Goal: Task Accomplishment & Management: Manage account settings

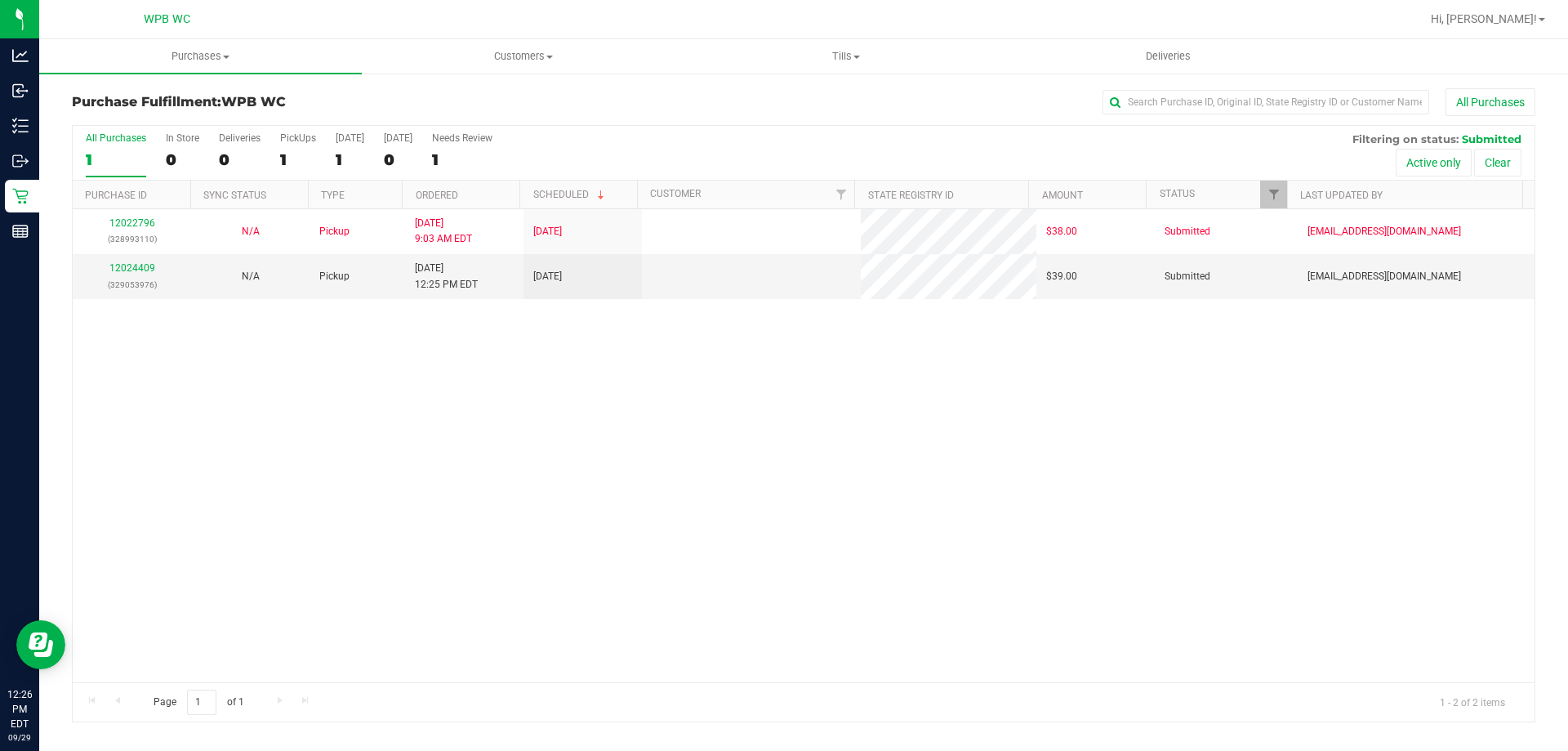
click at [178, 316] on div "12022796 (328993110) N/A Pickup [DATE] 9:03 AM EDT 9/29/2025 $38.00 Submitted […" at bounding box center [803, 445] width 1462 height 473
click at [132, 275] on div "12024409 (329053976)" at bounding box center [132, 276] width 99 height 31
click at [131, 269] on link "12024409" at bounding box center [132, 268] width 46 height 12
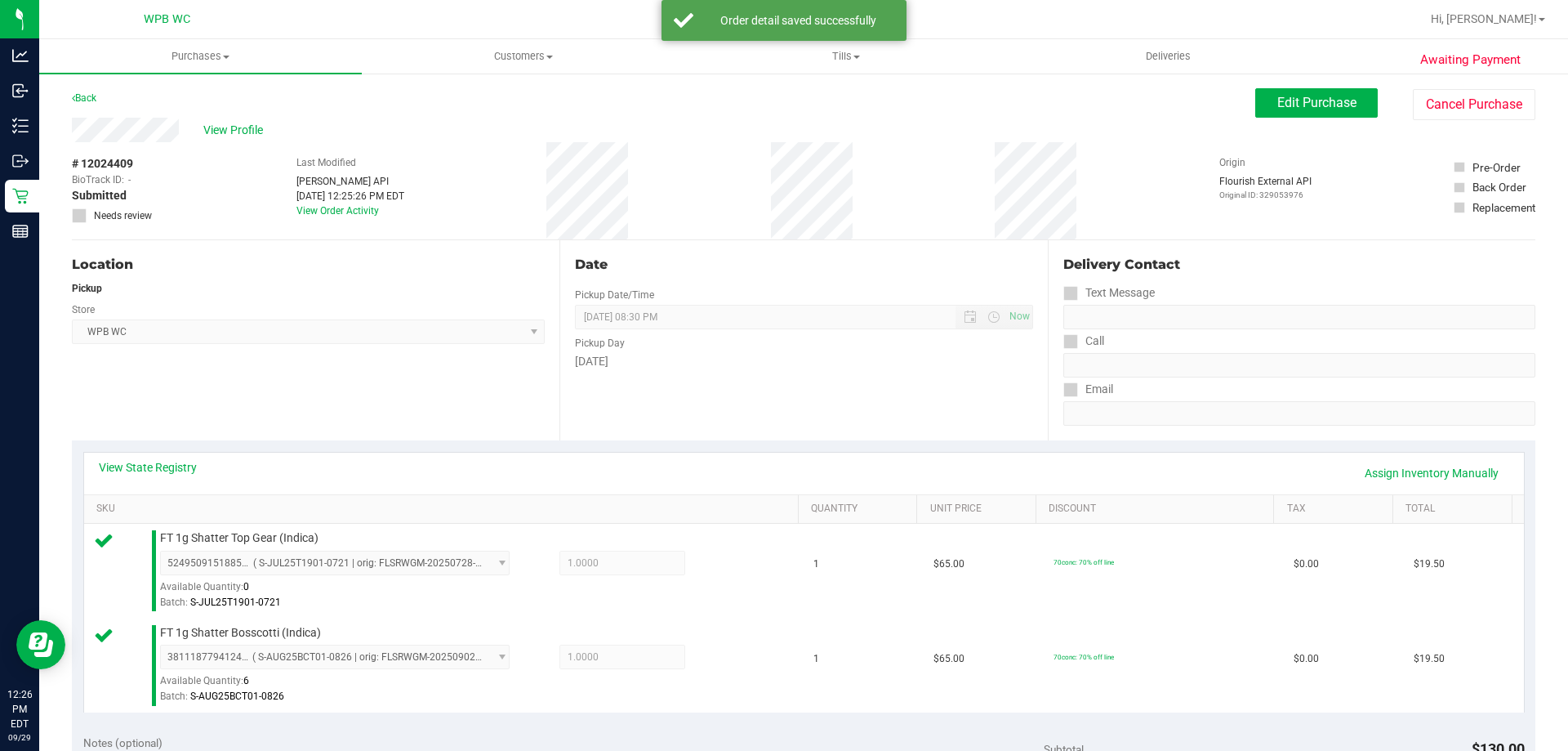
scroll to position [490, 0]
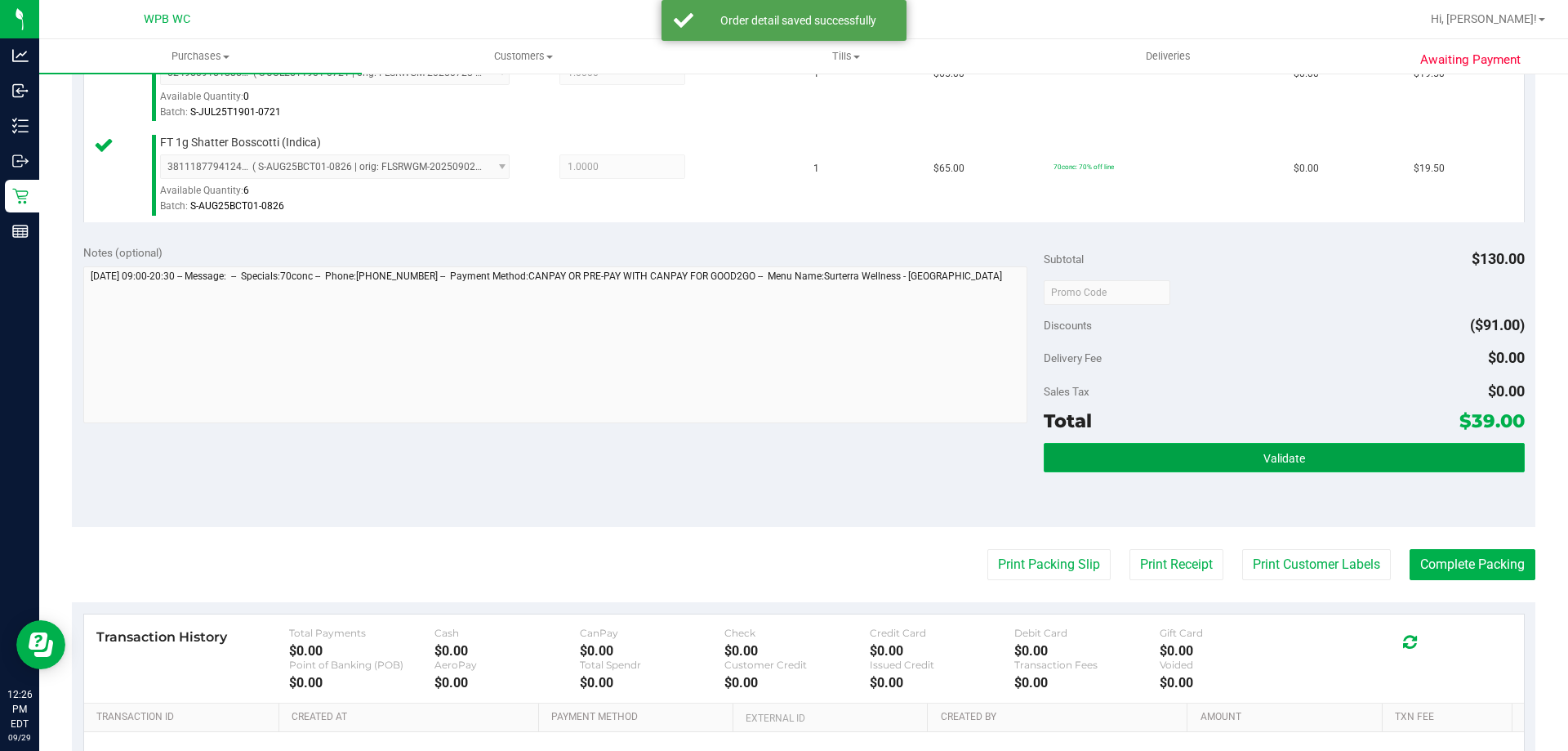
click at [1143, 444] on button "Validate" at bounding box center [1284, 457] width 480 height 30
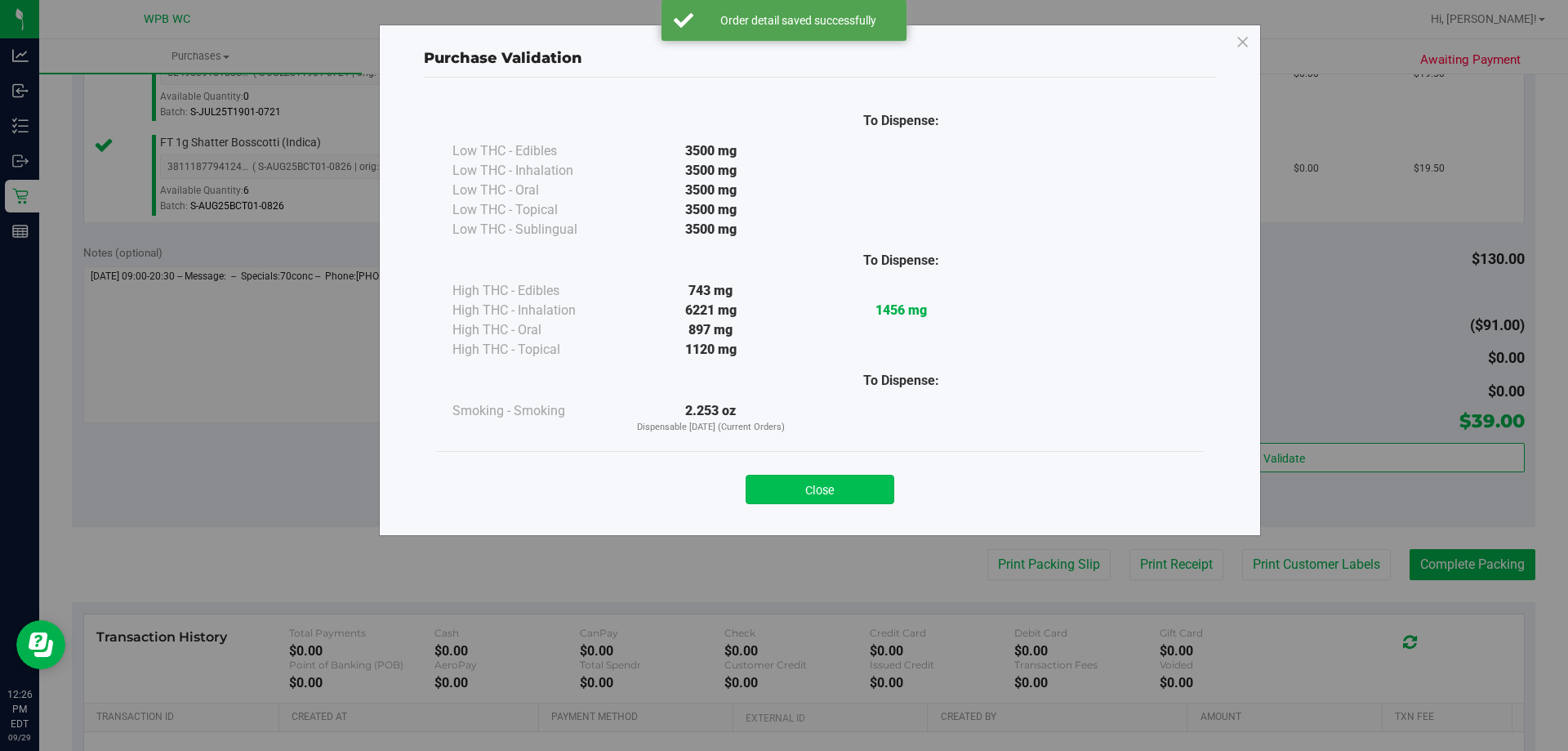
click at [826, 485] on button "Close" at bounding box center [820, 489] width 149 height 30
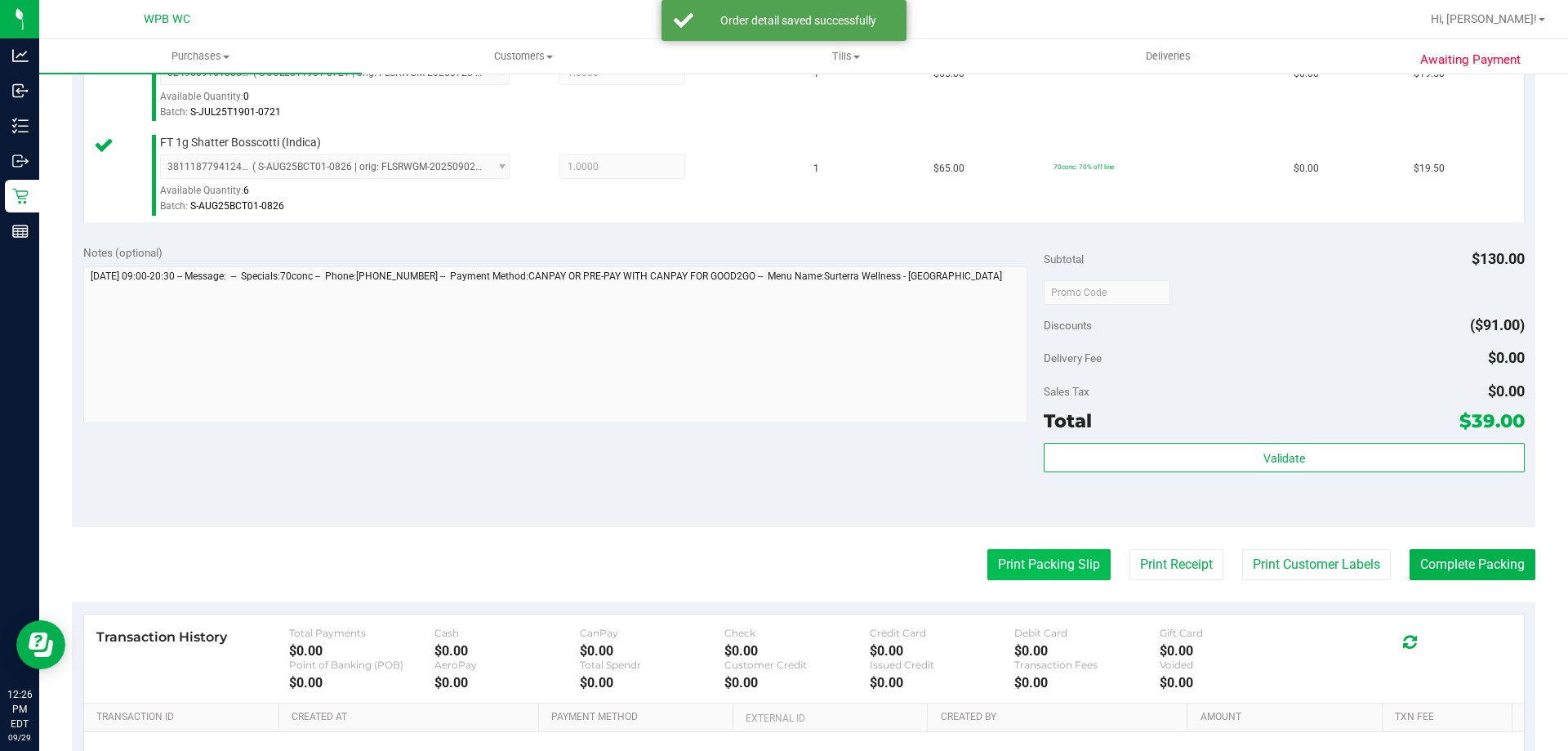
drag, startPoint x: 1028, startPoint y: 587, endPoint x: 1026, endPoint y: 576, distance: 11.2
click at [1028, 582] on purchase-details "Back Edit Purchase Cancel Purchase View Profile # 12024409 BioTrack ID: - Submi…" at bounding box center [803, 253] width 1464 height 1310
click at [1026, 563] on button "Print Packing Slip" at bounding box center [1049, 564] width 123 height 31
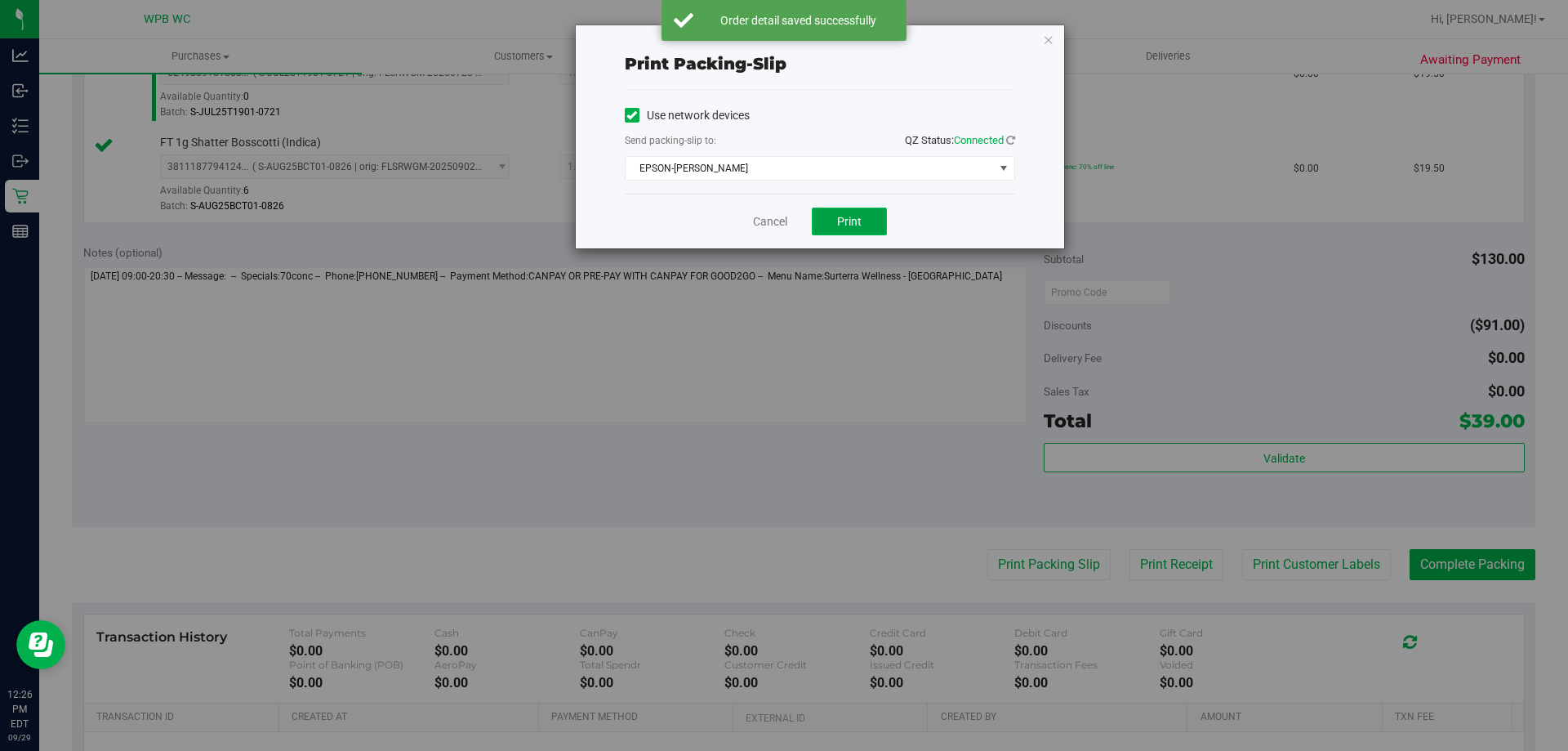
click at [851, 219] on span "Print" at bounding box center [849, 221] width 25 height 13
click at [786, 220] on link "Cancel" at bounding box center [770, 221] width 35 height 17
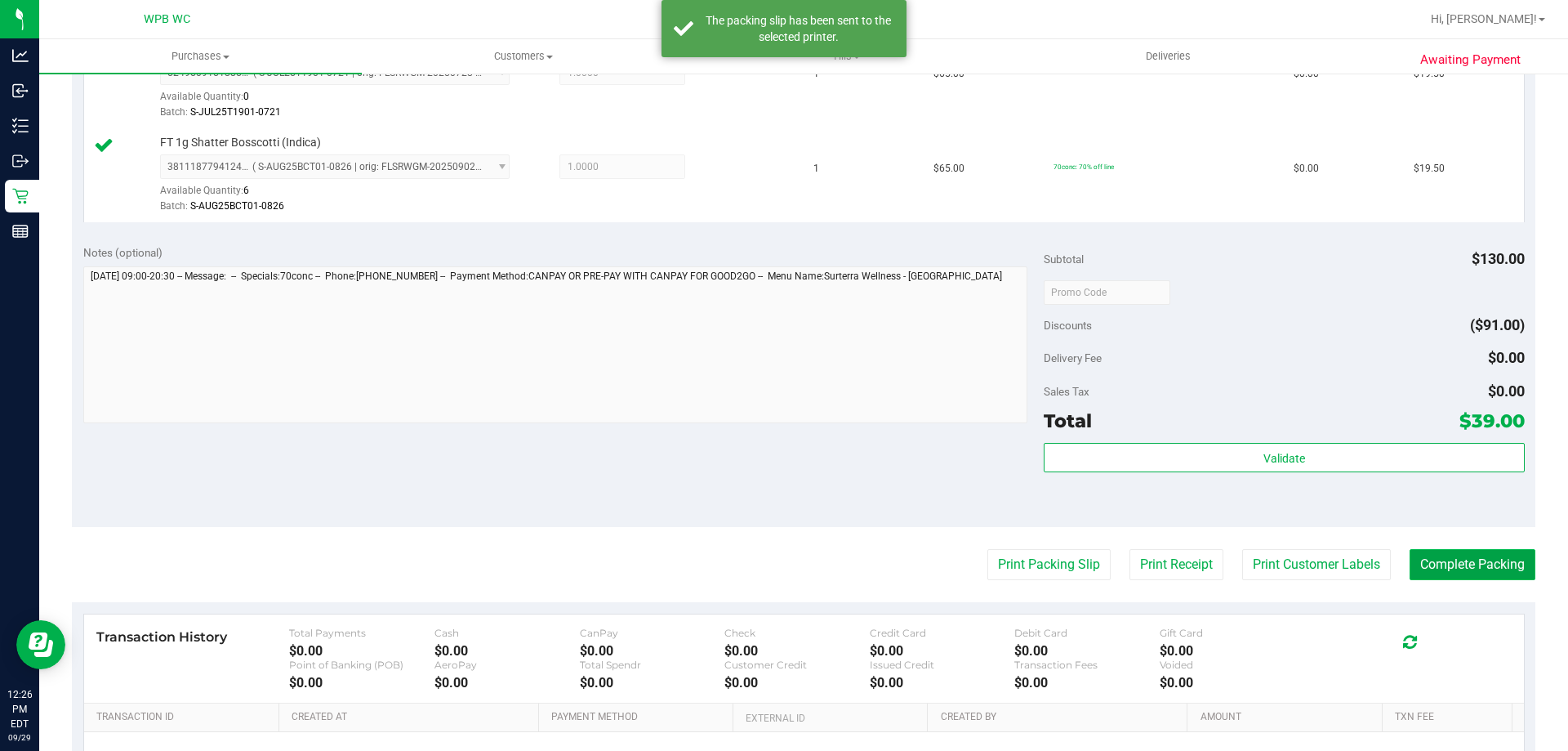
click at [1427, 563] on button "Complete Packing" at bounding box center [1472, 564] width 126 height 31
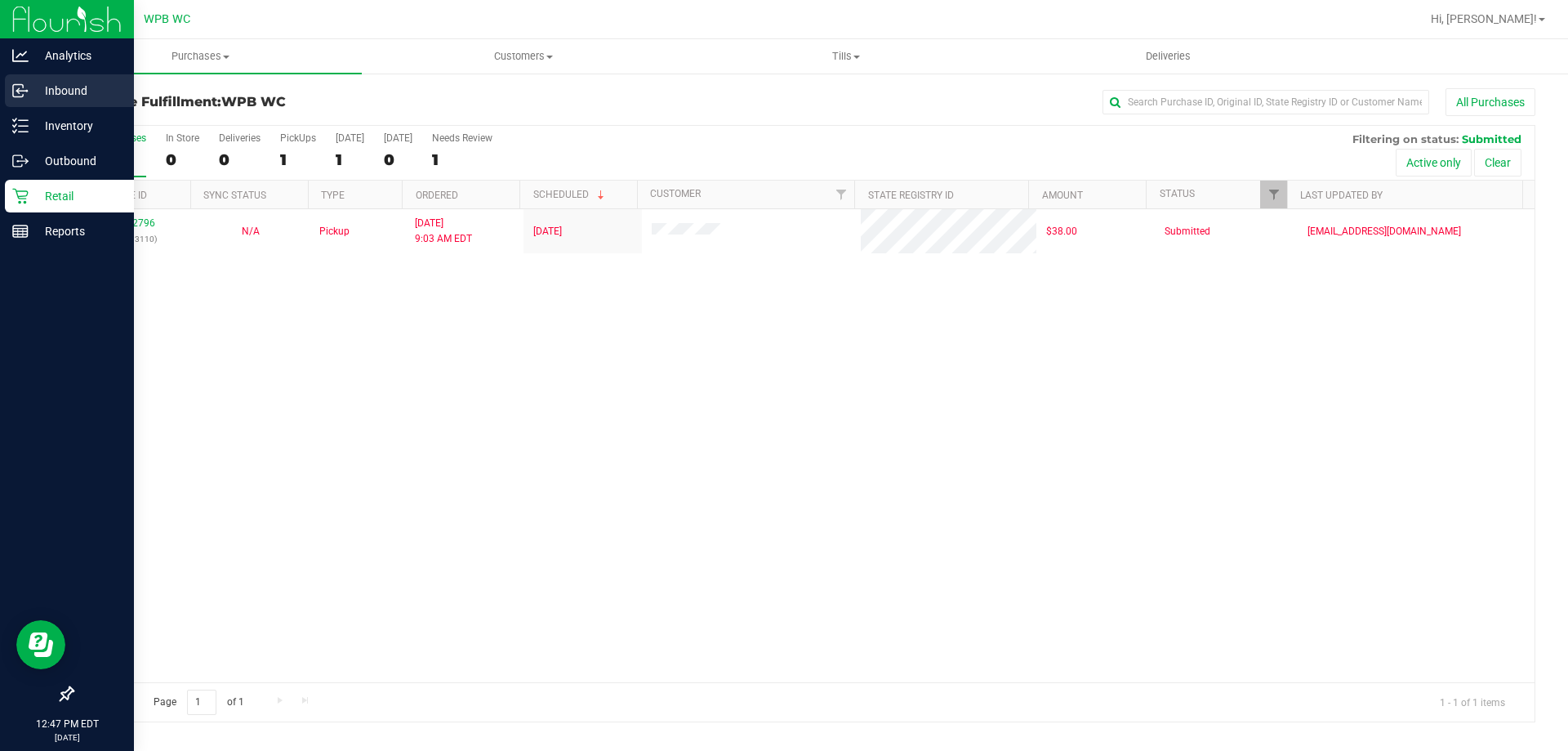
click at [16, 96] on icon at bounding box center [18, 90] width 10 height 12
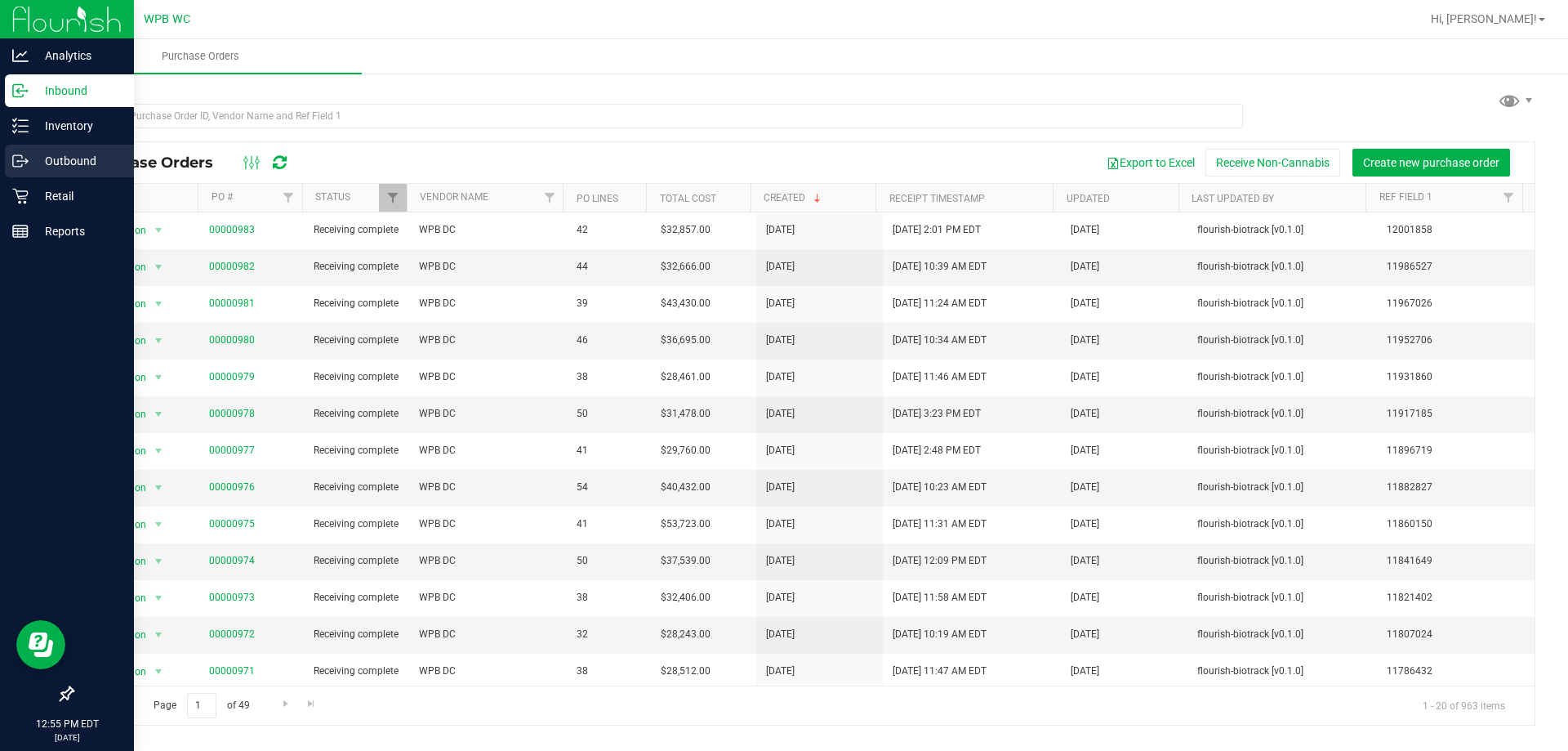
click at [71, 167] on p "Outbound" at bounding box center [77, 161] width 98 height 20
click at [50, 190] on p "Retail" at bounding box center [77, 196] width 98 height 20
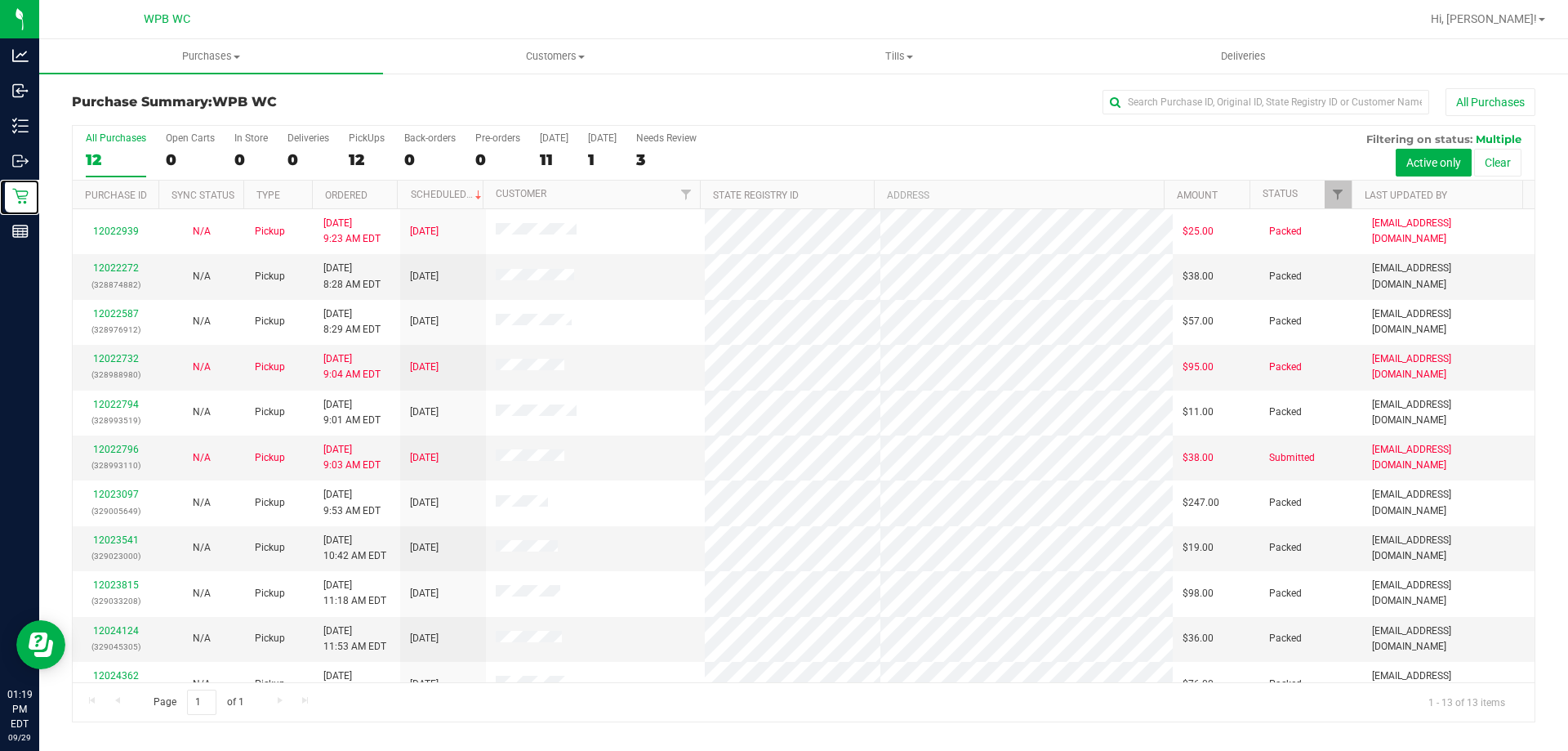
scroll to position [114, 0]
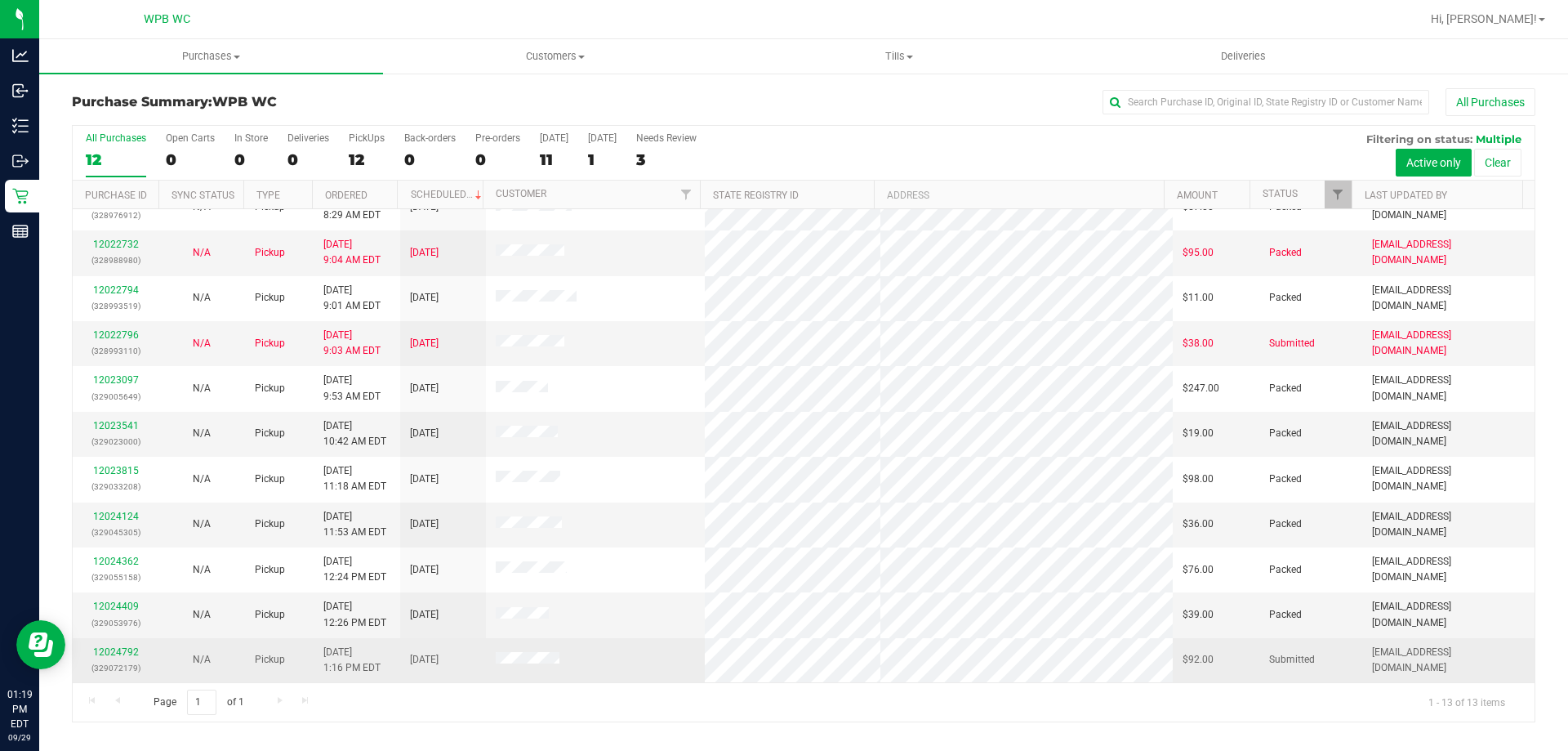
click at [121, 659] on div "12024792 (329072179)" at bounding box center [115, 661] width 66 height 31
click at [122, 656] on link "12024792" at bounding box center [116, 652] width 46 height 12
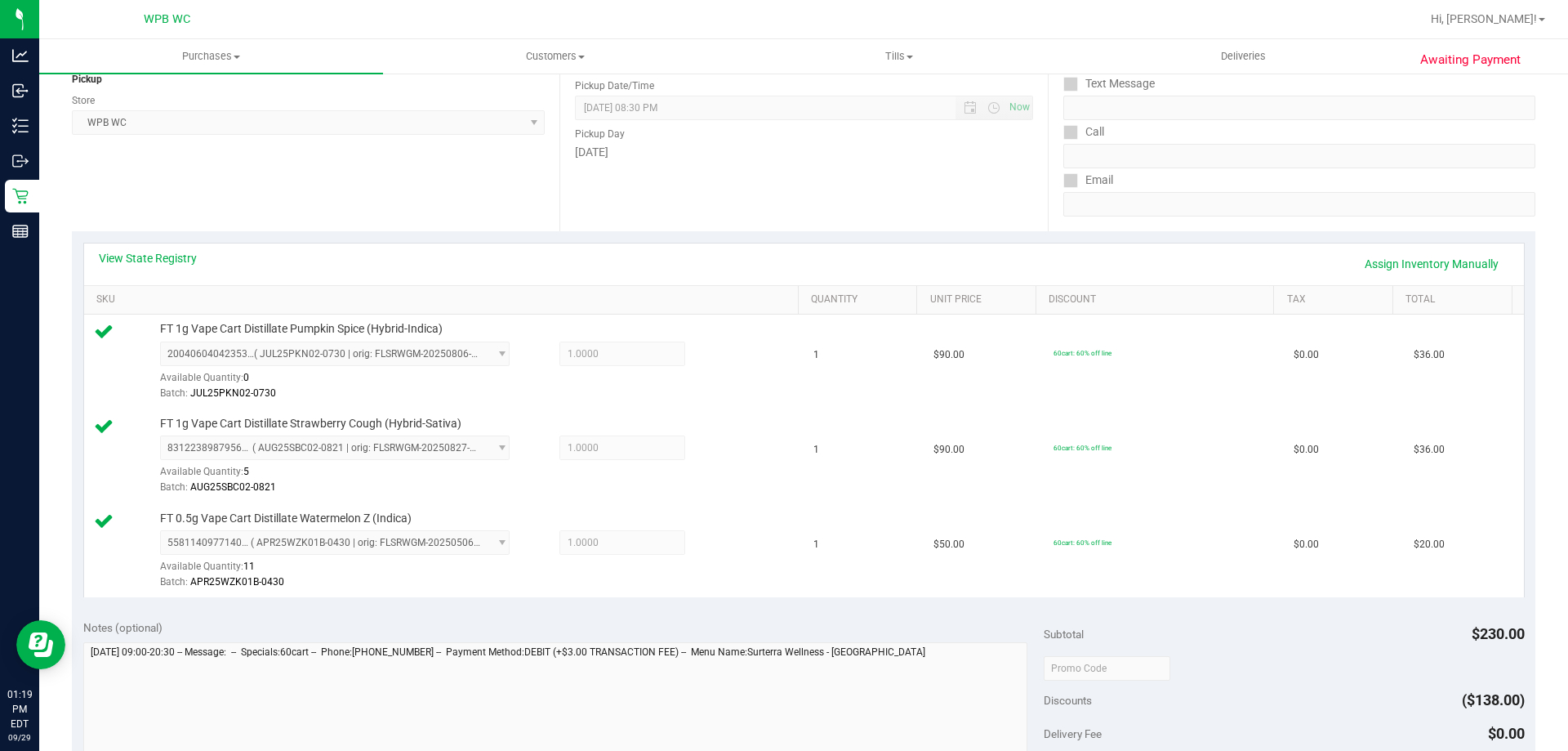
scroll to position [490, 0]
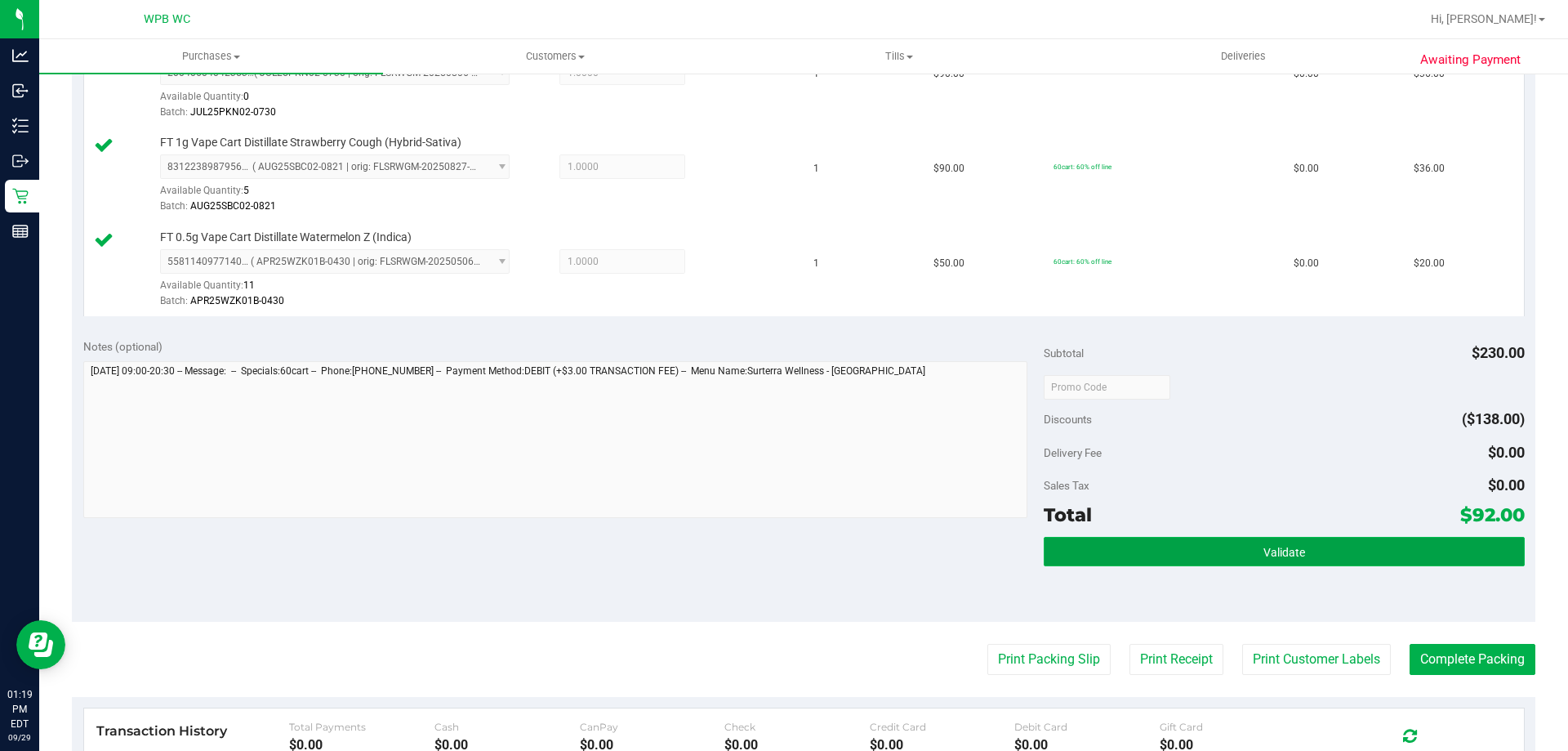
click at [1120, 549] on button "Validate" at bounding box center [1284, 551] width 480 height 30
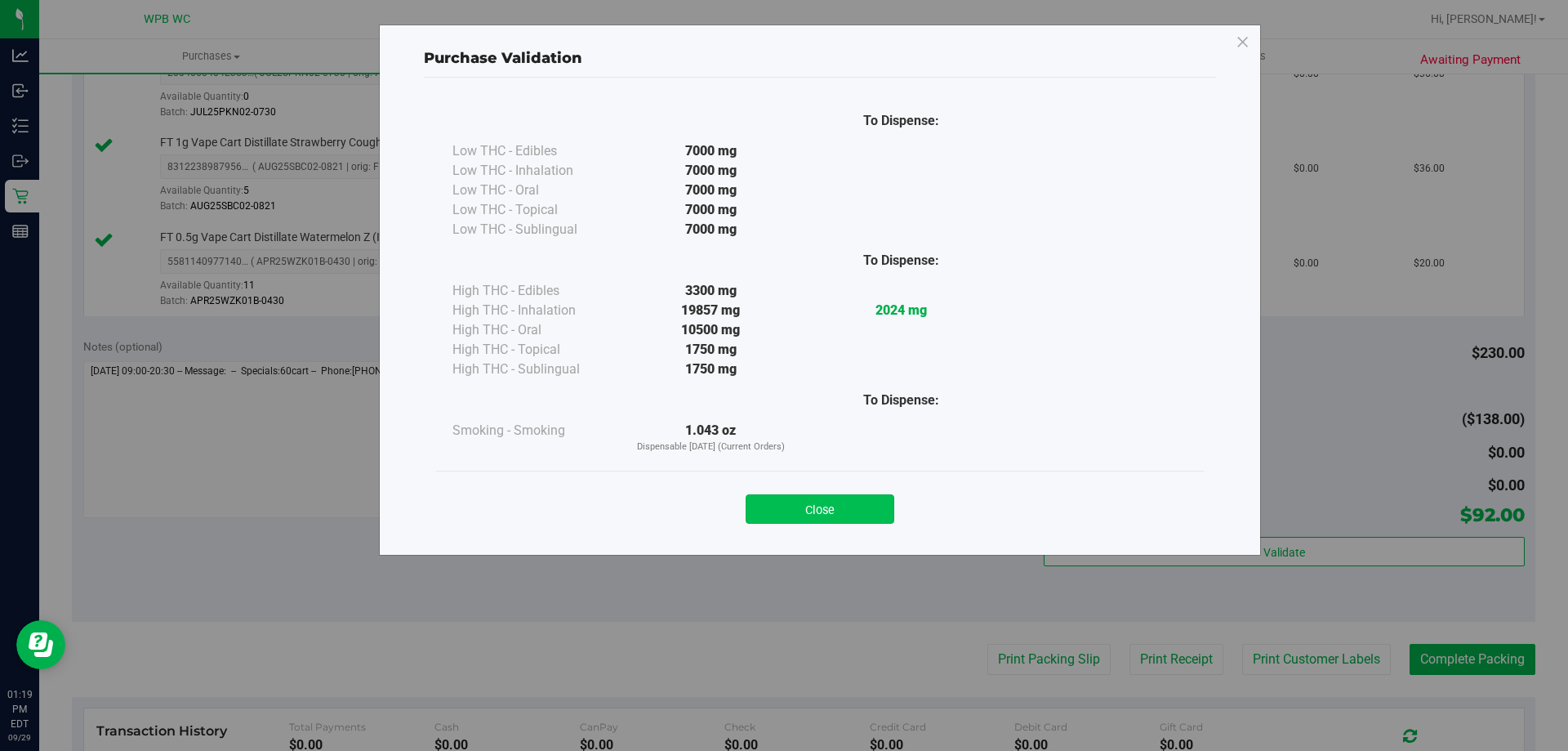
click at [843, 500] on button "Close" at bounding box center [820, 509] width 149 height 30
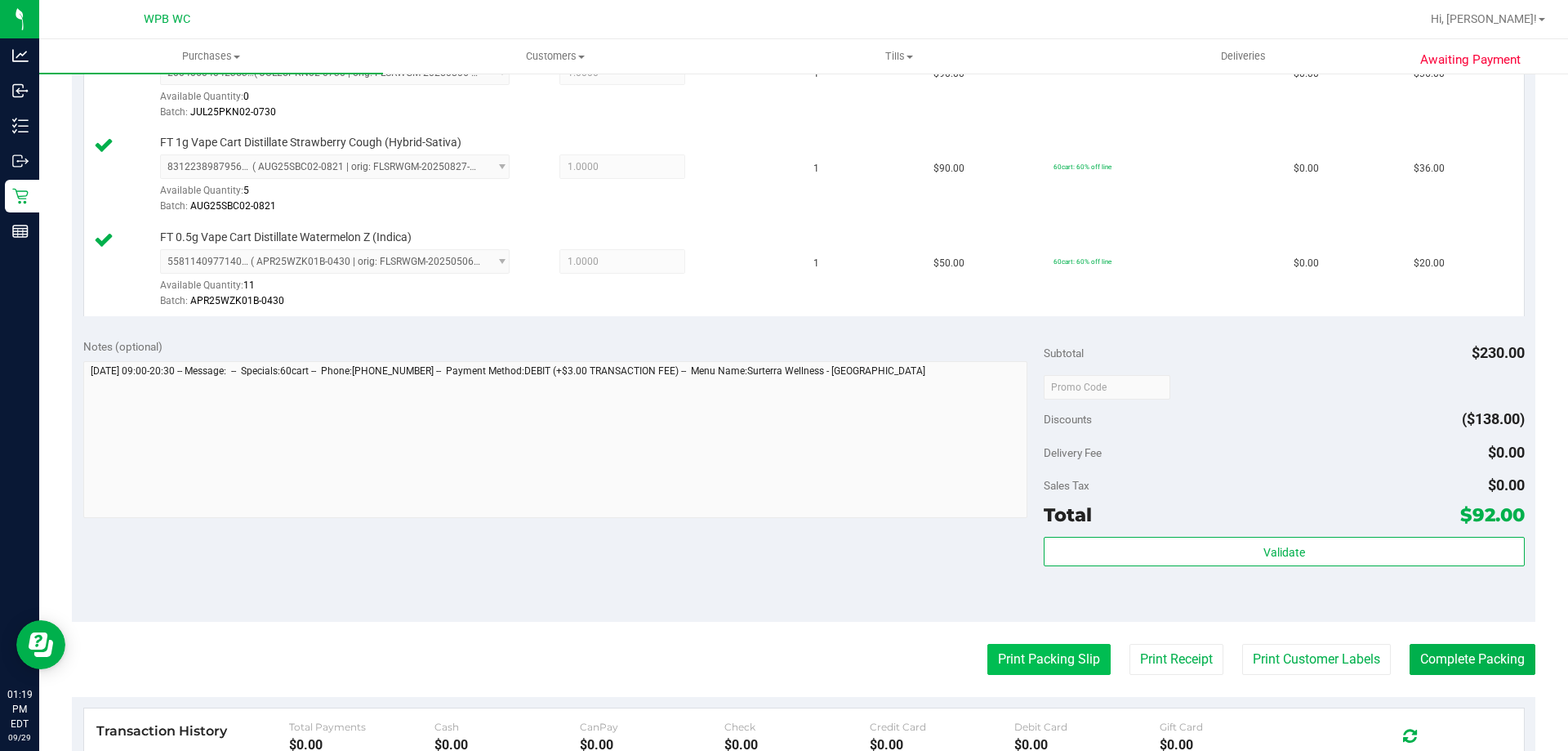
click at [1038, 671] on button "Print Packing Slip" at bounding box center [1049, 660] width 123 height 31
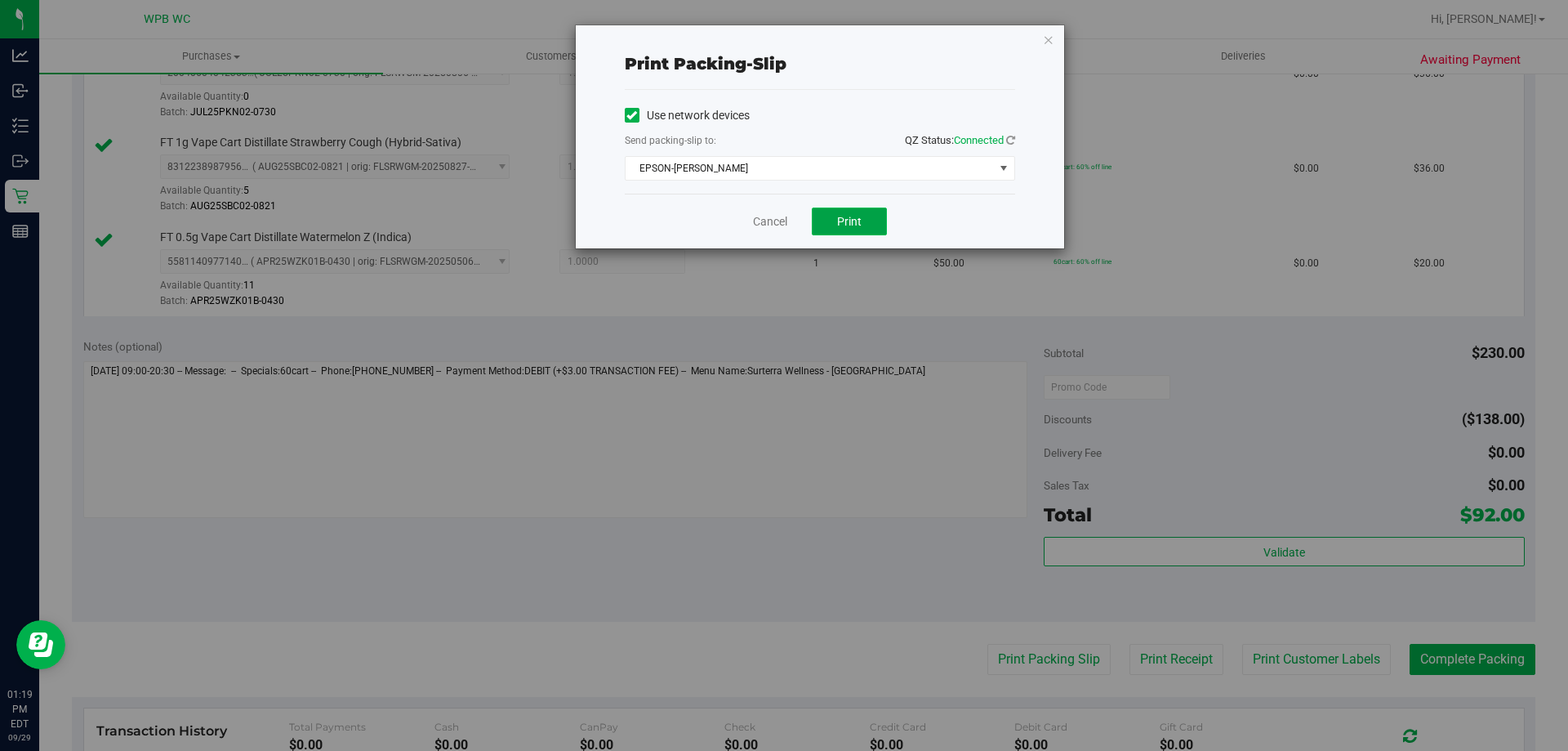
click at [815, 222] on button "Print" at bounding box center [849, 221] width 75 height 28
click at [757, 218] on link "Cancel" at bounding box center [770, 221] width 35 height 17
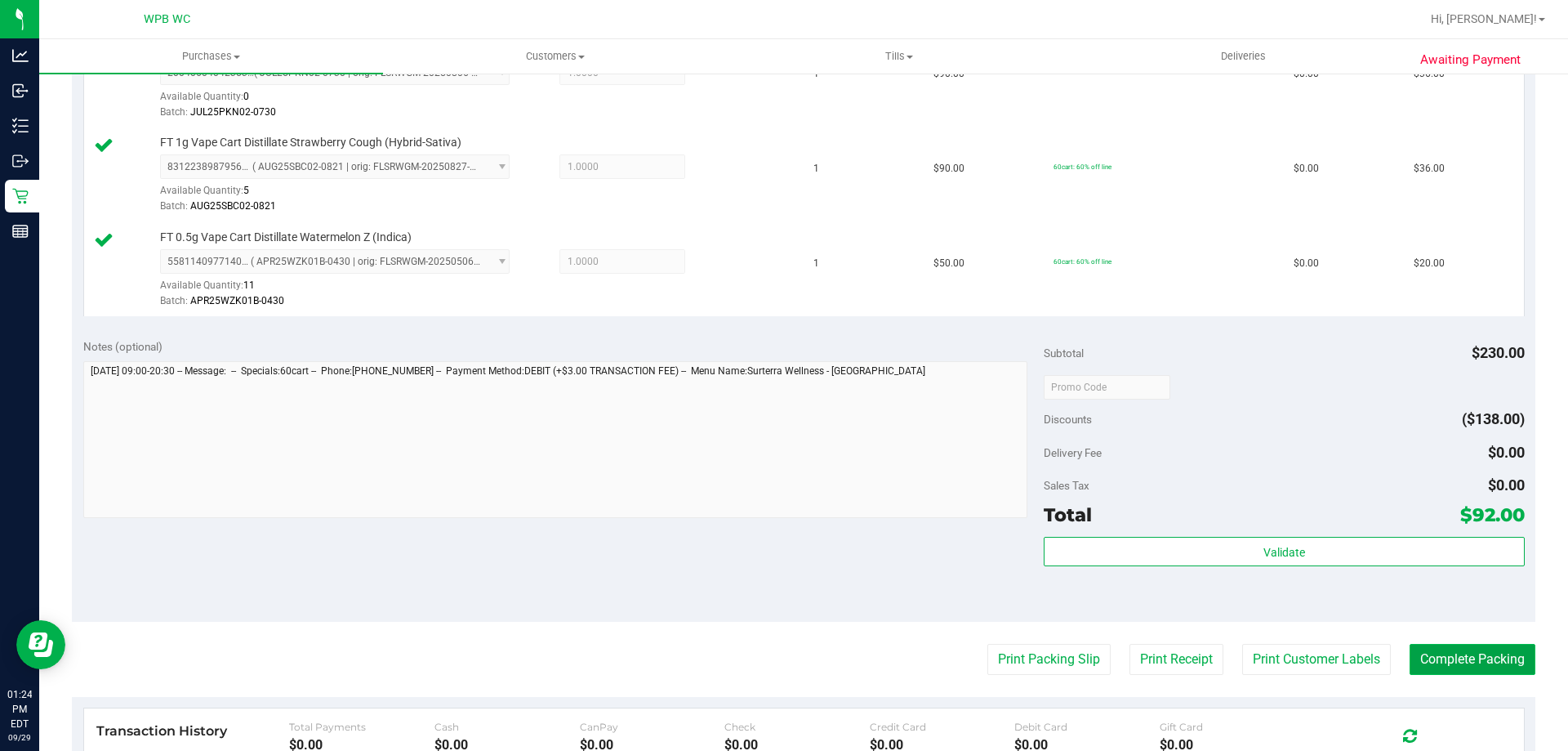
click at [1476, 653] on button "Complete Packing" at bounding box center [1472, 660] width 126 height 31
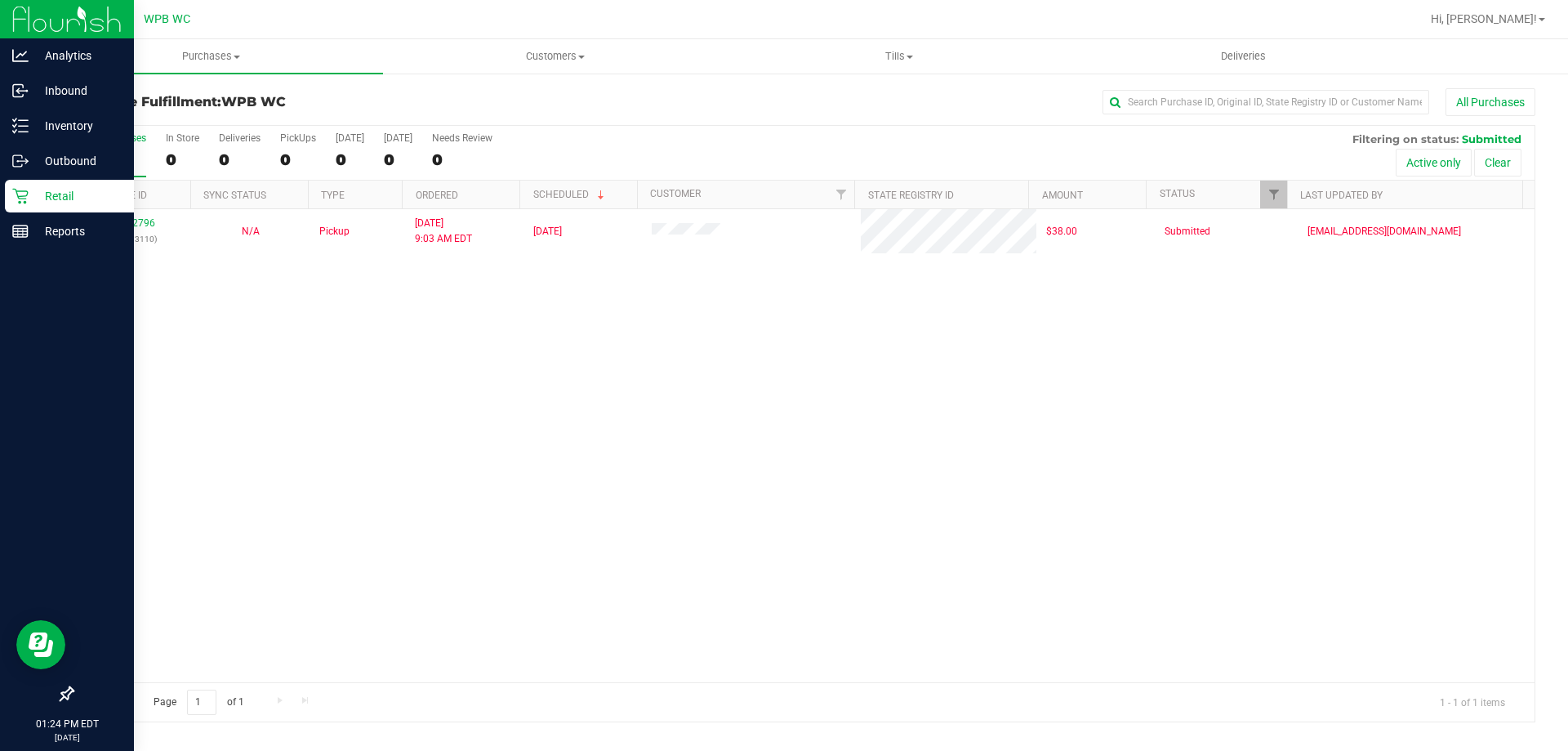
click at [26, 190] on icon at bounding box center [21, 196] width 16 height 16
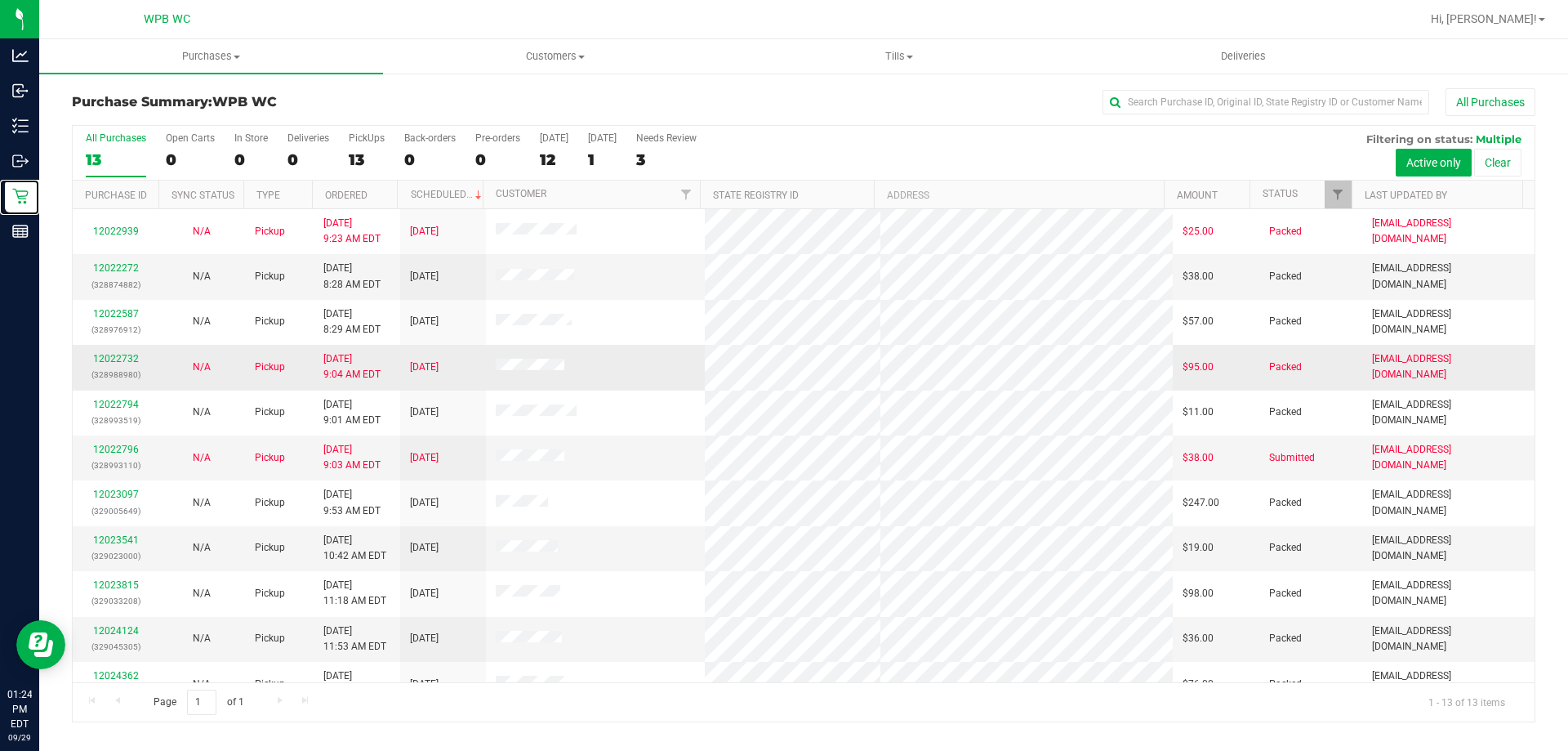
scroll to position [114, 0]
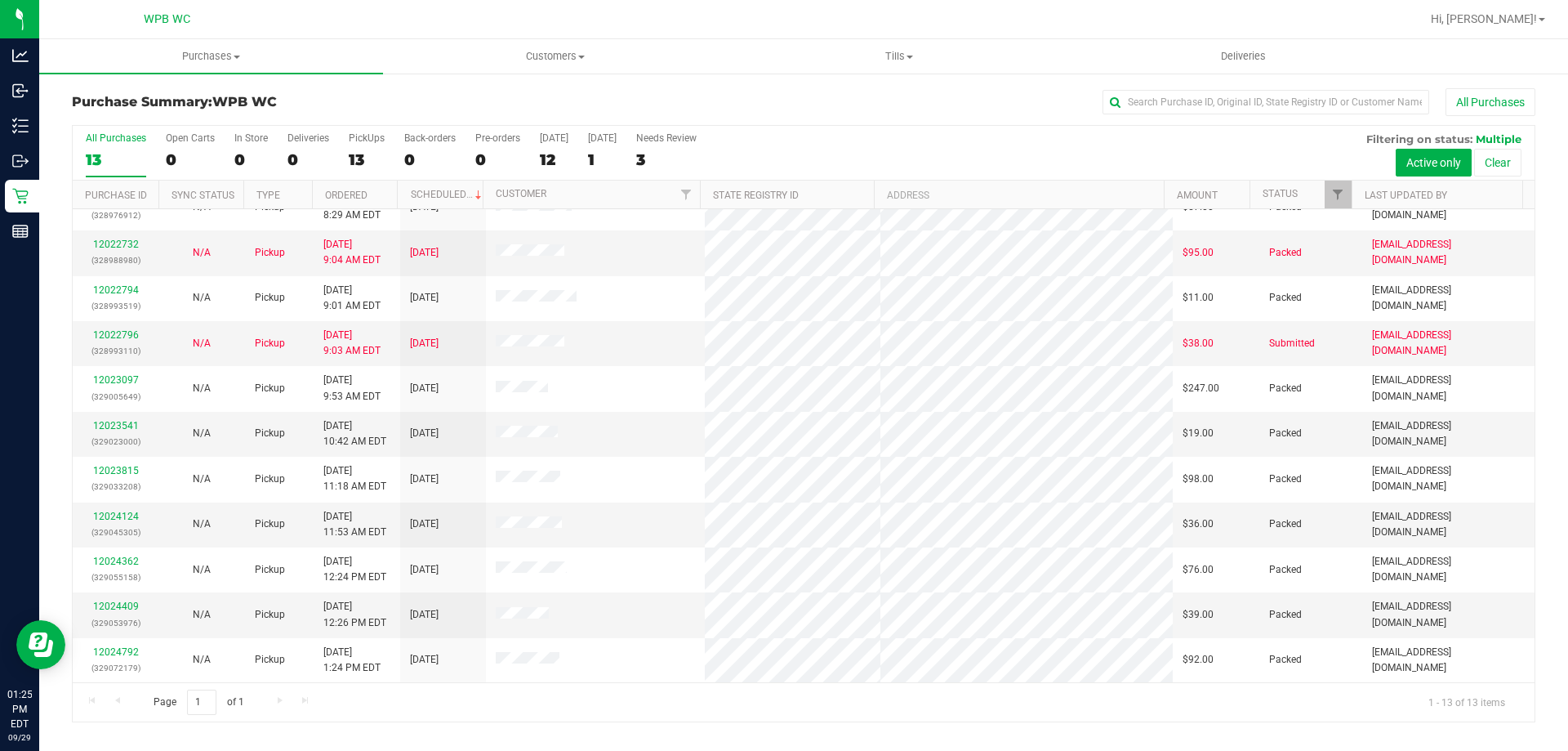
click at [897, 708] on div "Page 1 of 1 1 - 13 of 13 items" at bounding box center [803, 702] width 1462 height 39
click at [996, 702] on div "Page 1 of 1 1 - 13 of 13 items" at bounding box center [803, 702] width 1462 height 39
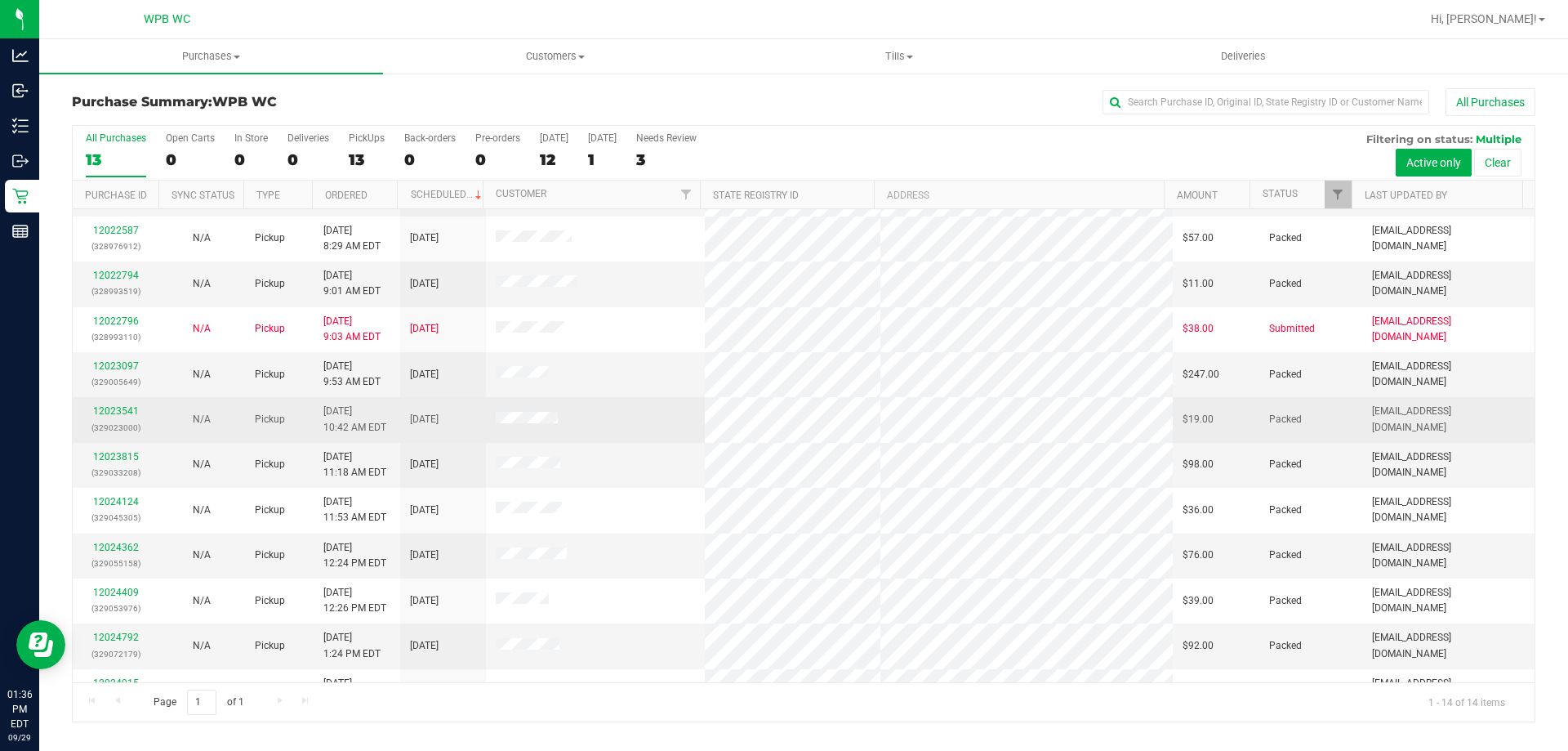
scroll to position [160, 0]
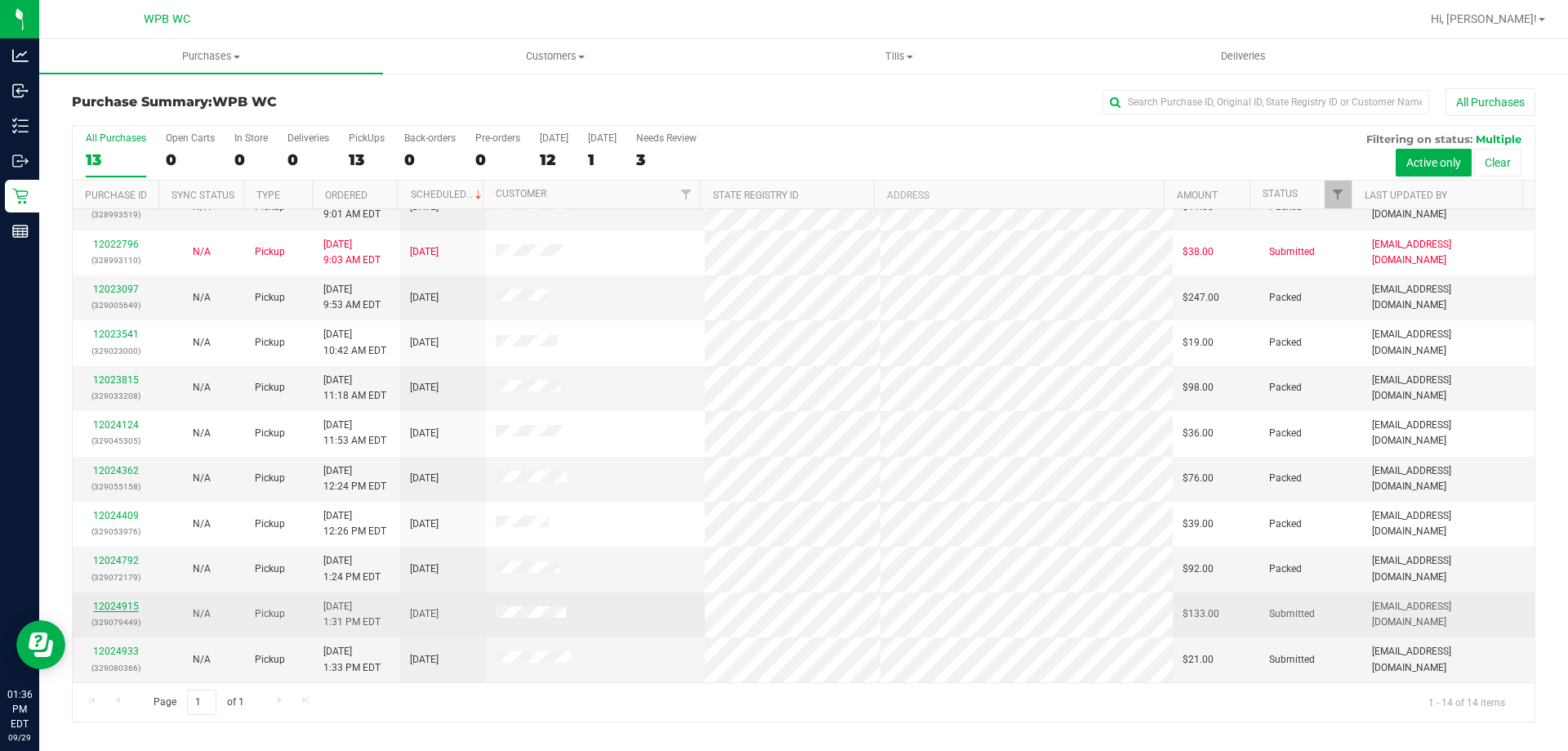
click at [129, 608] on link "12024915" at bounding box center [116, 606] width 46 height 12
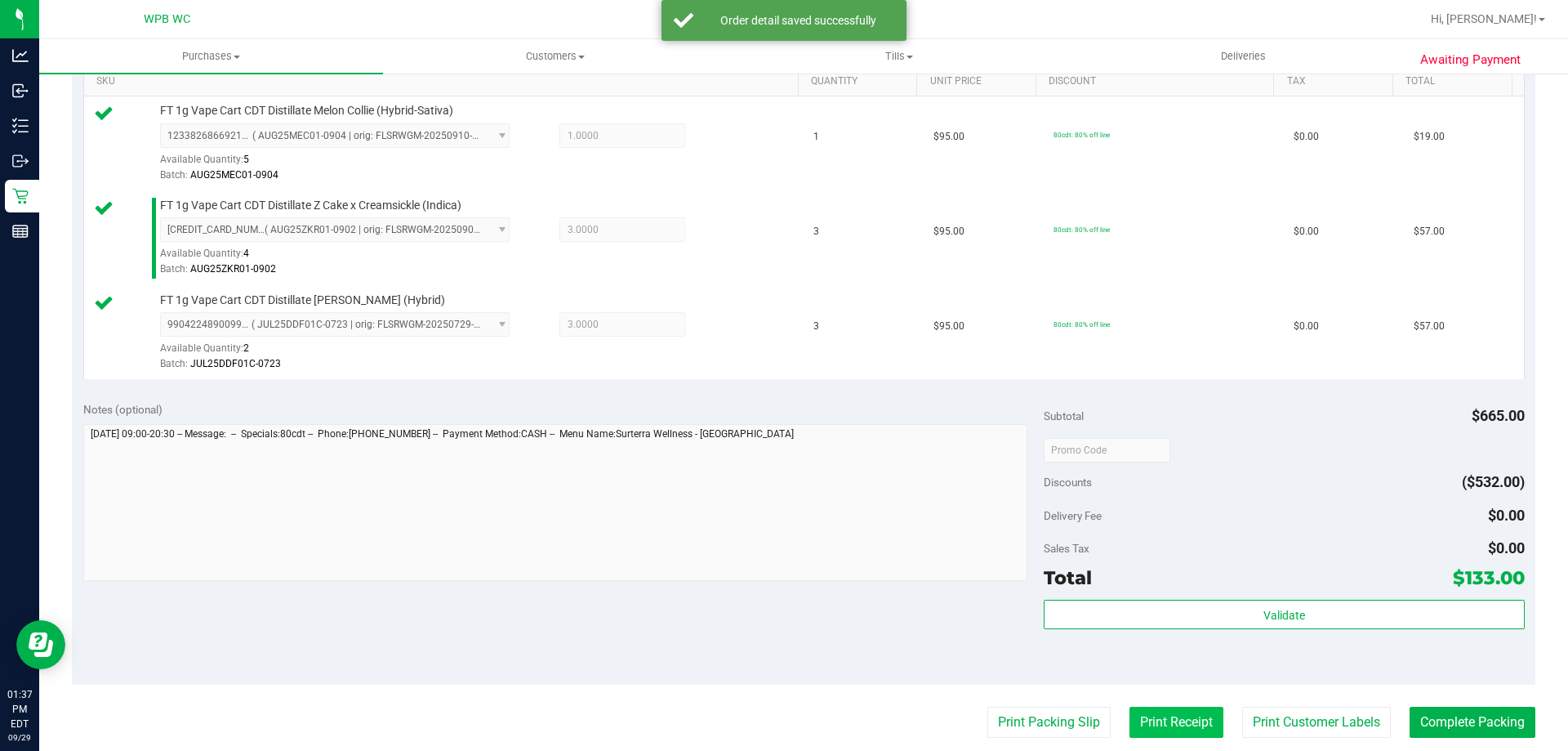
scroll to position [572, 0]
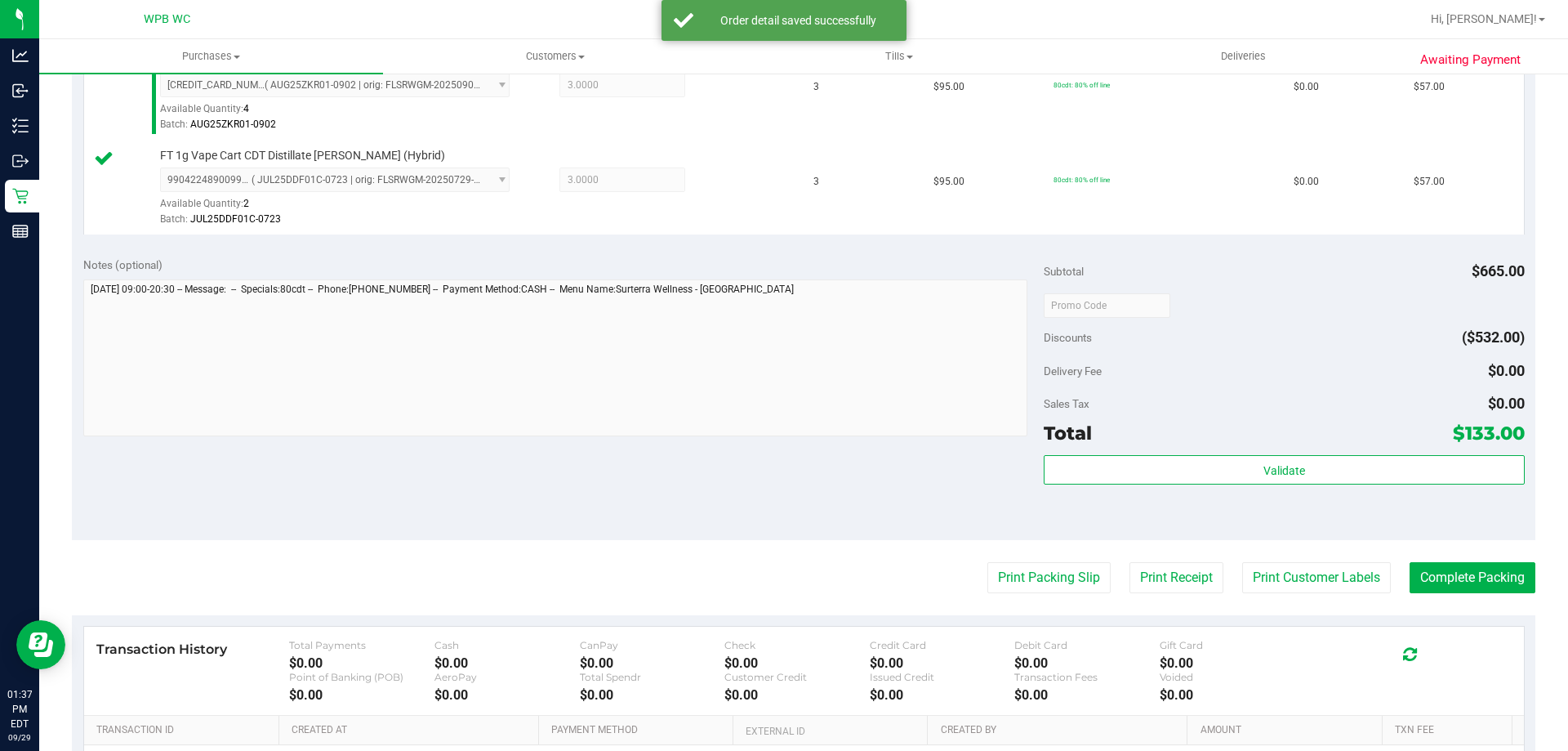
click at [1211, 447] on div "Total $133.00" at bounding box center [1284, 433] width 480 height 30
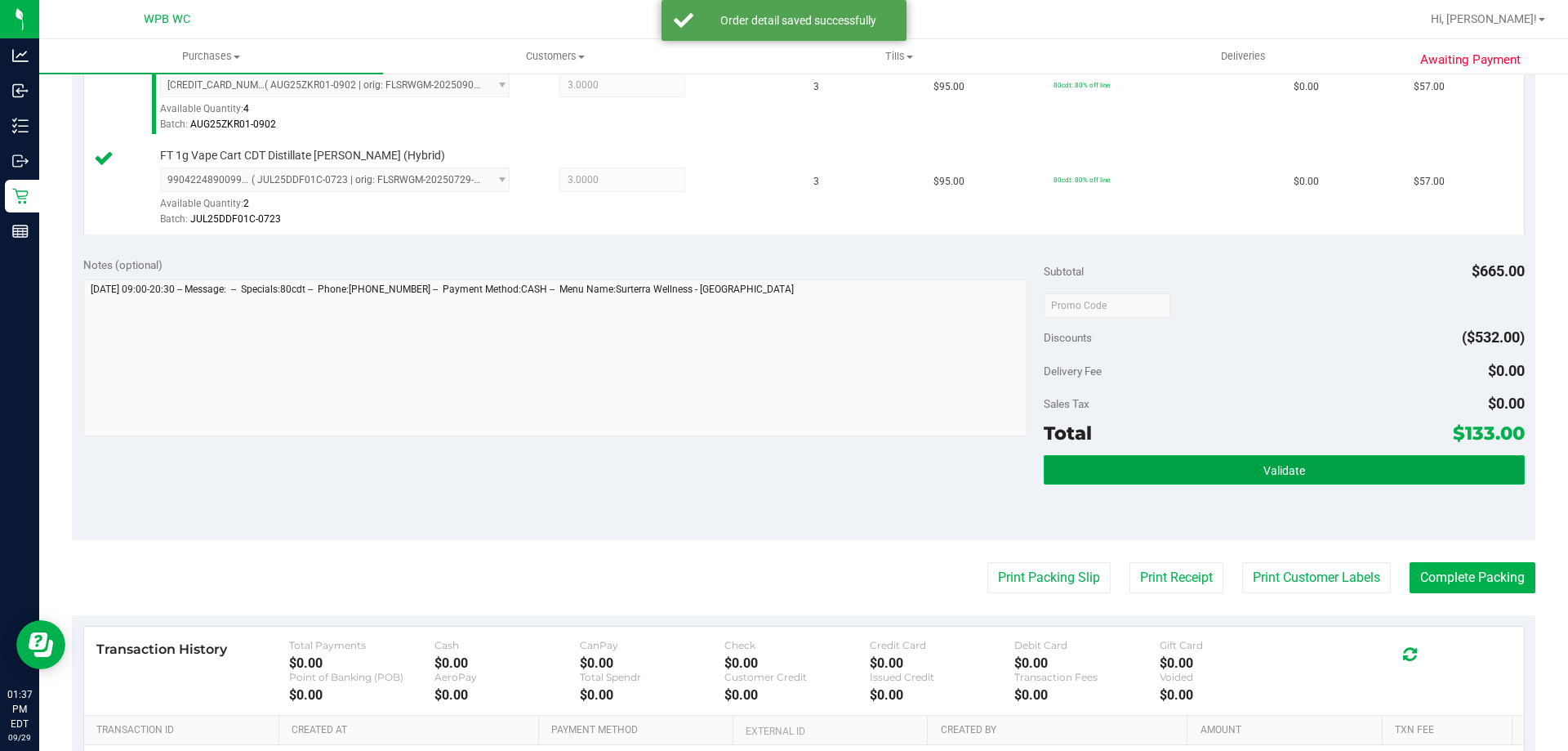
click at [1193, 472] on button "Validate" at bounding box center [1284, 470] width 480 height 30
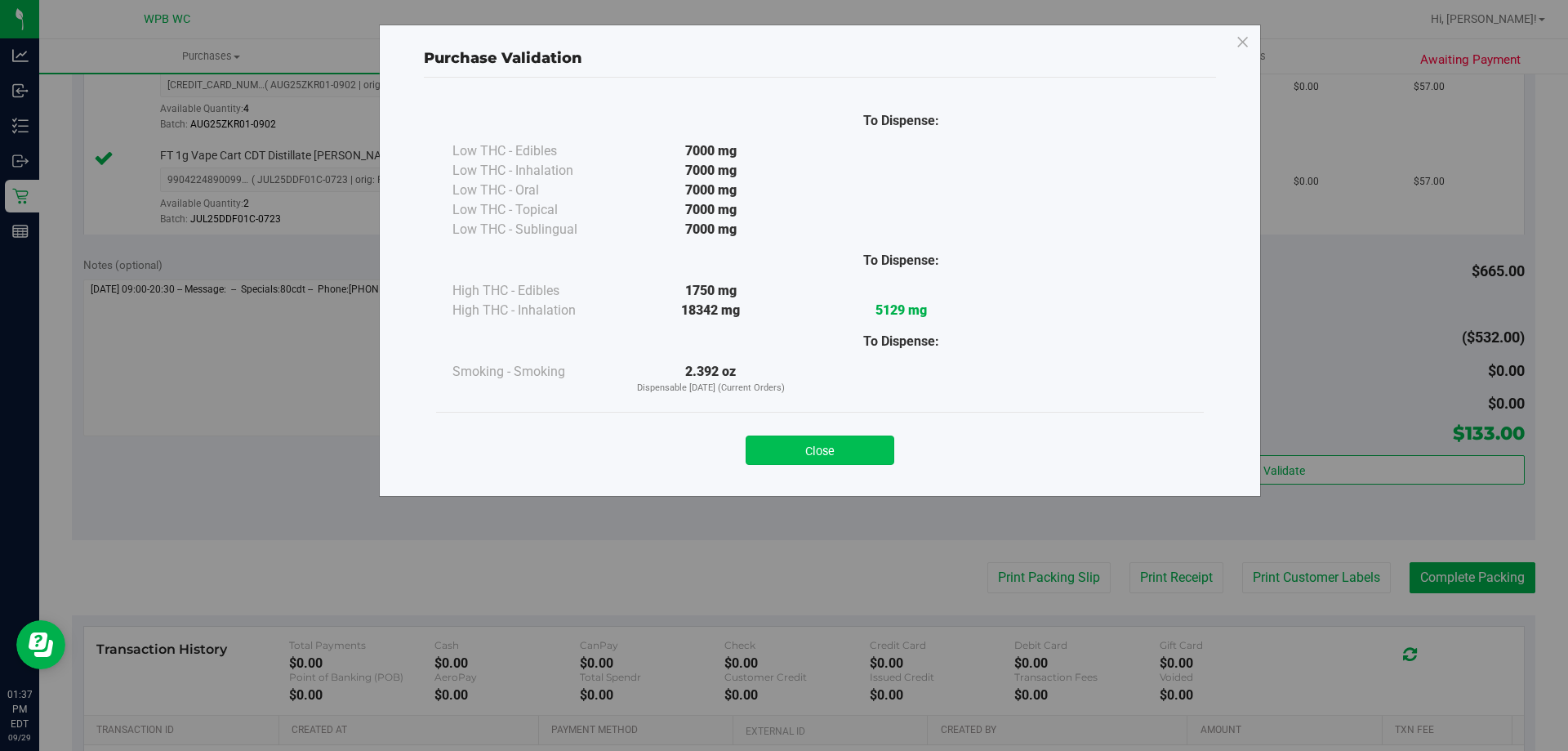
click at [858, 460] on button "Close" at bounding box center [820, 450] width 149 height 30
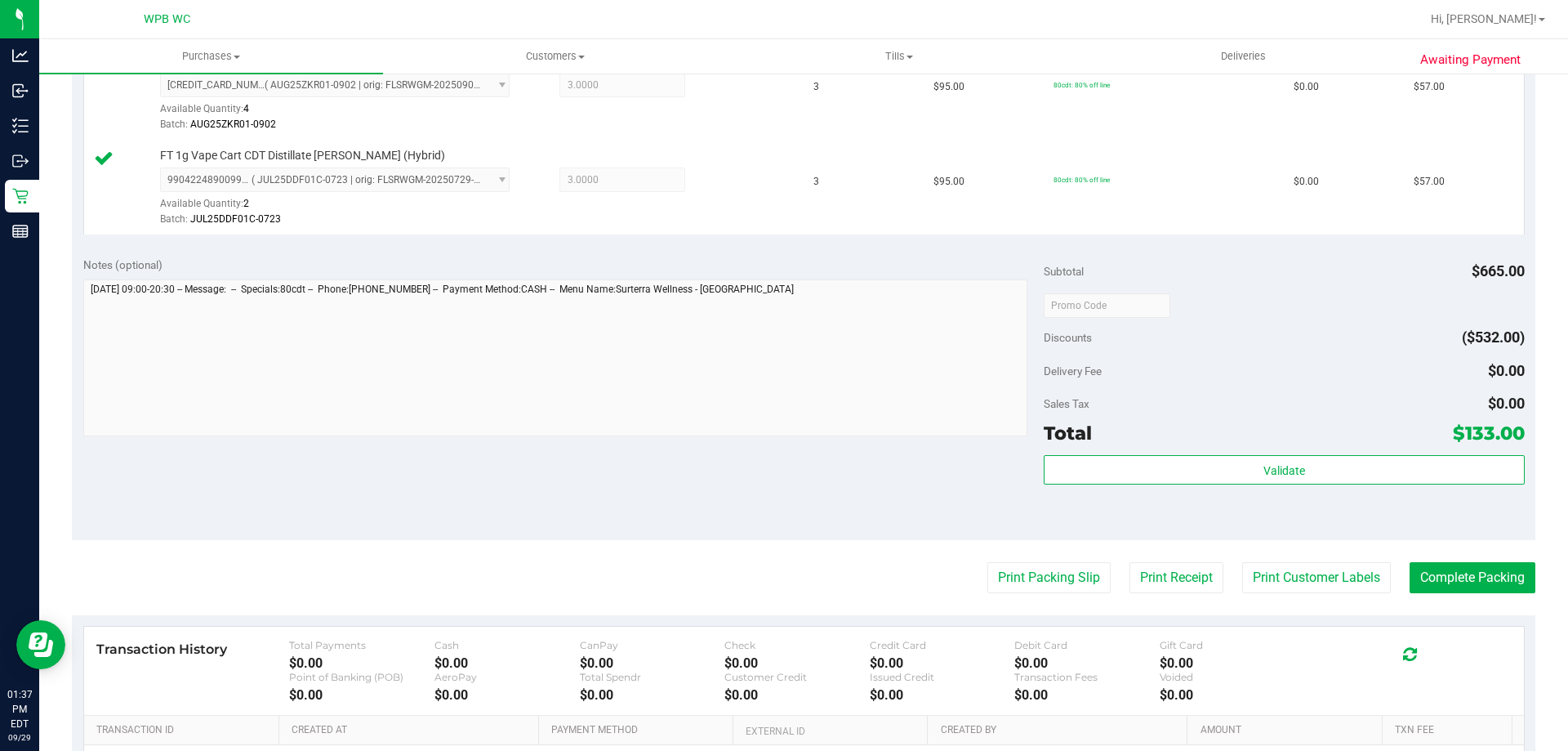
click at [1011, 598] on purchase-details "Back Edit Purchase Cancel Purchase View Profile # 12024915 BioTrack ID: - Submi…" at bounding box center [803, 218] width 1464 height 1404
click at [1013, 582] on button "Print Packing Slip" at bounding box center [1049, 577] width 123 height 31
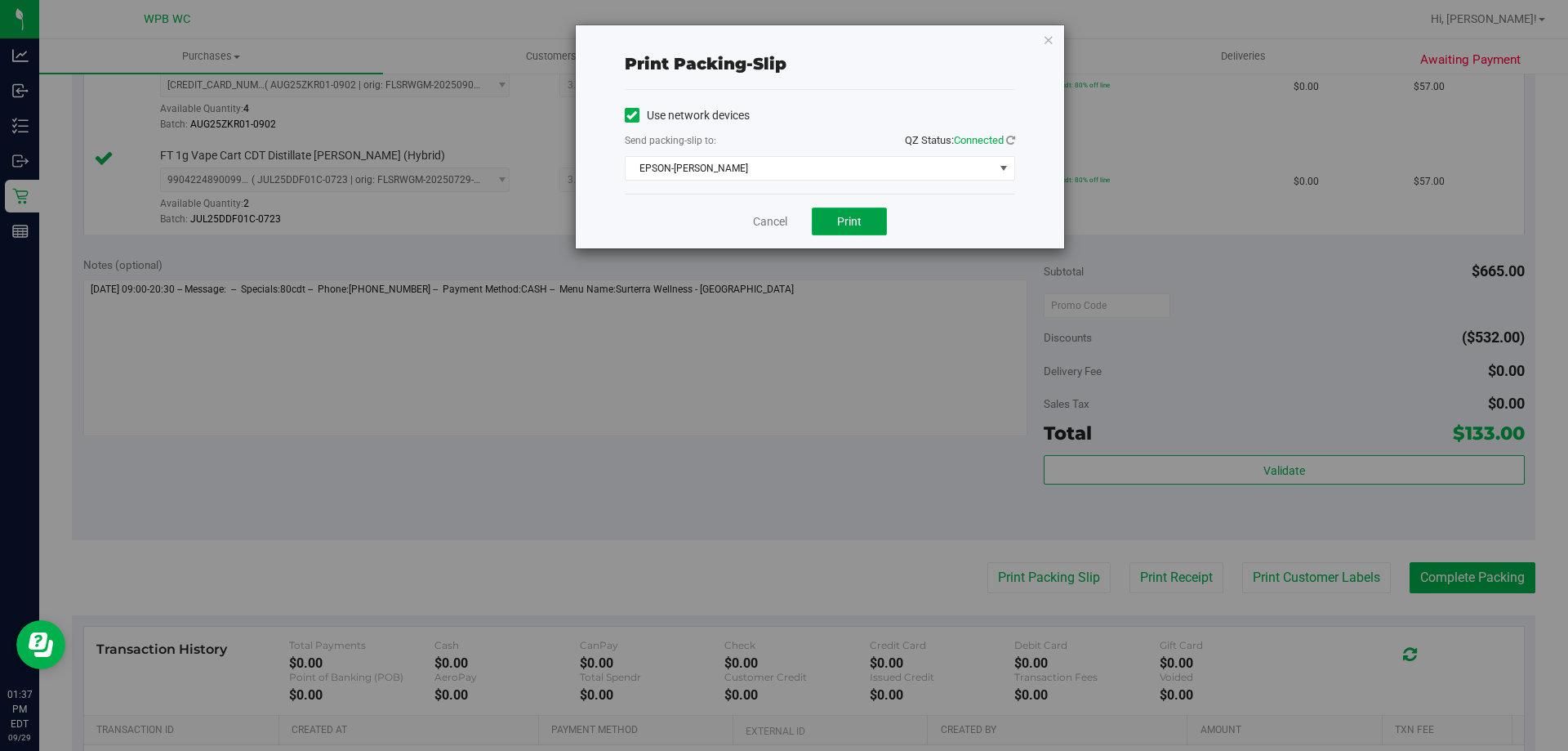
click at [837, 215] on span "Print" at bounding box center [849, 221] width 25 height 13
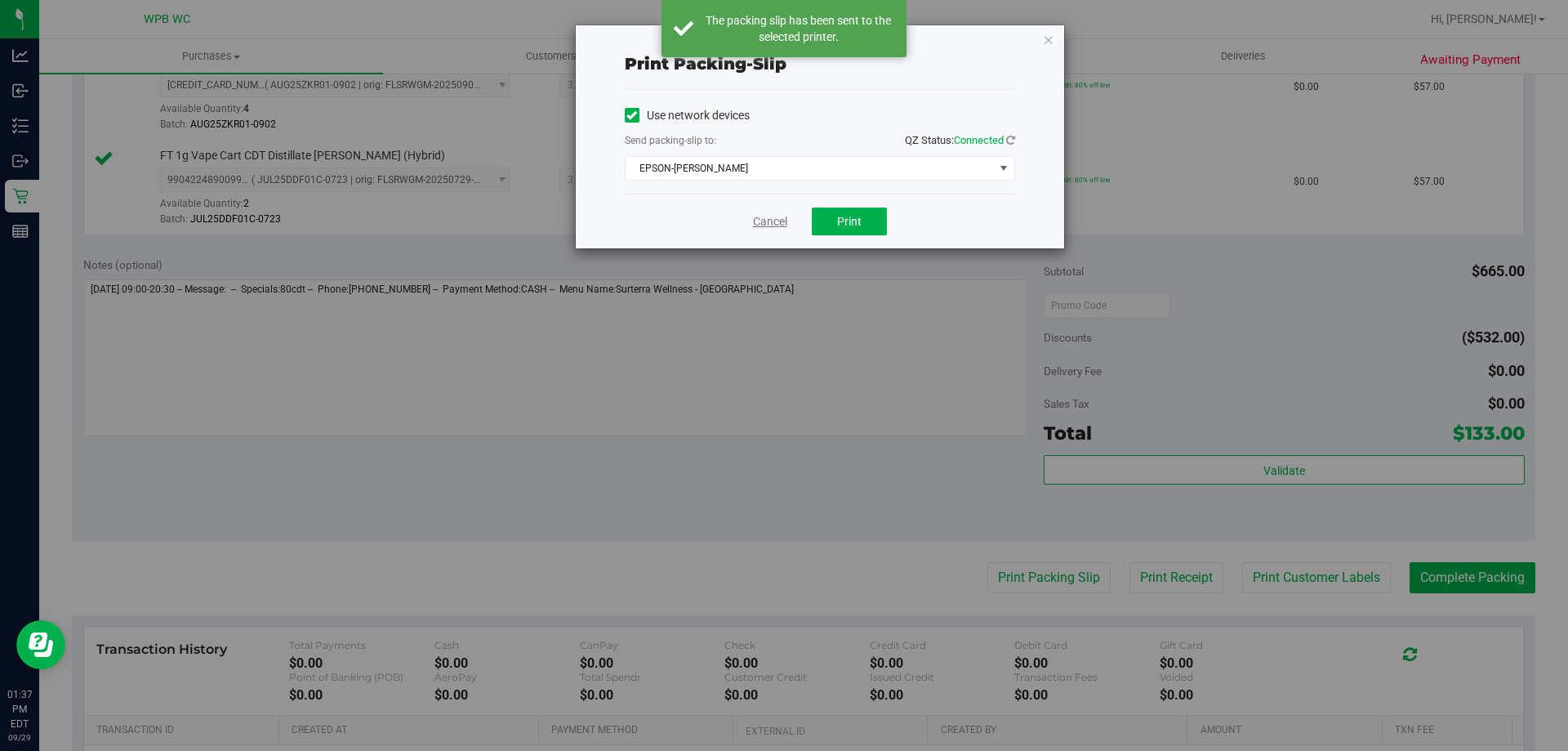
click at [780, 225] on link "Cancel" at bounding box center [770, 221] width 35 height 17
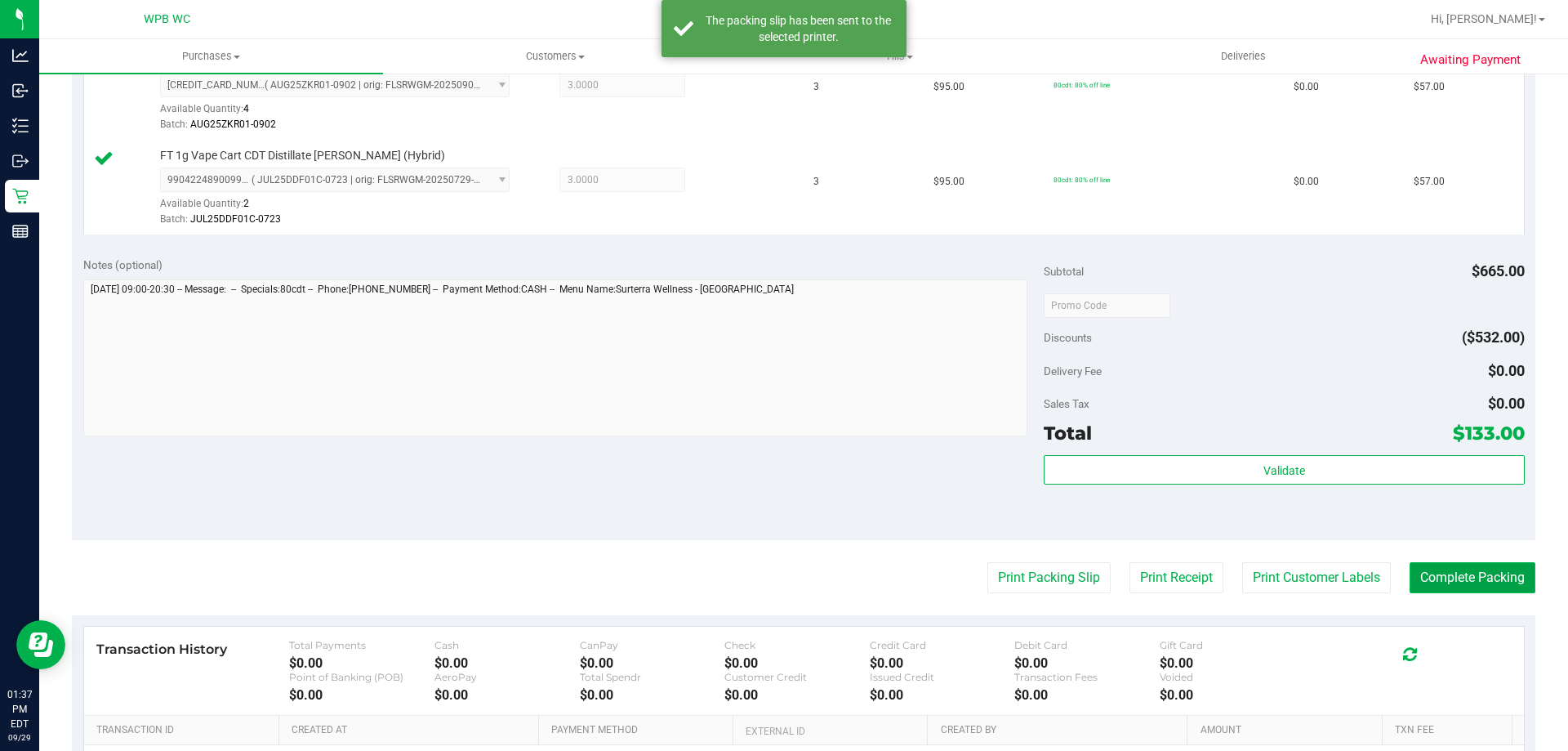
click at [1461, 573] on button "Complete Packing" at bounding box center [1472, 577] width 126 height 31
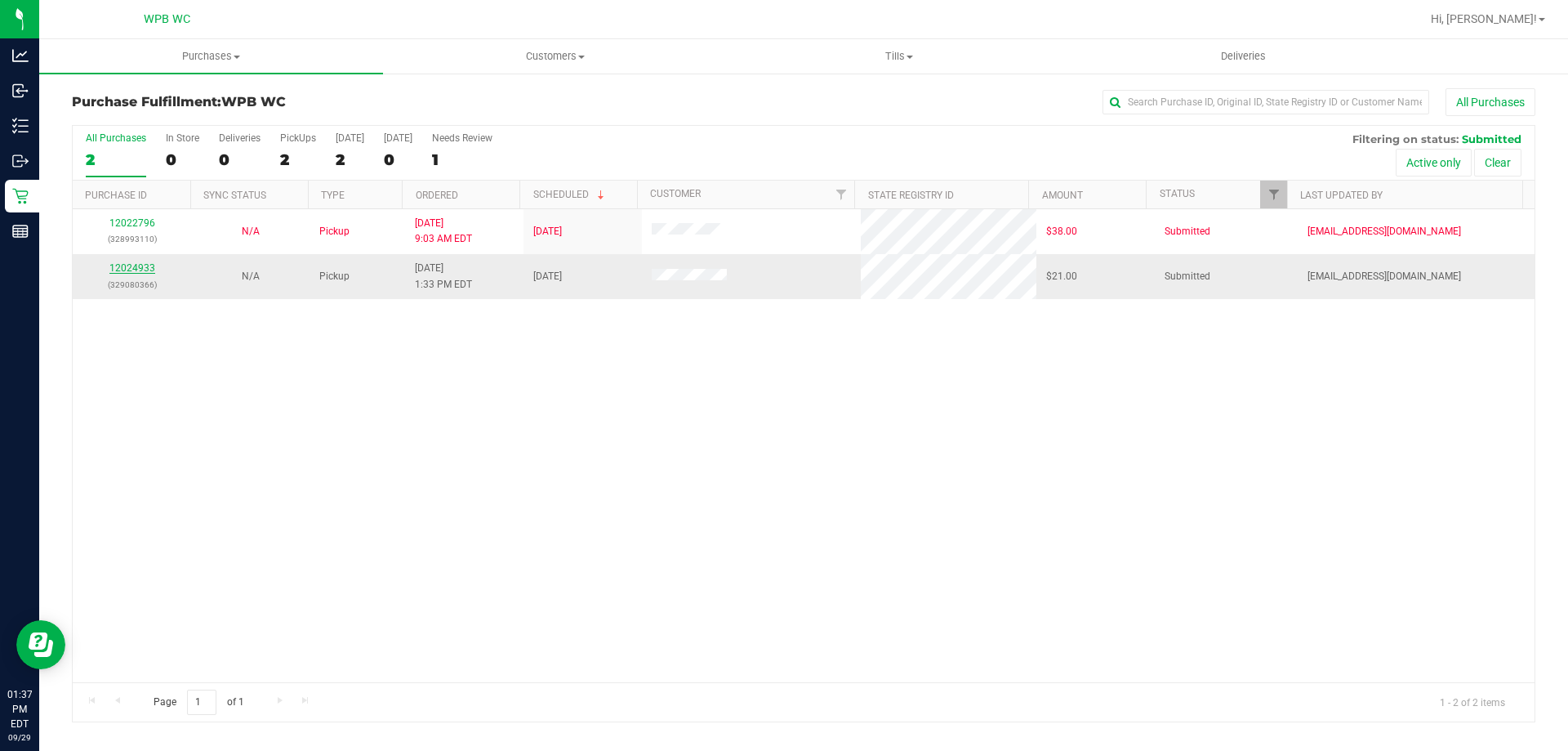
click at [124, 267] on link "12024933" at bounding box center [132, 268] width 46 height 12
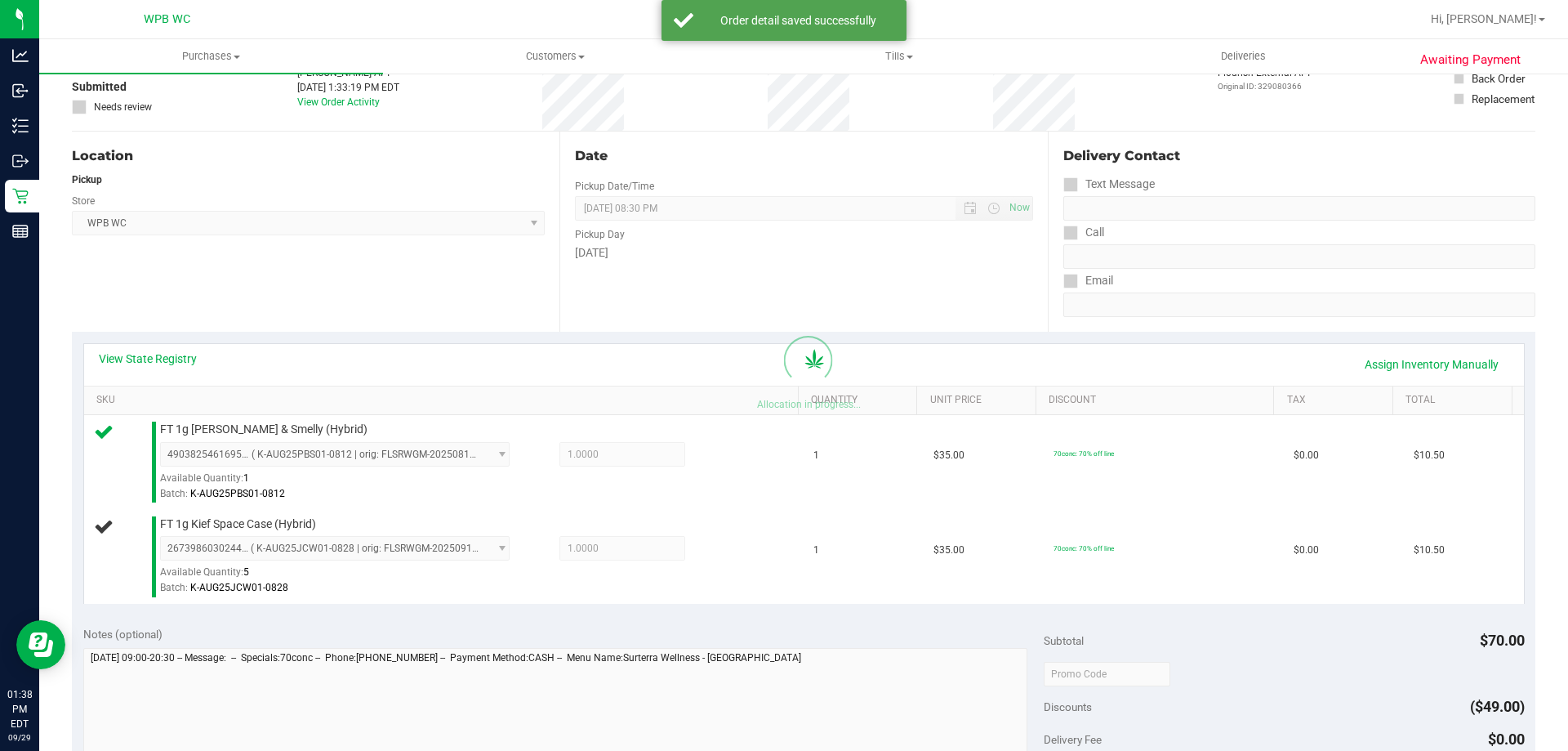
scroll to position [409, 0]
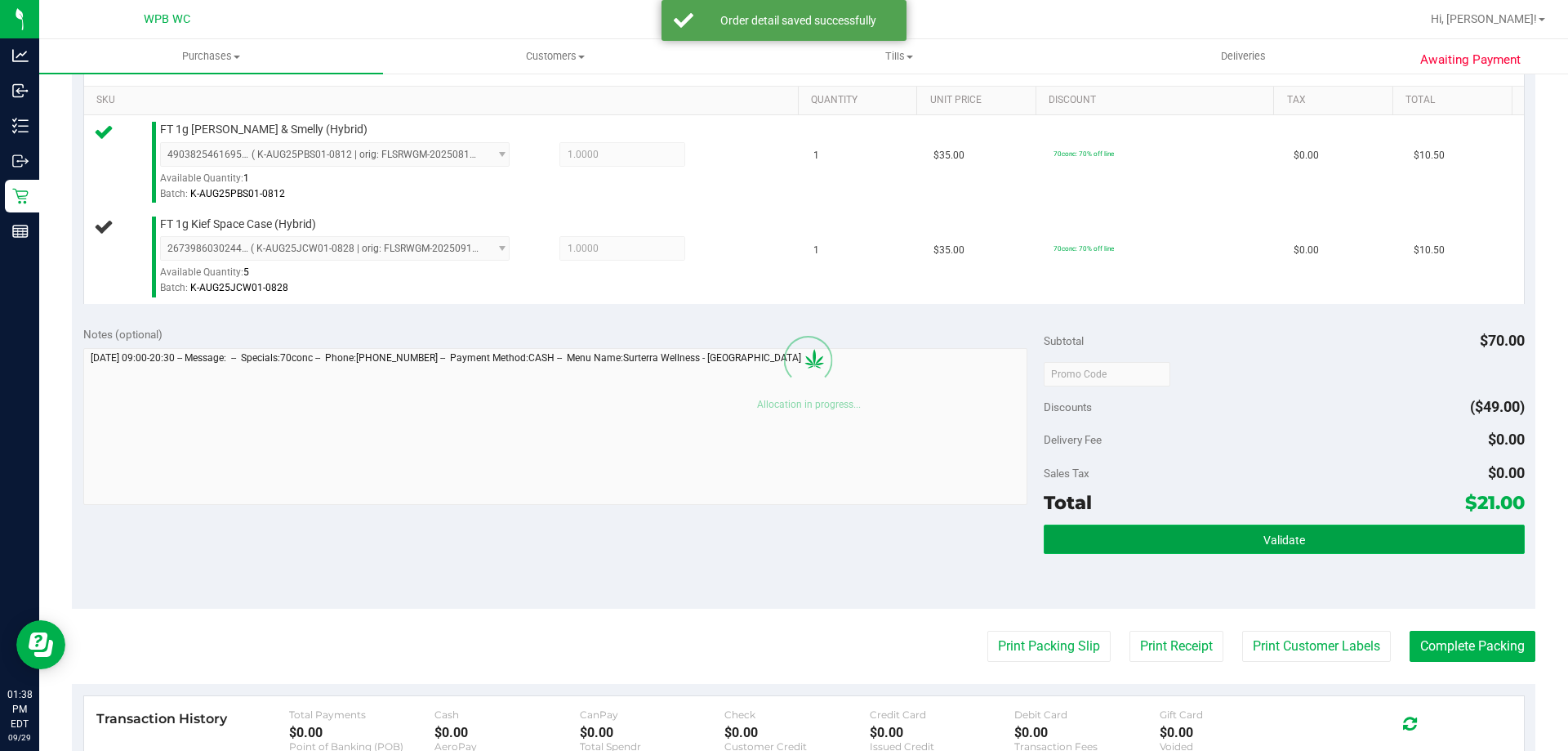
click at [1178, 526] on button "Validate" at bounding box center [1284, 540] width 480 height 30
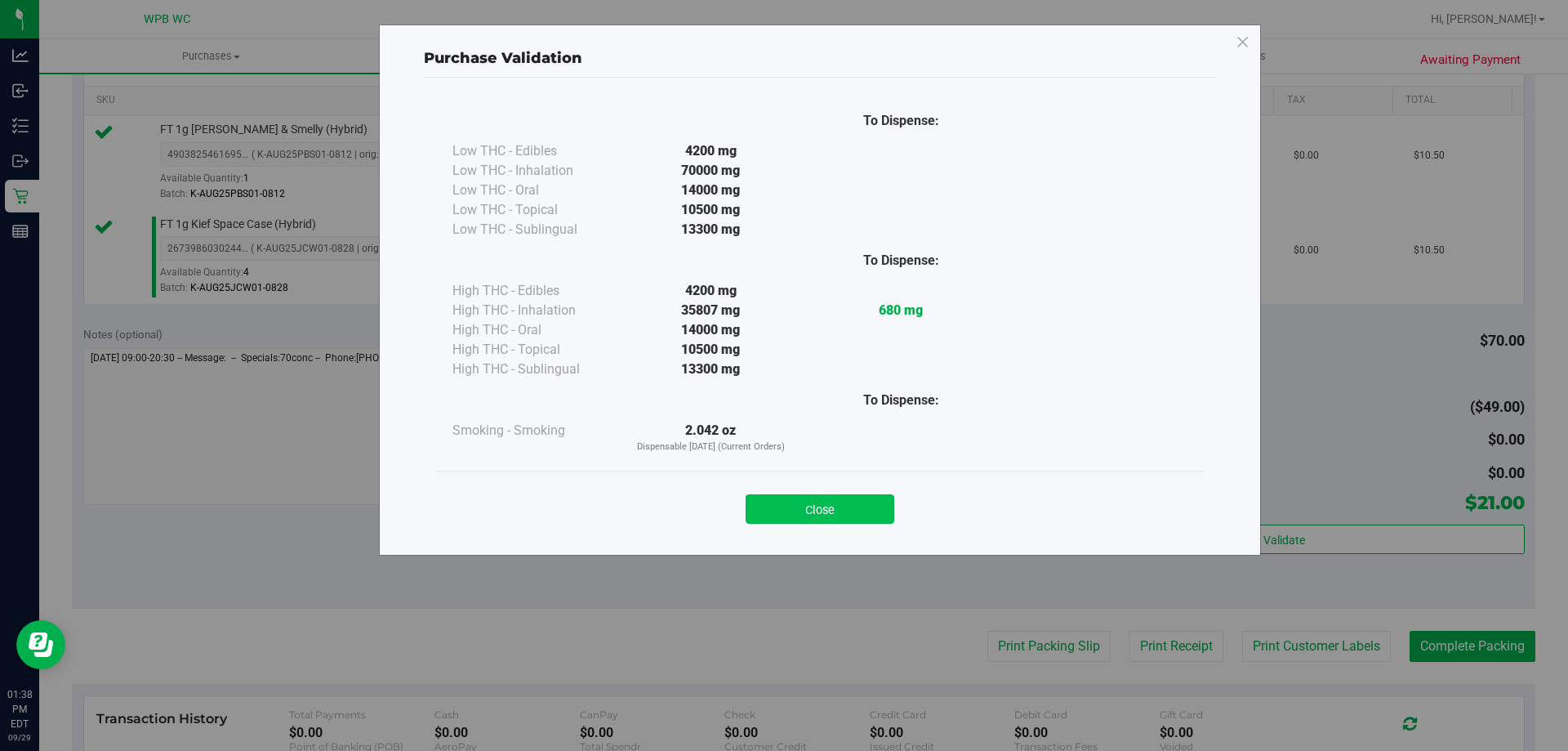
click at [844, 496] on button "Close" at bounding box center [820, 509] width 149 height 30
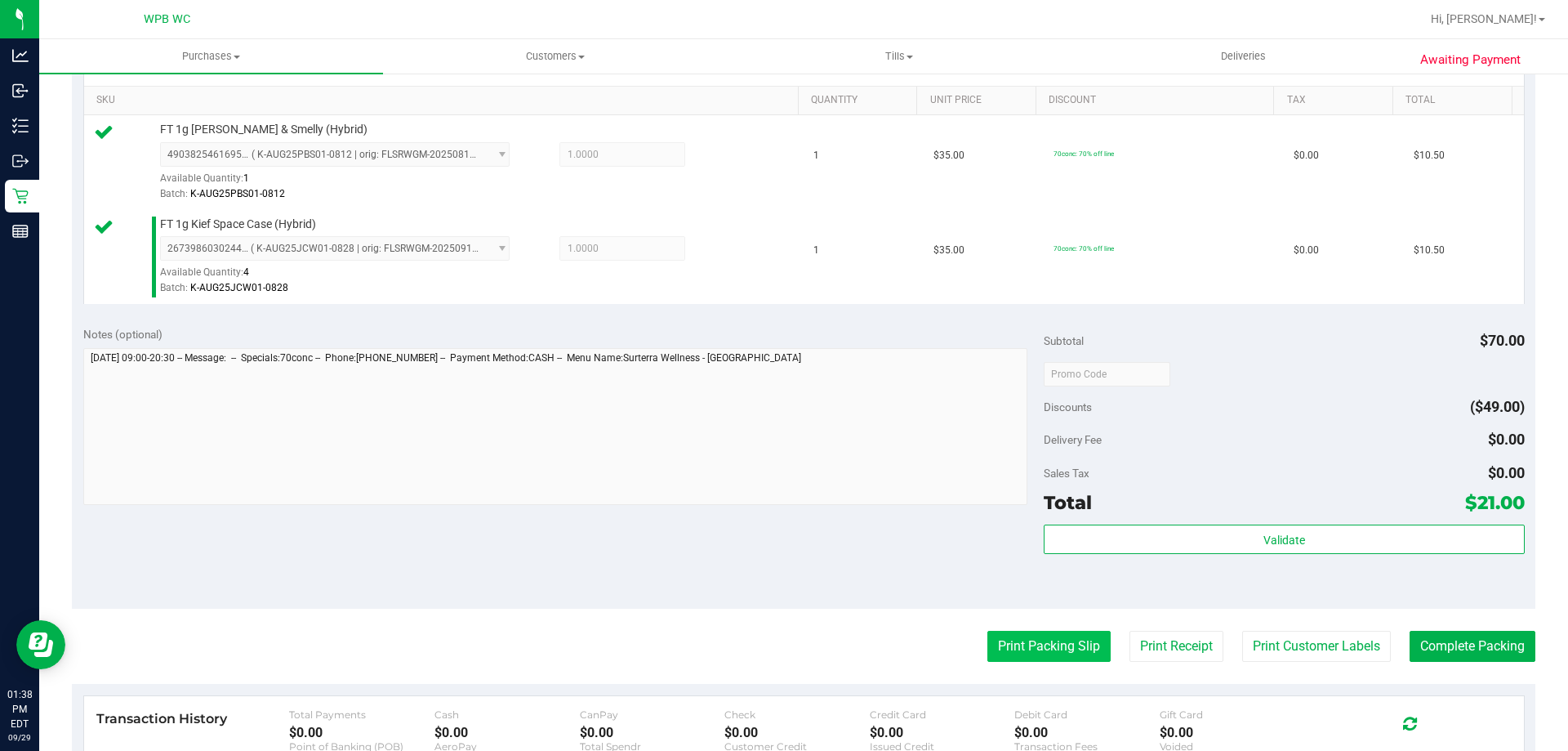
click at [1029, 651] on button "Print Packing Slip" at bounding box center [1049, 647] width 123 height 31
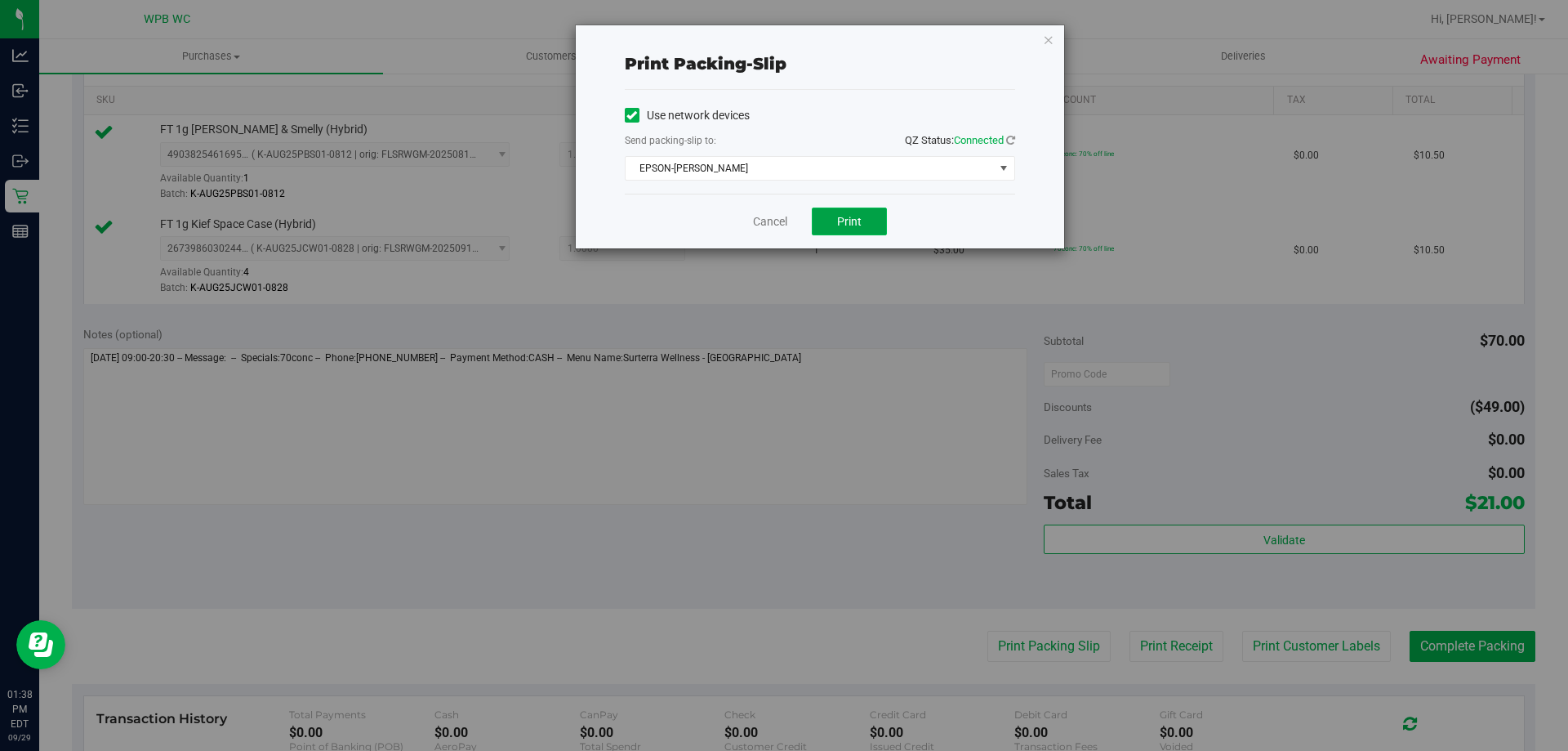
drag, startPoint x: 830, startPoint y: 218, endPoint x: 811, endPoint y: 229, distance: 22.0
click at [830, 218] on button "Print" at bounding box center [849, 221] width 75 height 28
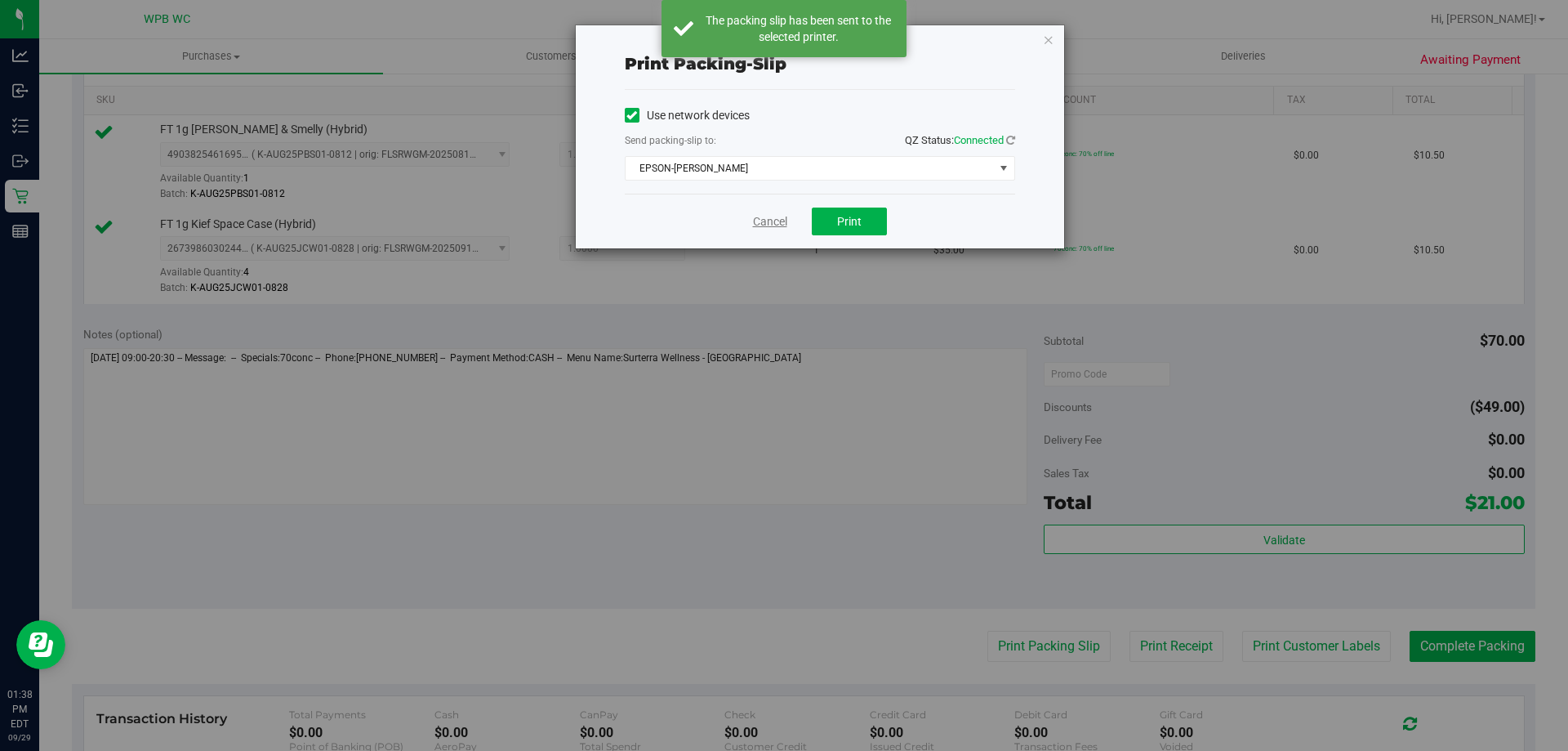
click at [779, 222] on link "Cancel" at bounding box center [770, 221] width 35 height 17
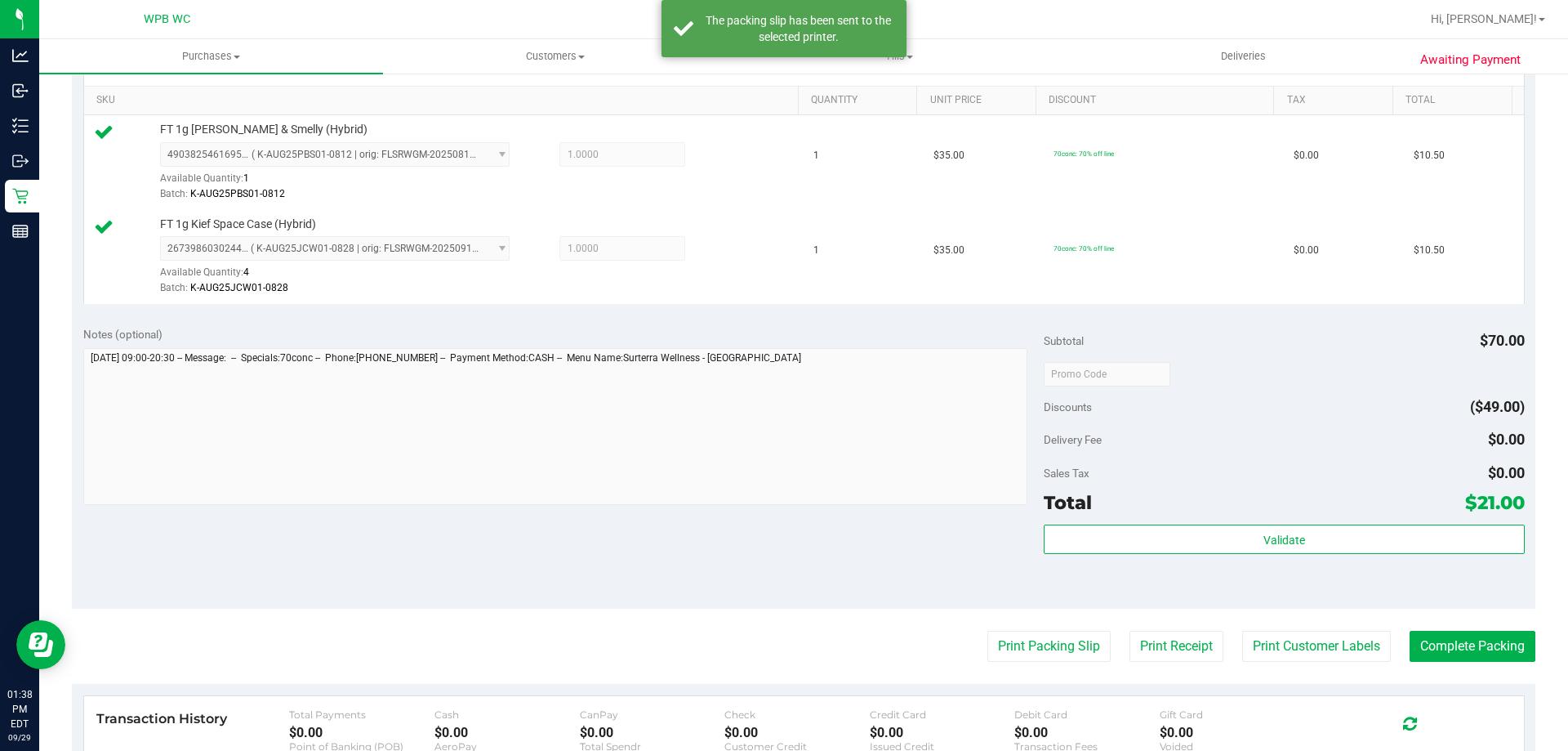
click at [1455, 627] on purchase-details "Back Edit Purchase Cancel Purchase View Profile # 12024933 BioTrack ID: - Submi…" at bounding box center [803, 335] width 1464 height 1310
click at [1450, 648] on button "Complete Packing" at bounding box center [1472, 647] width 126 height 31
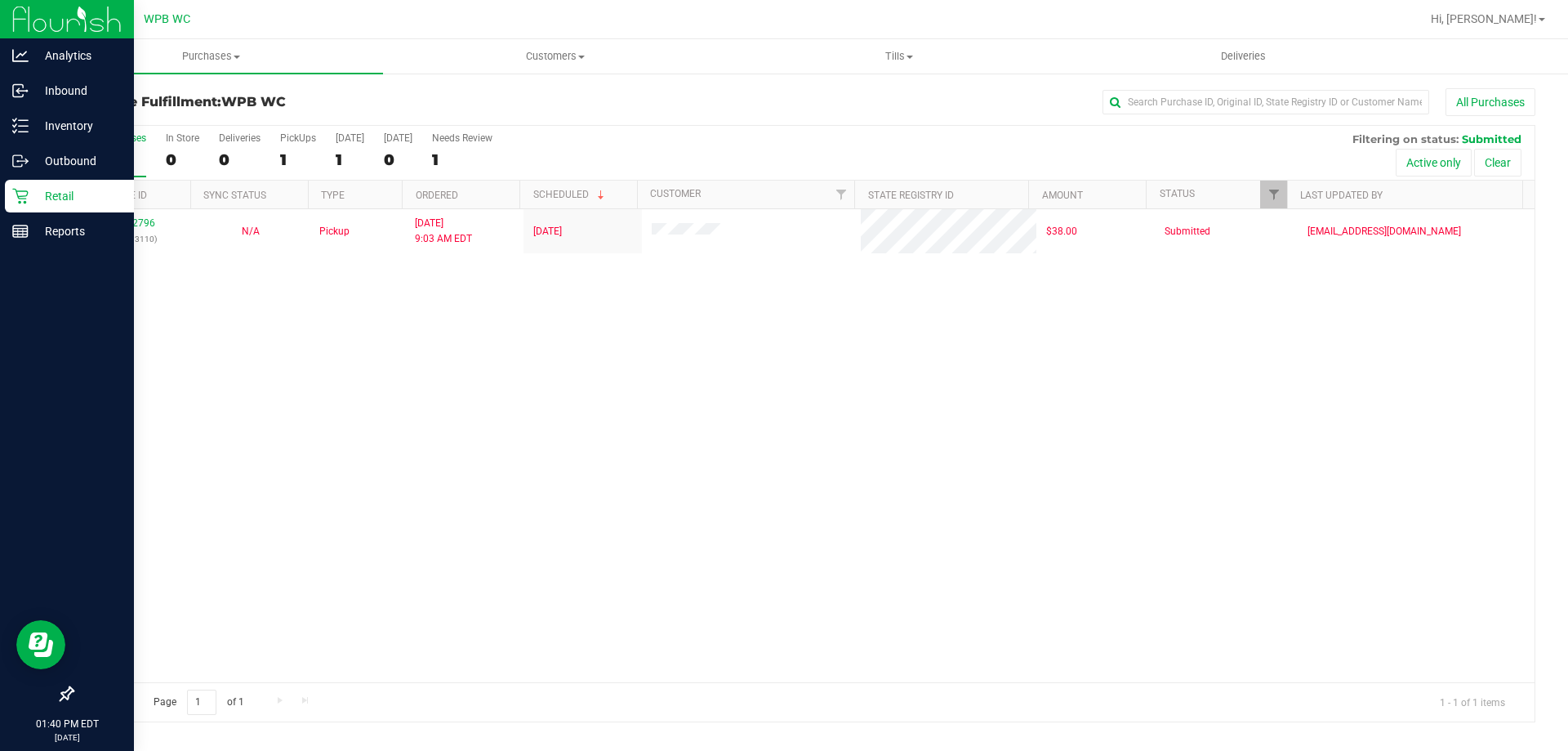
click at [72, 212] on link "Retail" at bounding box center [67, 197] width 134 height 35
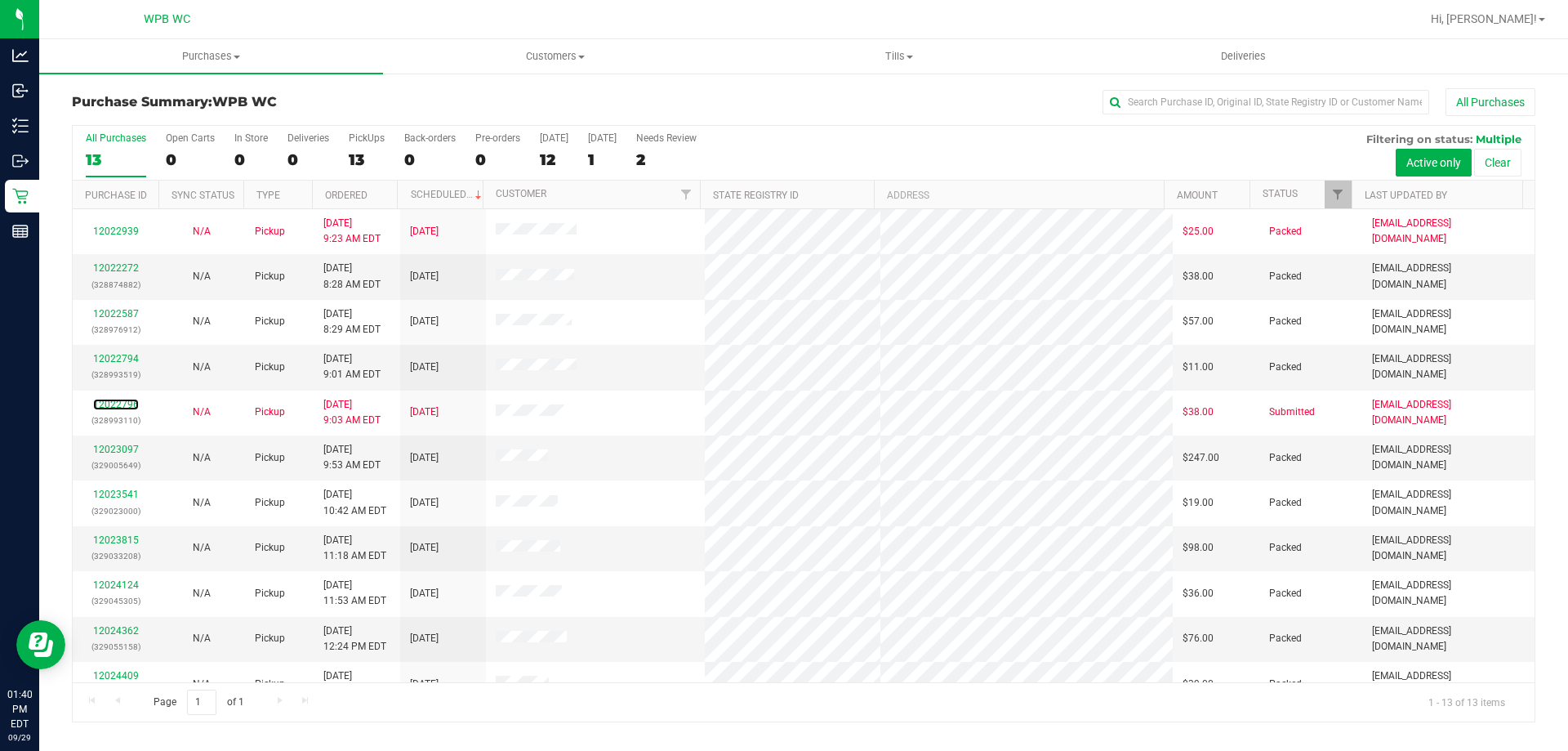
click at [128, 405] on link "12022796" at bounding box center [116, 405] width 46 height 12
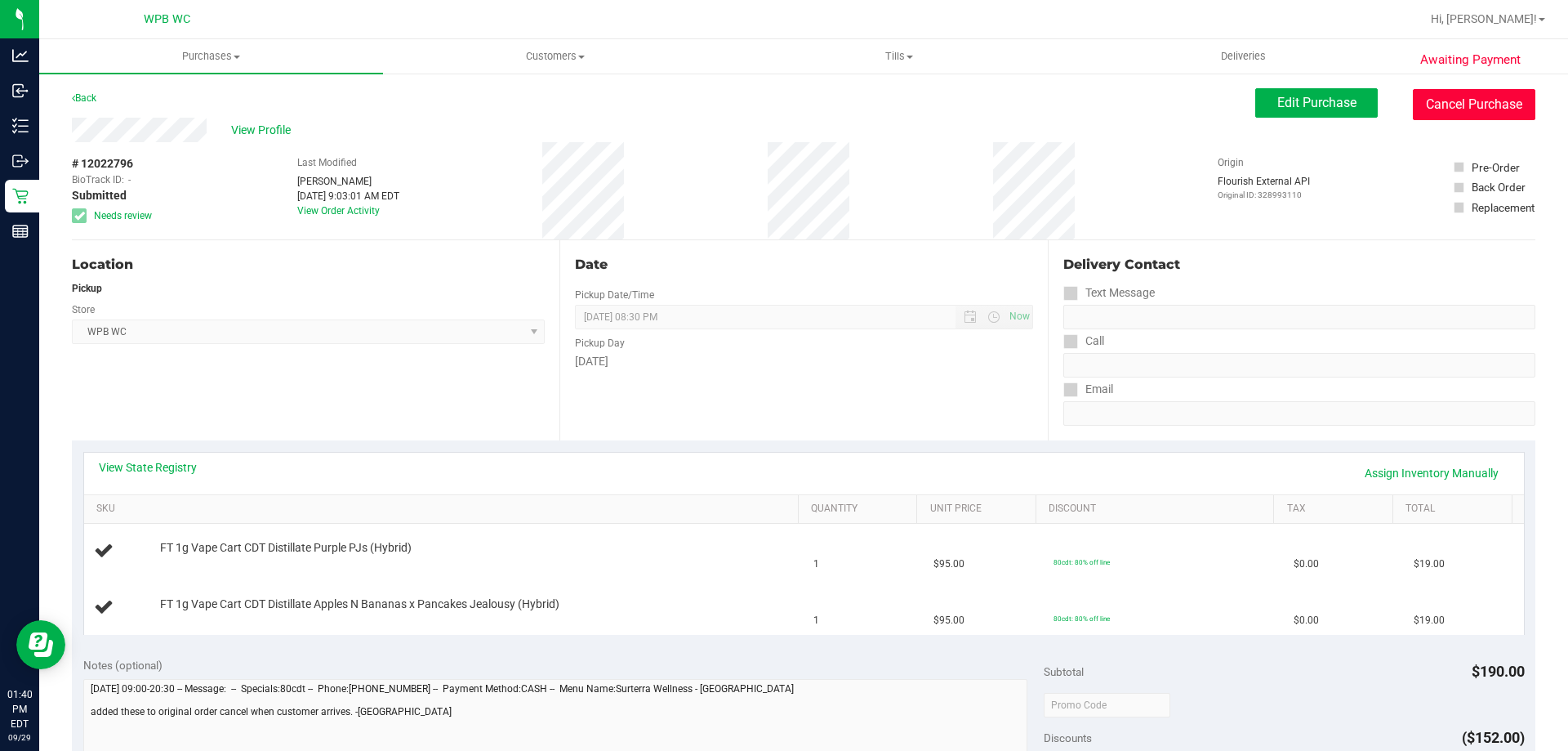
click at [1466, 106] on button "Cancel Purchase" at bounding box center [1473, 104] width 123 height 31
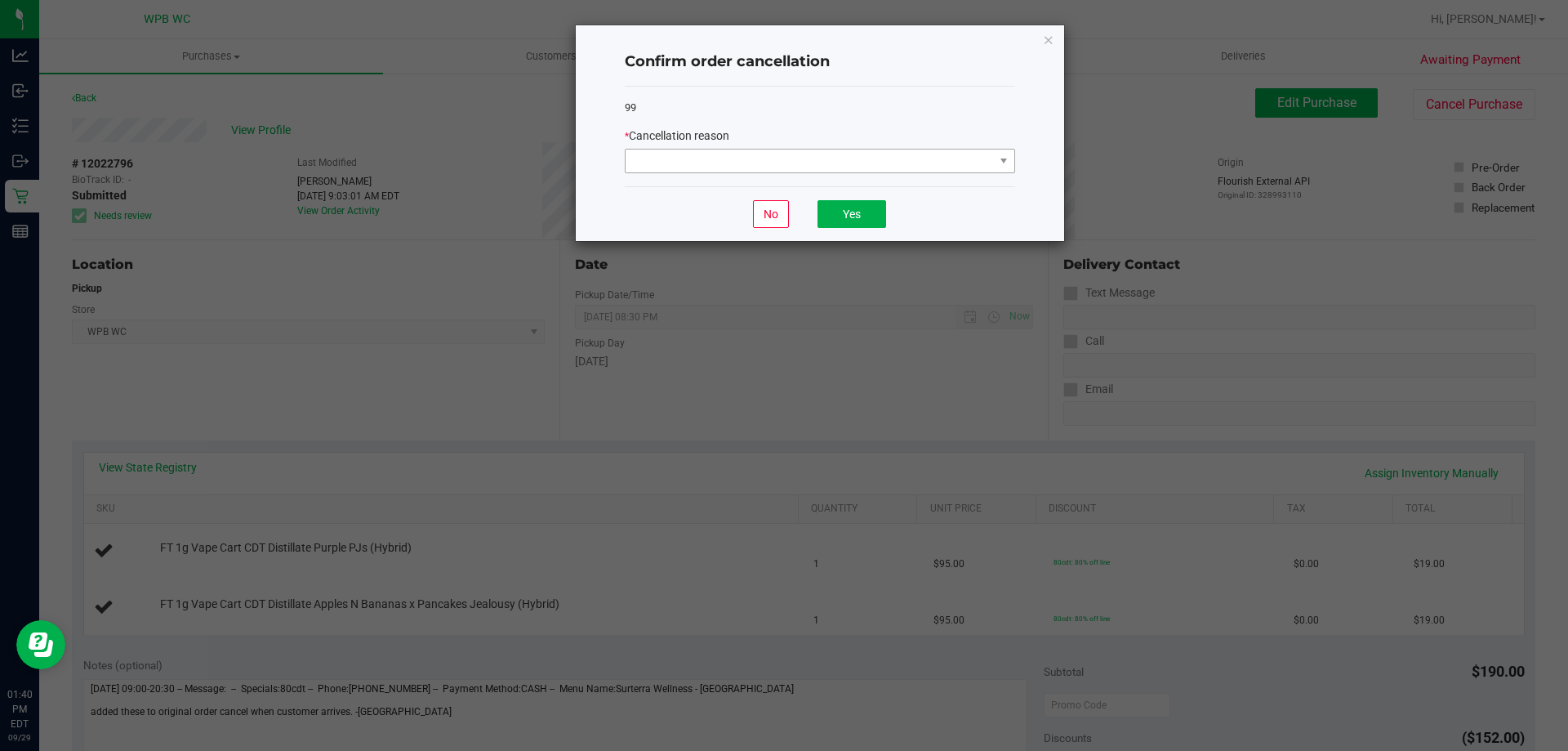
click at [810, 150] on div "* Cancellation reason" at bounding box center [820, 151] width 391 height 46
click at [812, 157] on span at bounding box center [810, 161] width 368 height 23
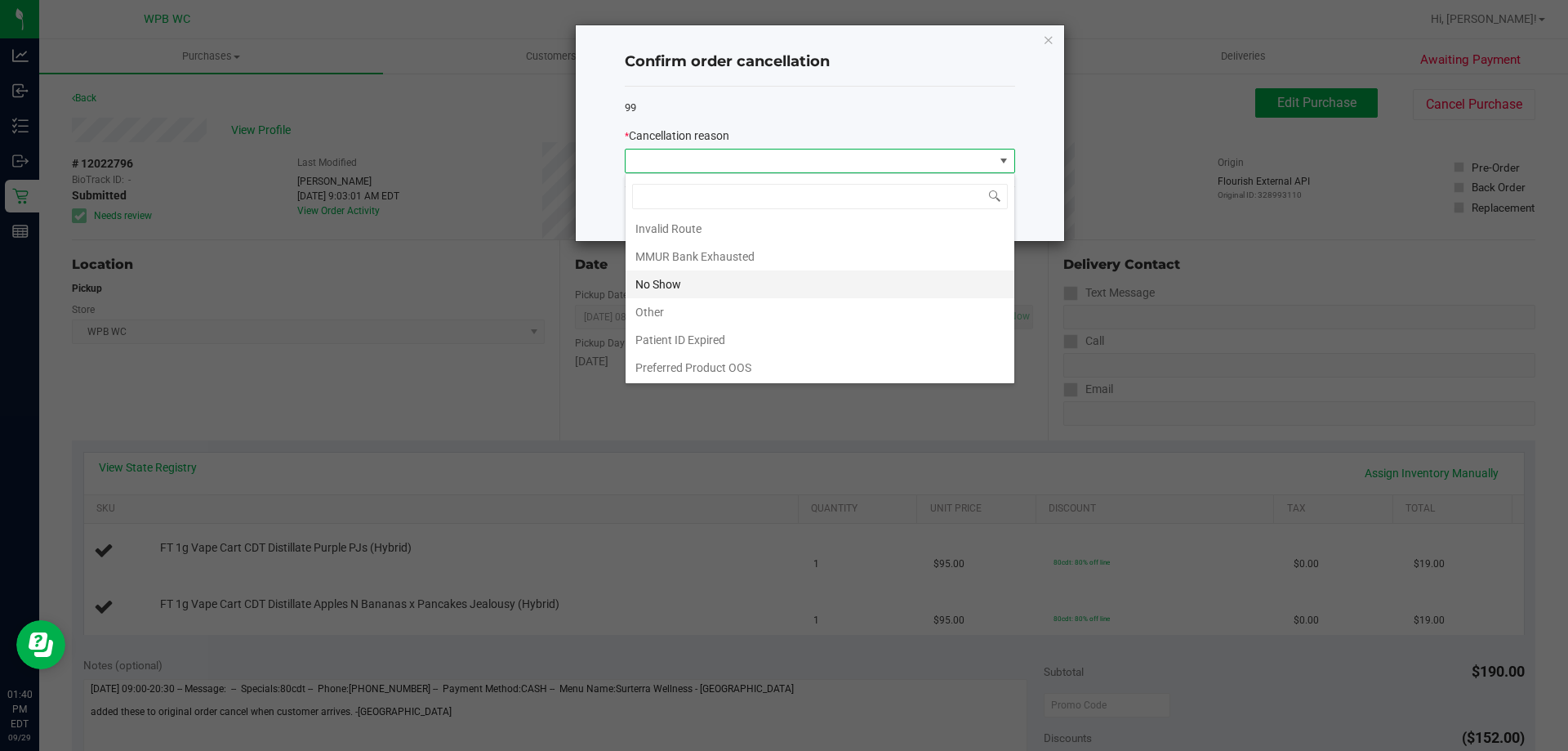
scroll to position [86, 0]
click at [700, 280] on li "No Show" at bounding box center [820, 284] width 389 height 28
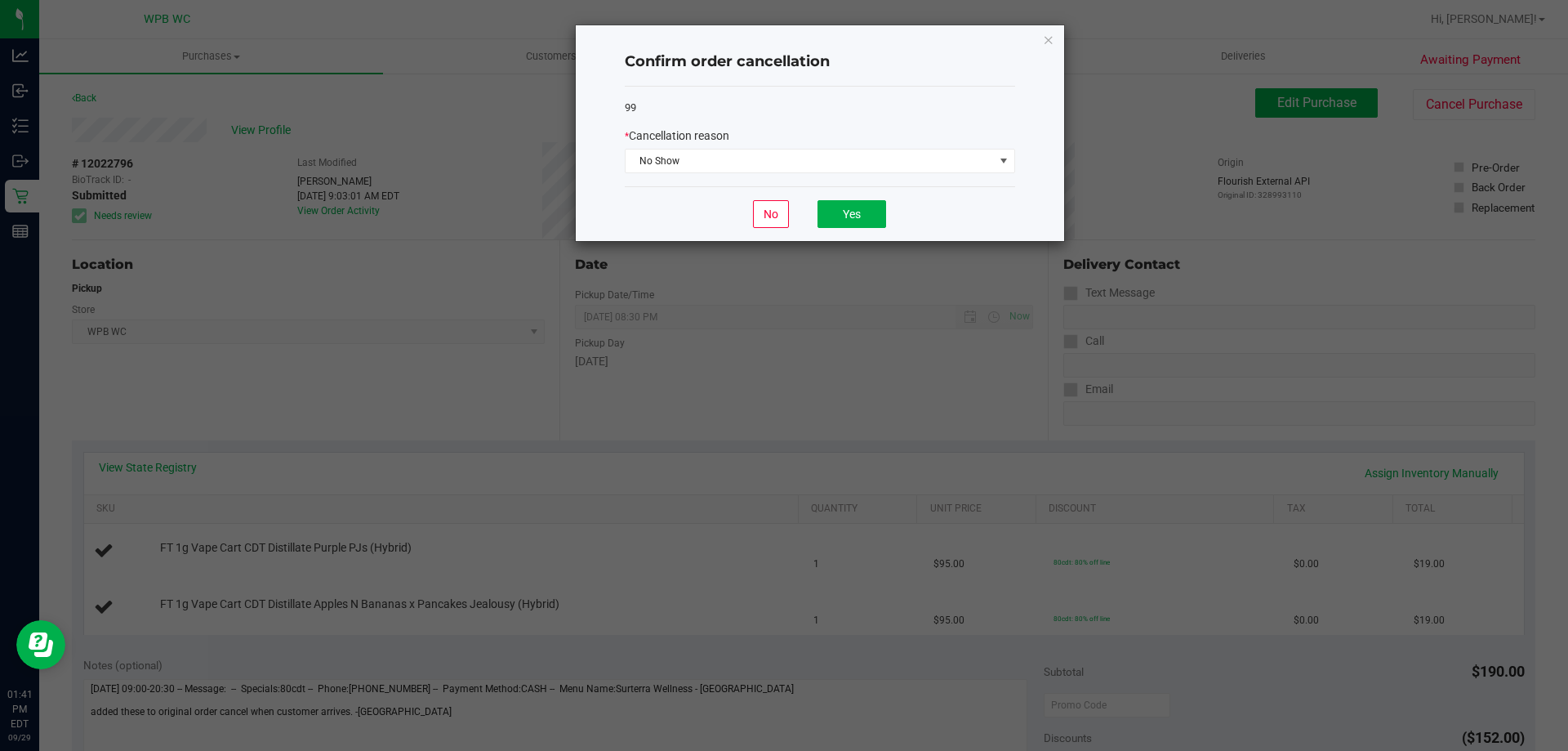
click at [821, 121] on div "99 * Cancellation reason No Show" at bounding box center [820, 137] width 391 height 100
click at [852, 214] on button "Yes" at bounding box center [851, 214] width 68 height 28
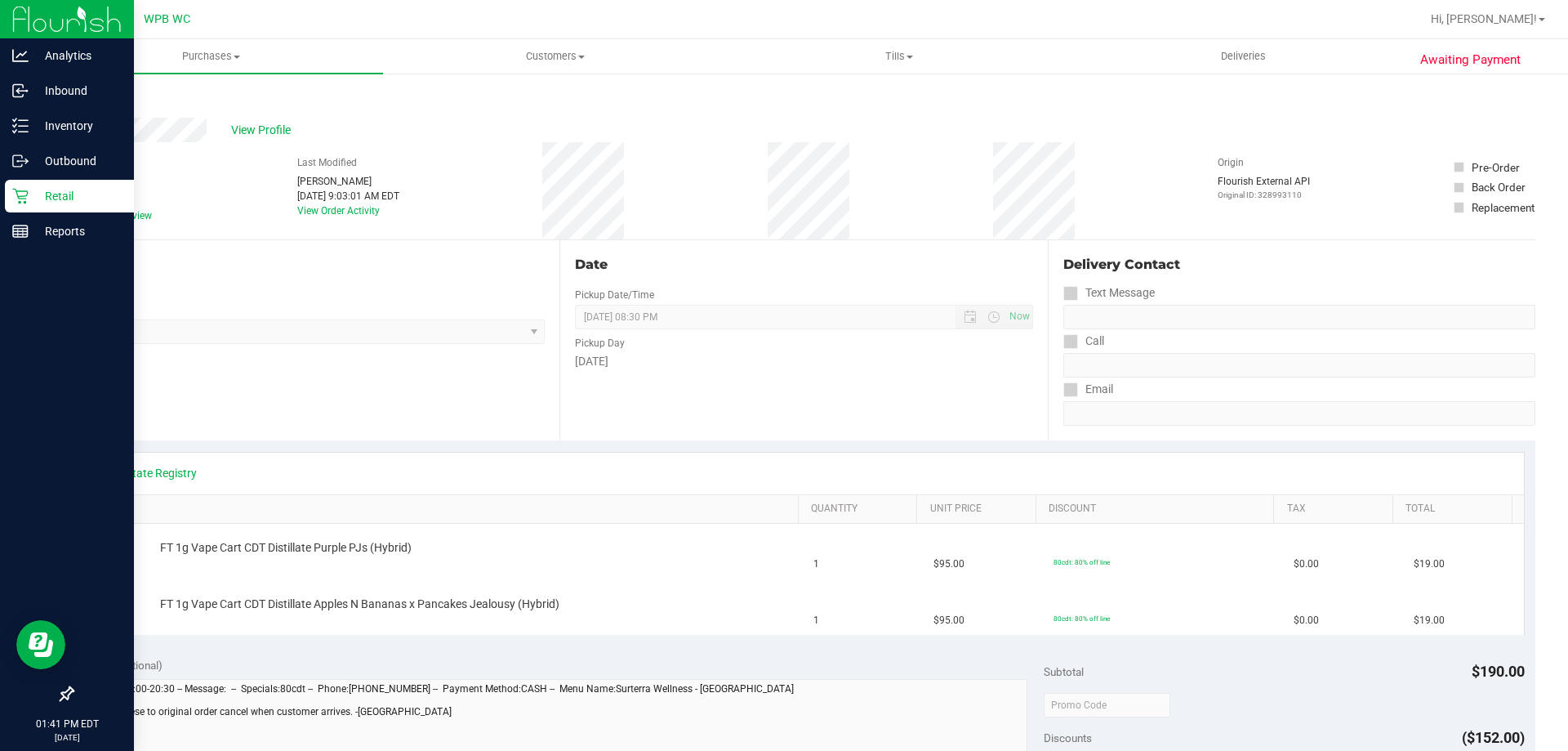
click at [35, 207] on div "Retail" at bounding box center [69, 196] width 129 height 33
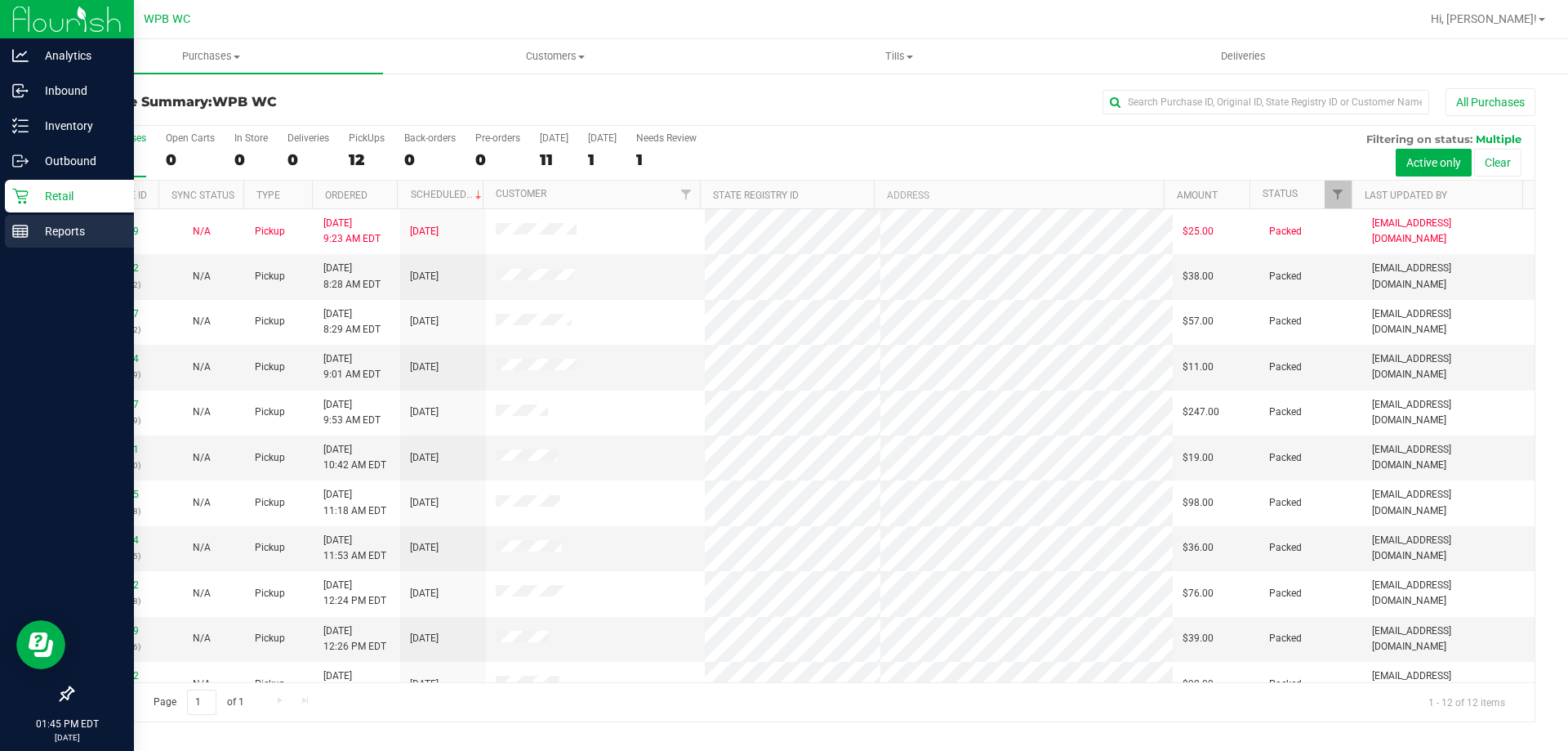
click at [50, 247] on div "Reports" at bounding box center [69, 231] width 129 height 33
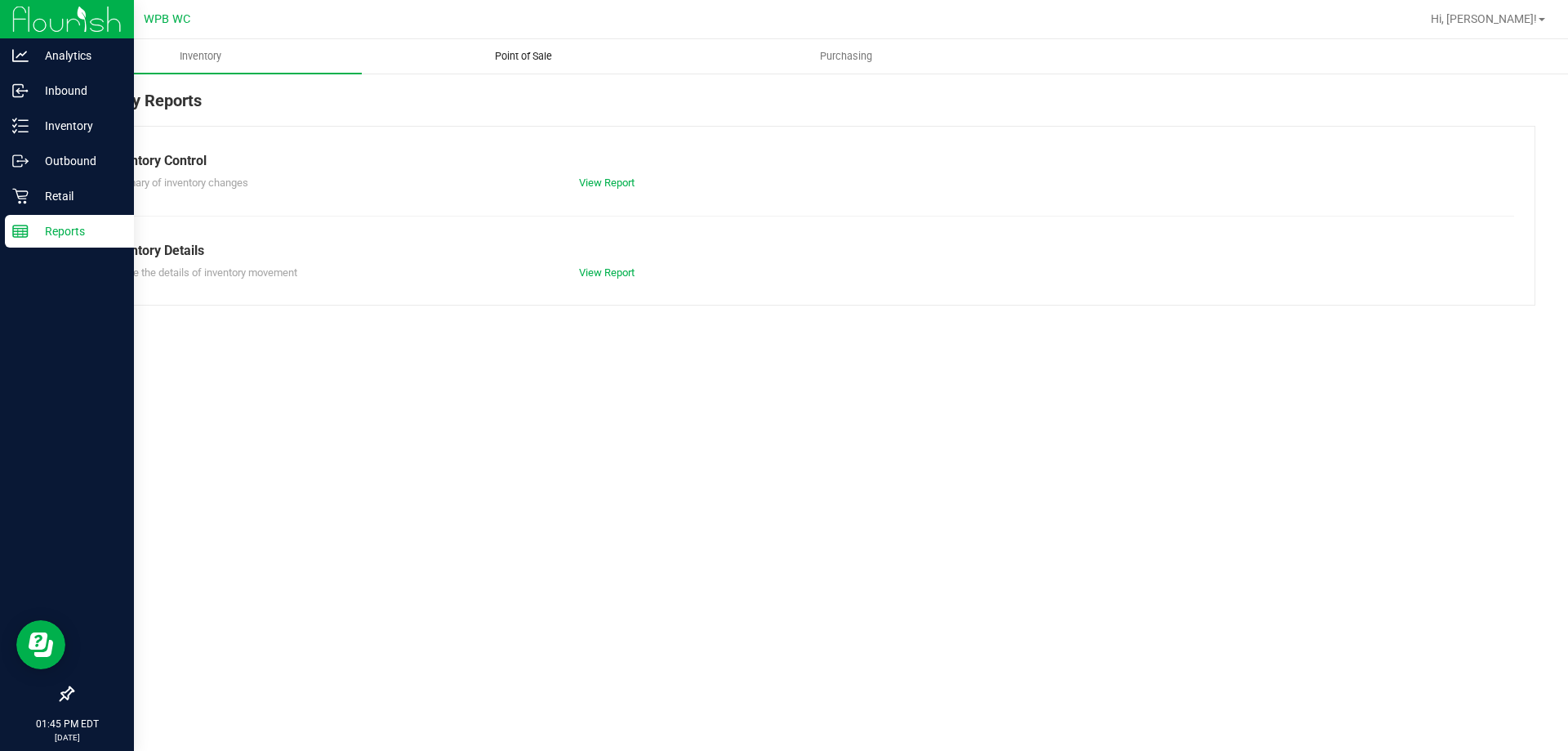
click at [543, 70] on uib-tab-heading "Point of Sale" at bounding box center [523, 57] width 321 height 33
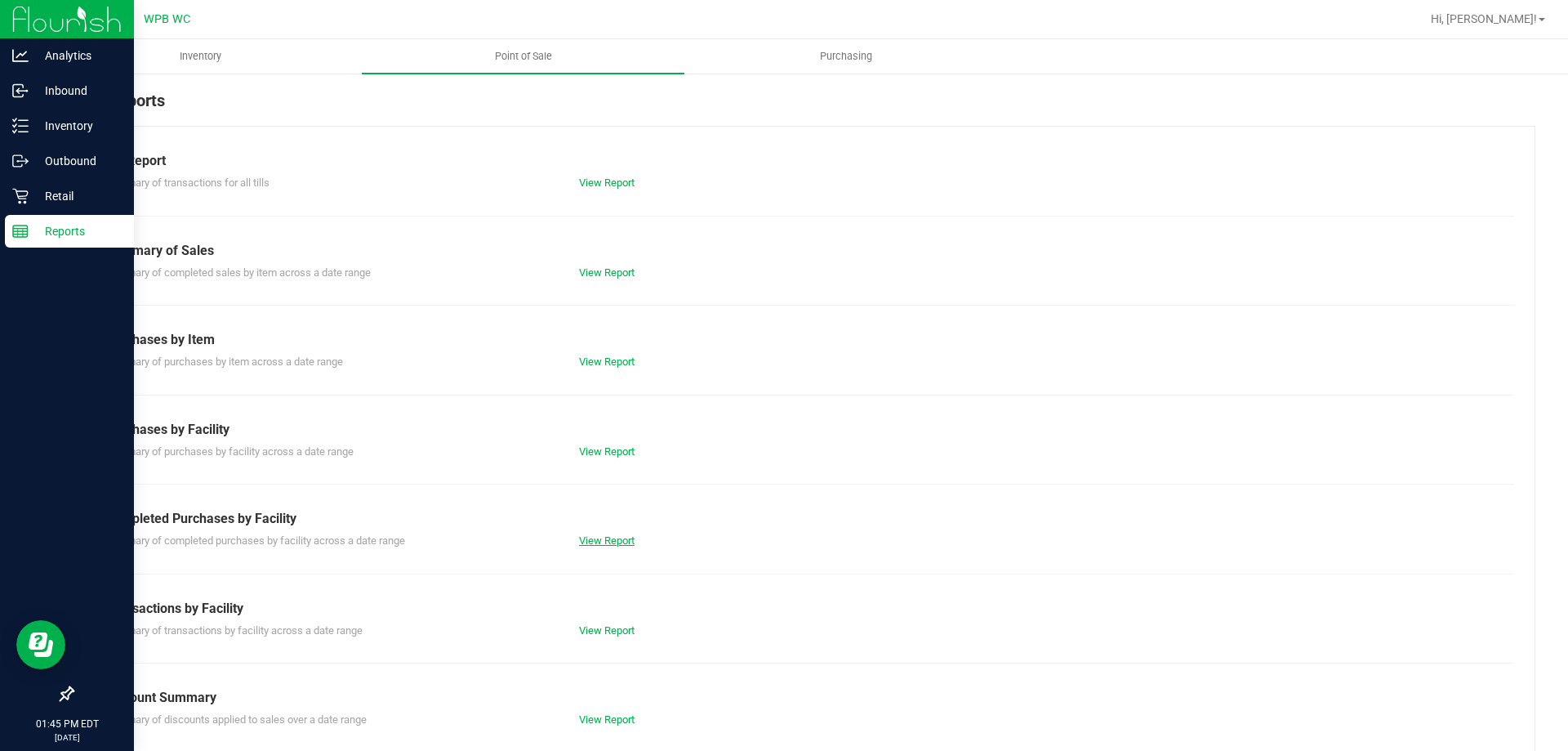
click at [617, 535] on link "View Report" at bounding box center [607, 540] width 56 height 12
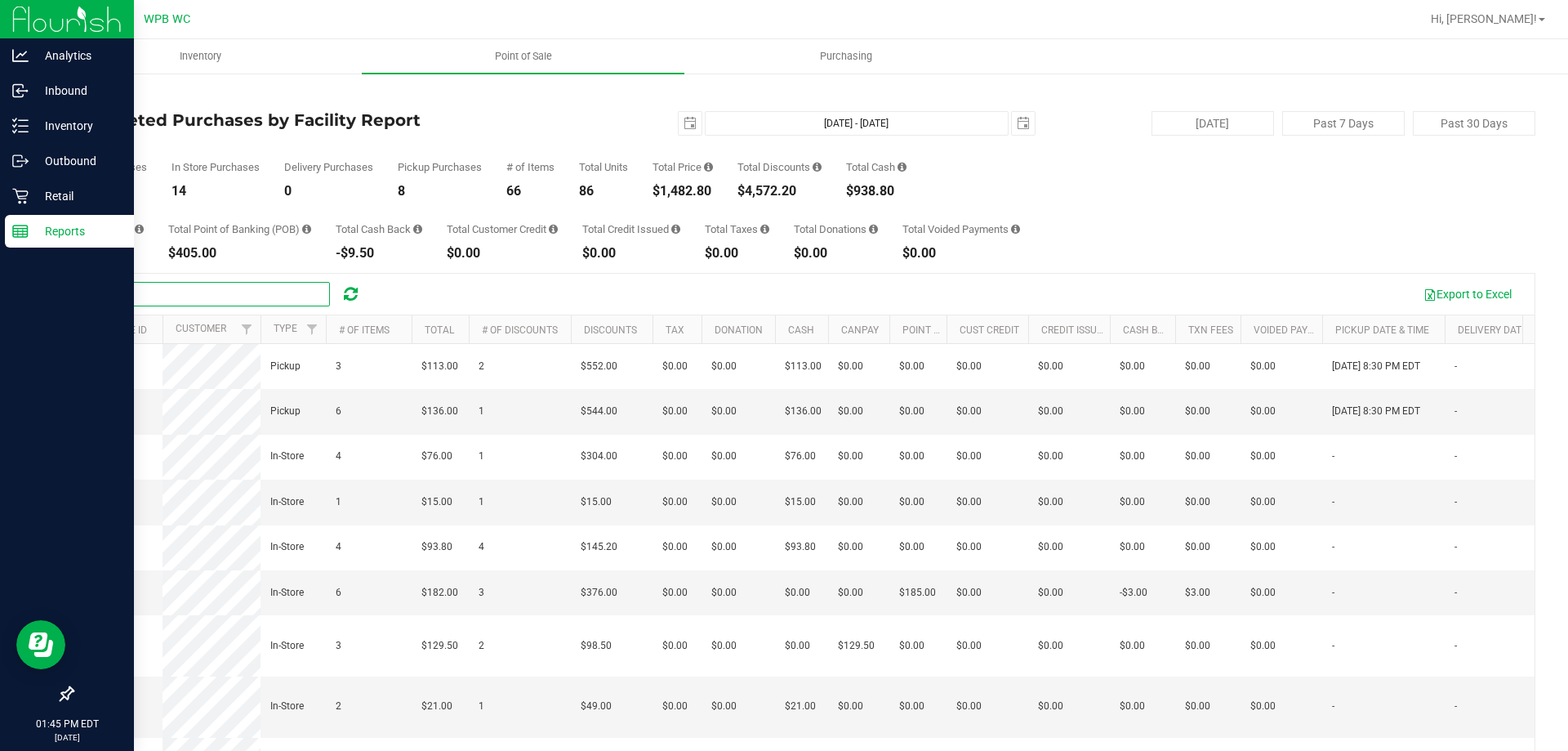
click at [150, 304] on input "text" at bounding box center [207, 294] width 245 height 25
click at [689, 126] on span "select" at bounding box center [690, 123] width 23 height 23
type input "the sec"
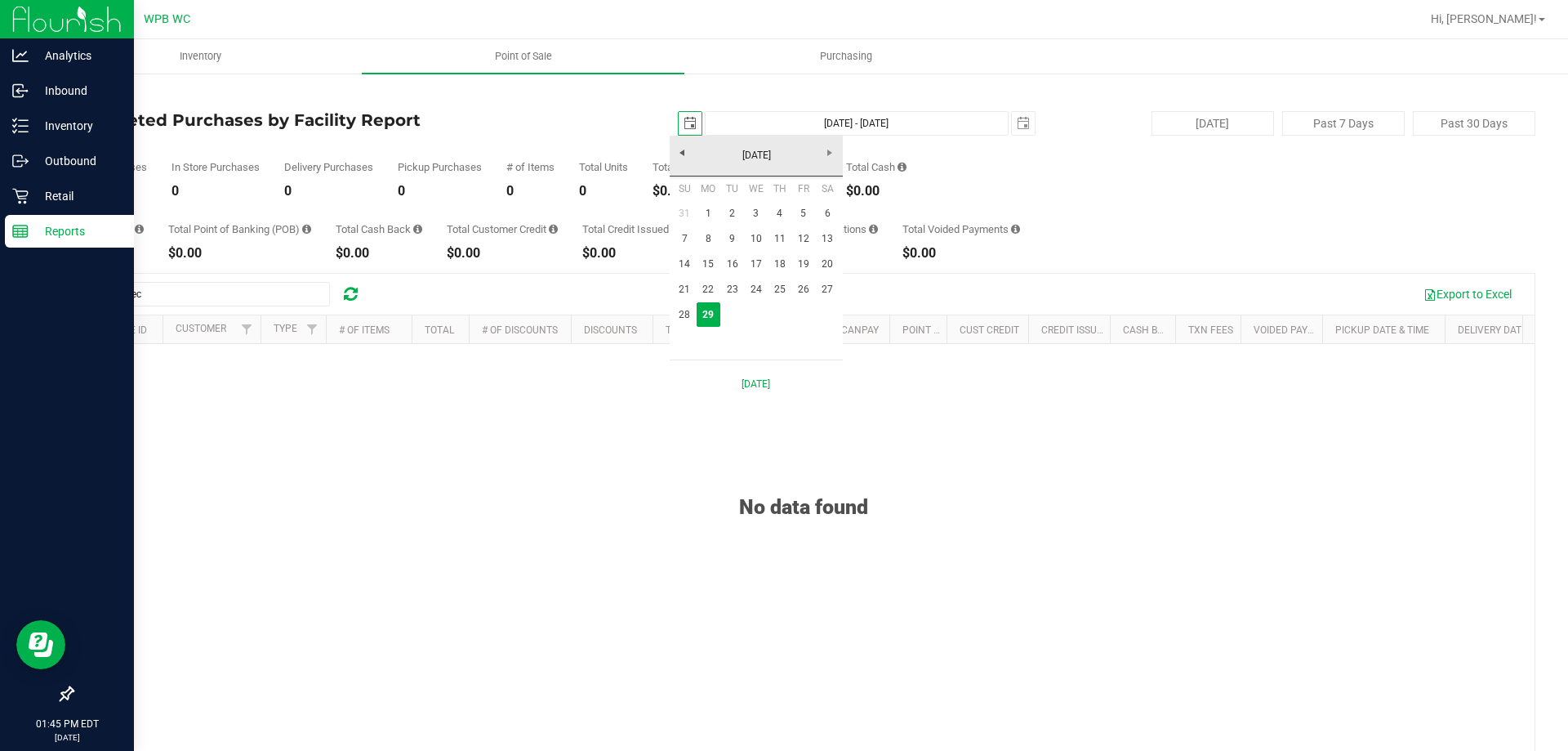
scroll to position [0, 41]
click at [687, 304] on link "28" at bounding box center [684, 314] width 24 height 25
type input "[DATE]"
type input "[DATE] - [DATE]"
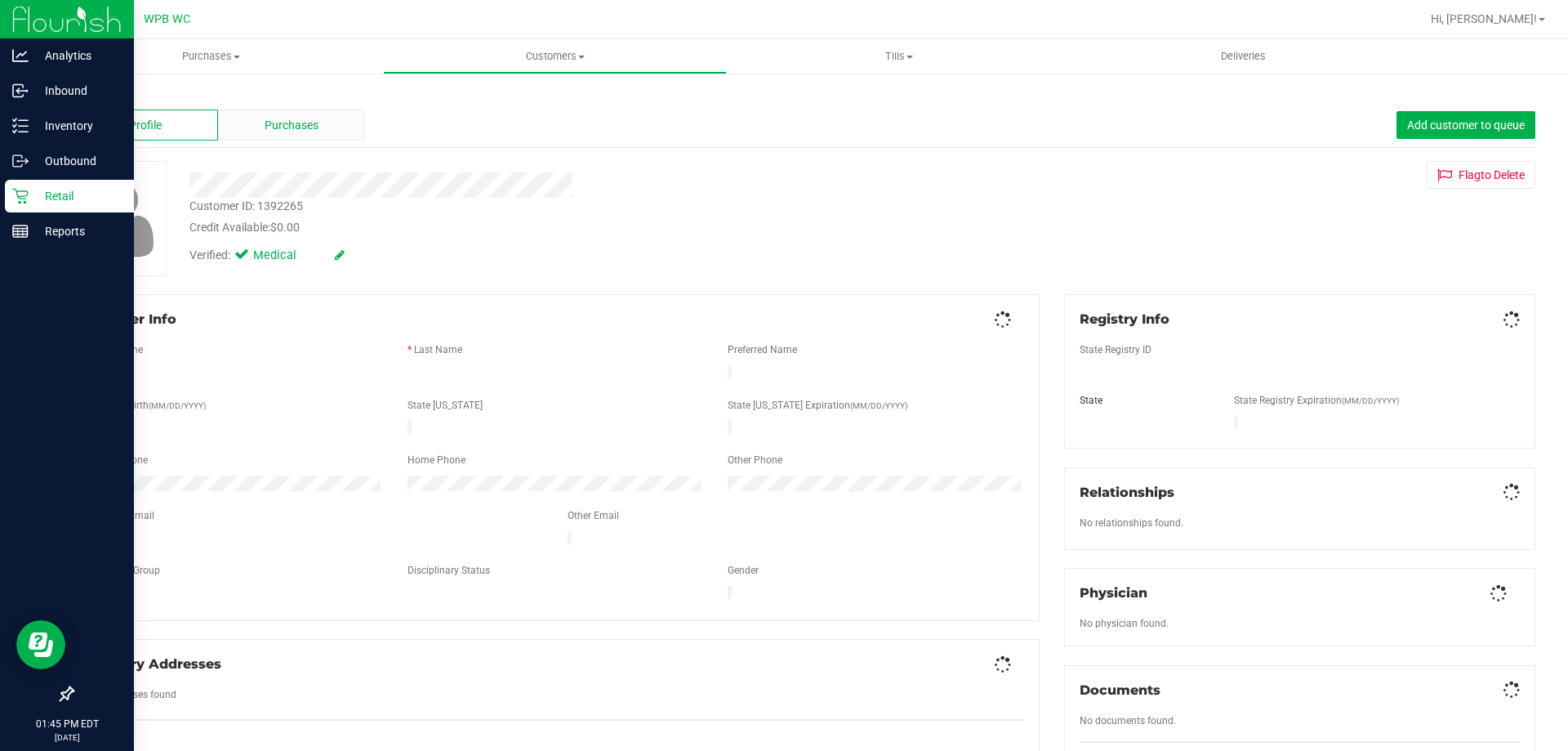
click at [288, 125] on span "Purchases" at bounding box center [292, 125] width 54 height 17
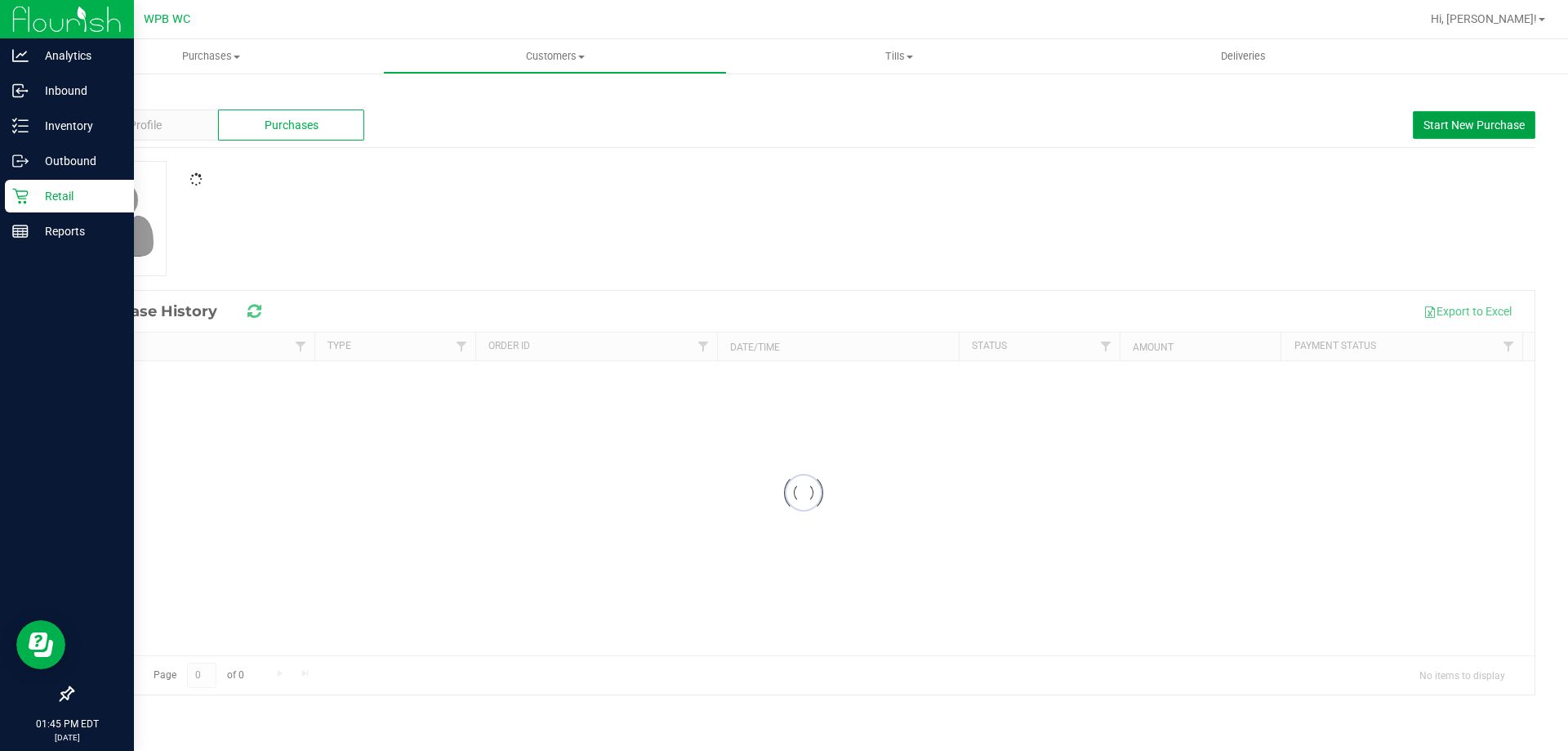
click at [1461, 121] on span "Start New Purchase" at bounding box center [1473, 125] width 101 height 13
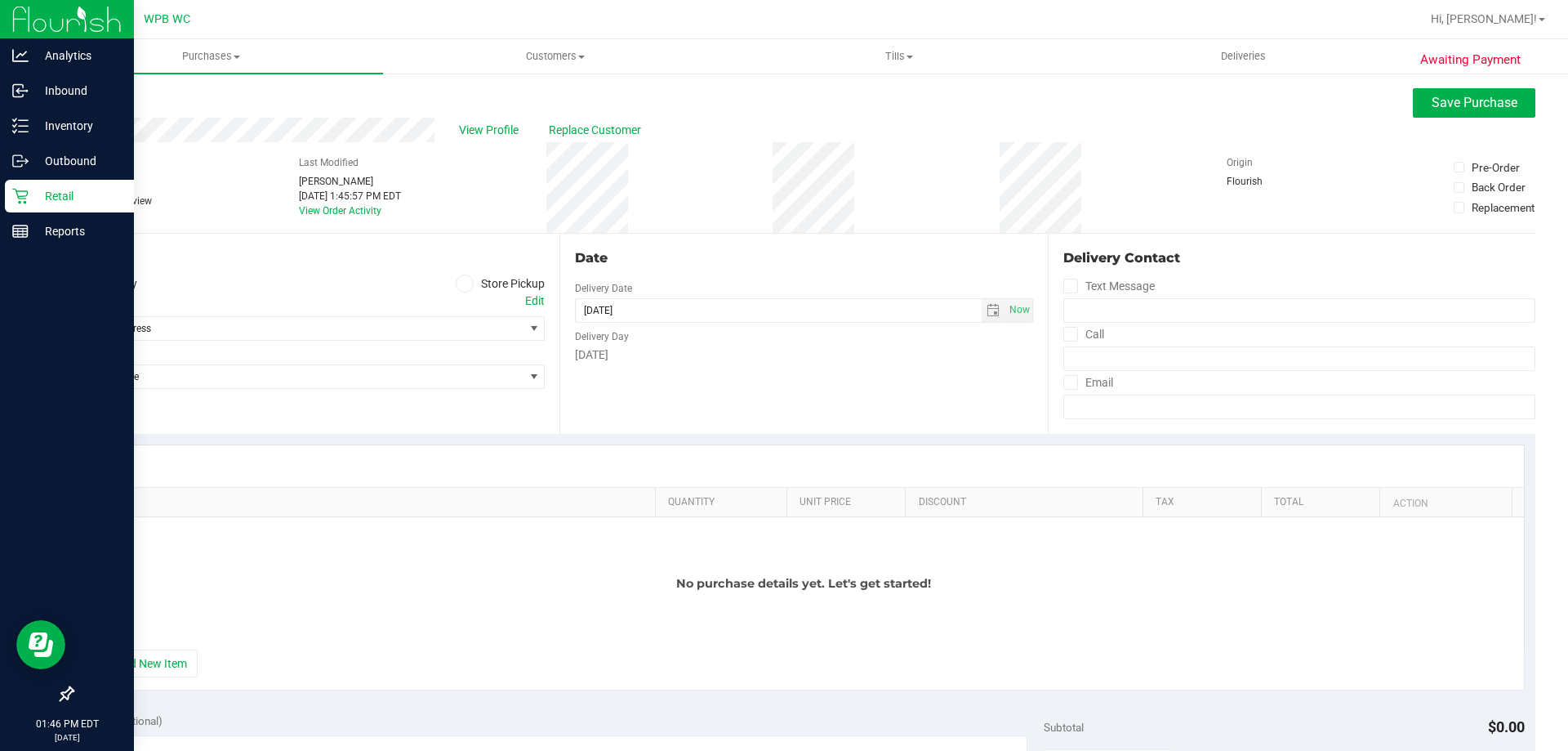
click at [460, 284] on icon at bounding box center [465, 284] width 10 height 0
click at [0, 0] on input "Store Pickup" at bounding box center [0, 0] width 0 height 0
click at [342, 325] on span "Select Store" at bounding box center [298, 328] width 451 height 23
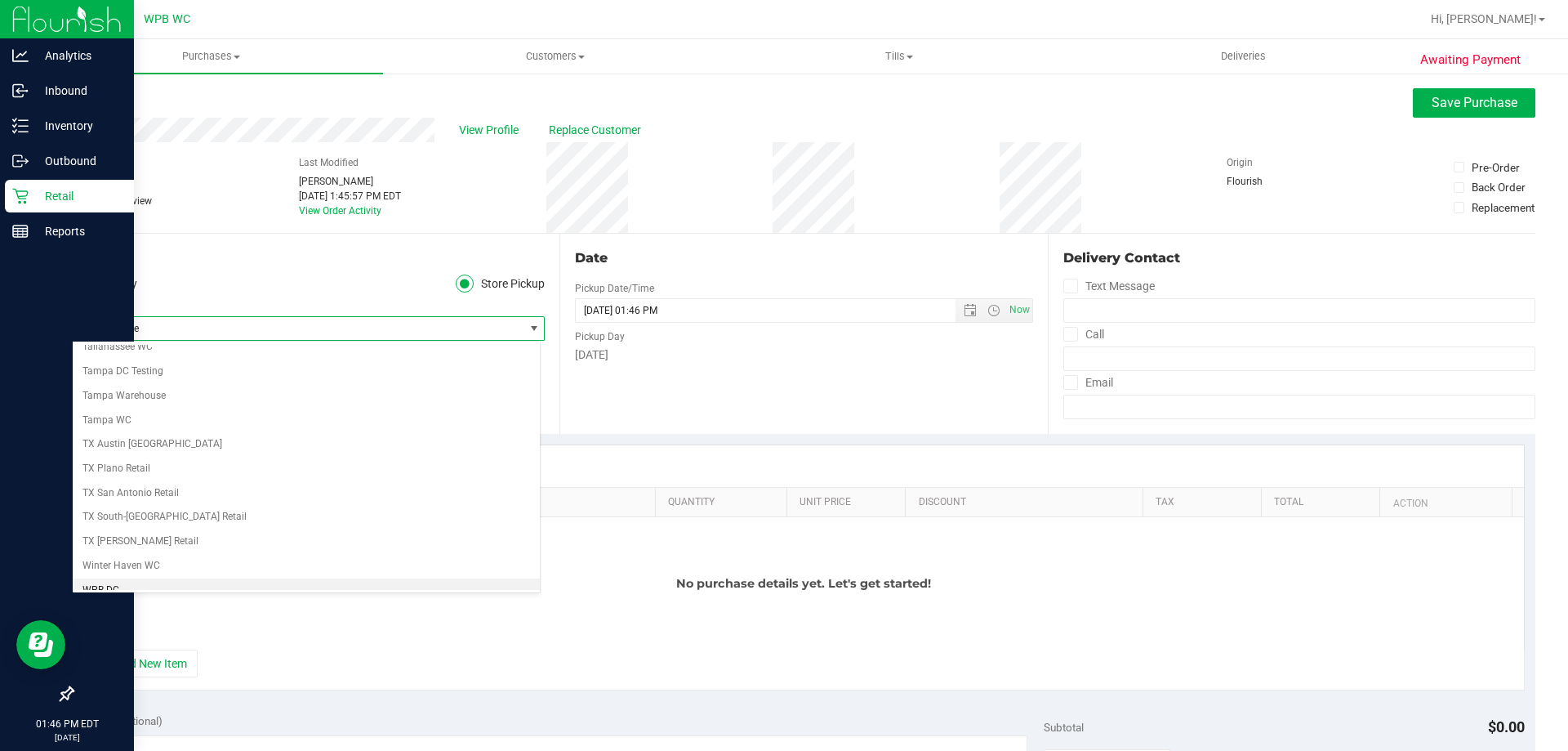
scroll to position [1187, 0]
click at [182, 573] on li "WPB WC" at bounding box center [306, 577] width 467 height 25
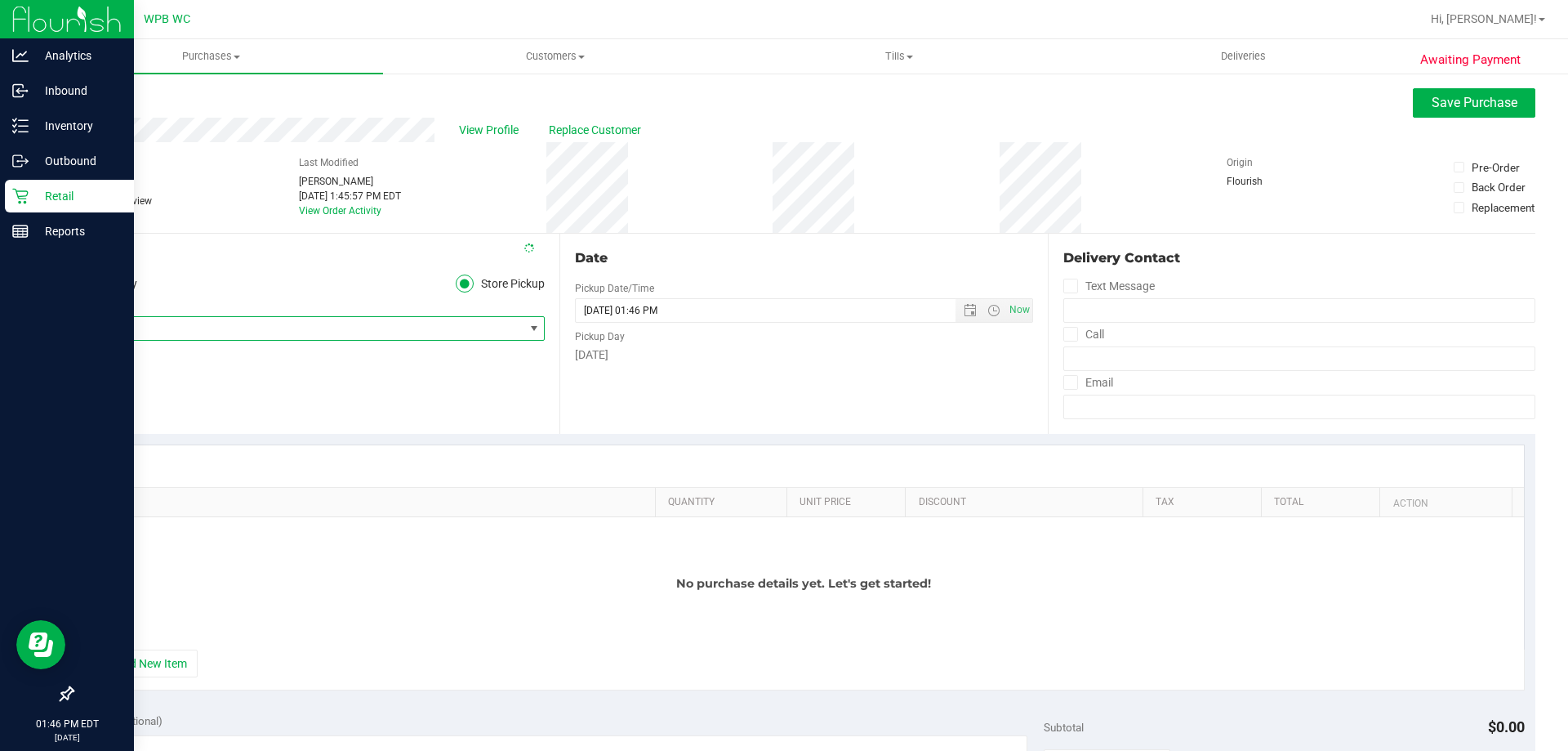
click at [349, 464] on div at bounding box center [803, 466] width 1440 height 42
click at [146, 669] on button "+ Add New Item" at bounding box center [146, 664] width 101 height 28
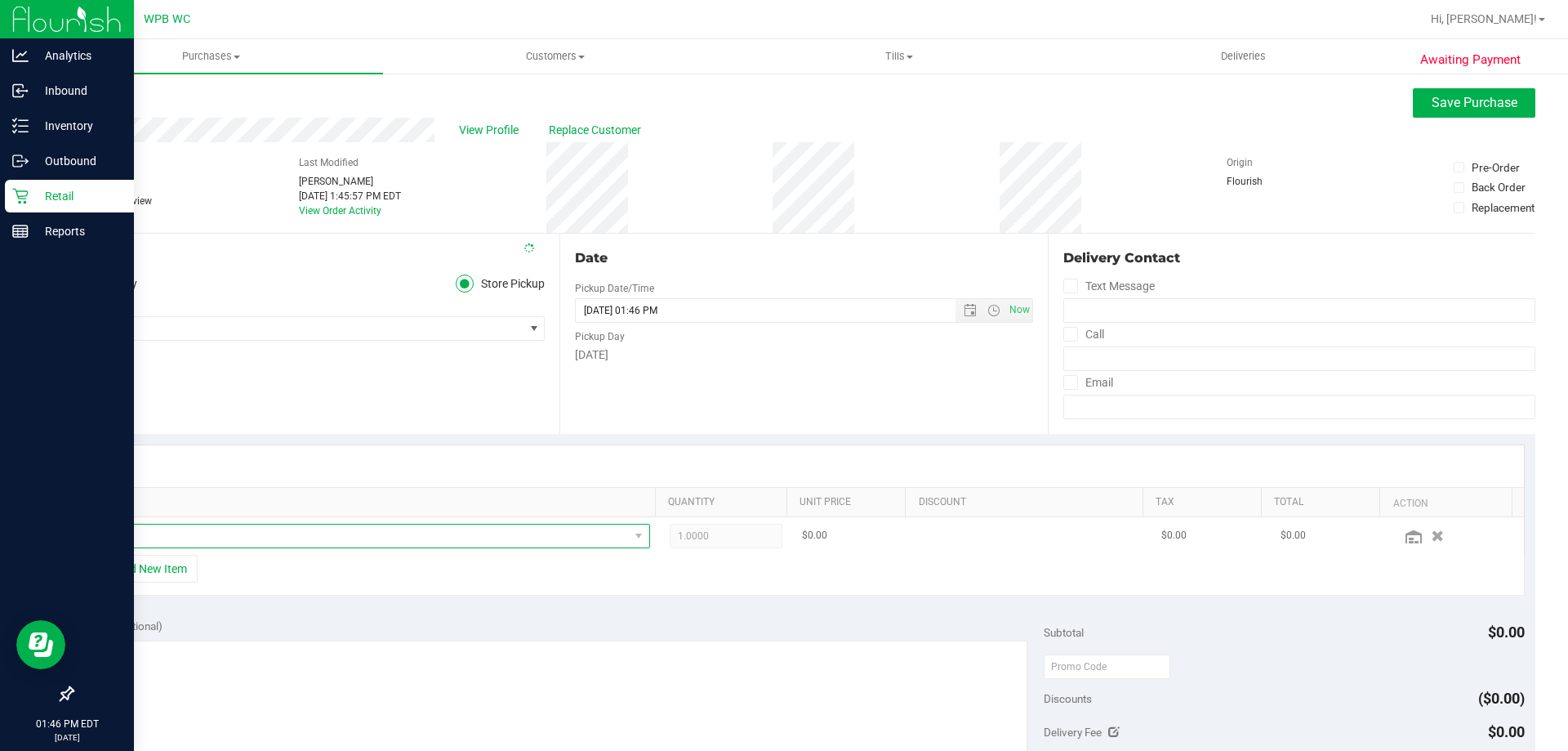
click at [201, 535] on span "NO DATA FOUND" at bounding box center [362, 536] width 534 height 23
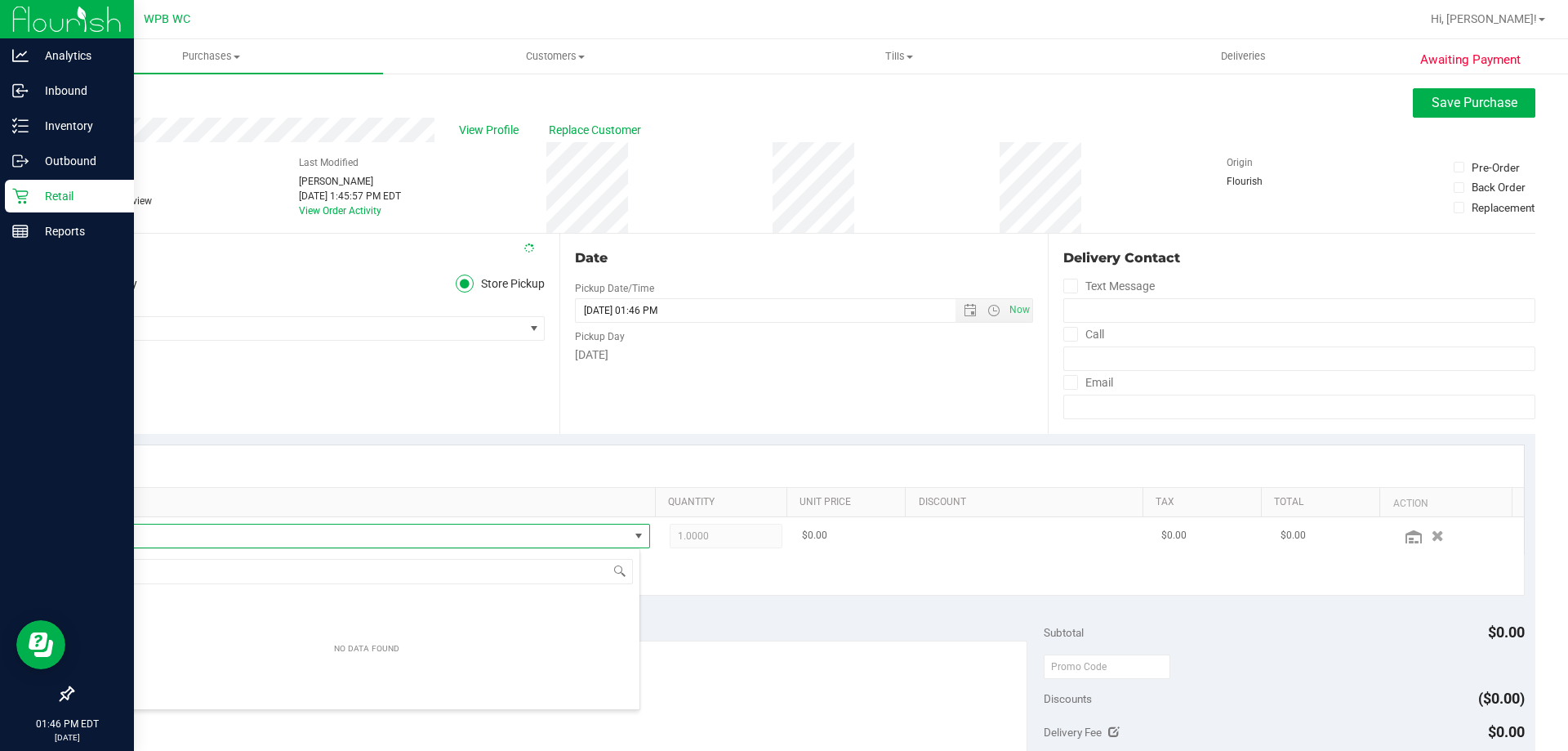
scroll to position [0, 0]
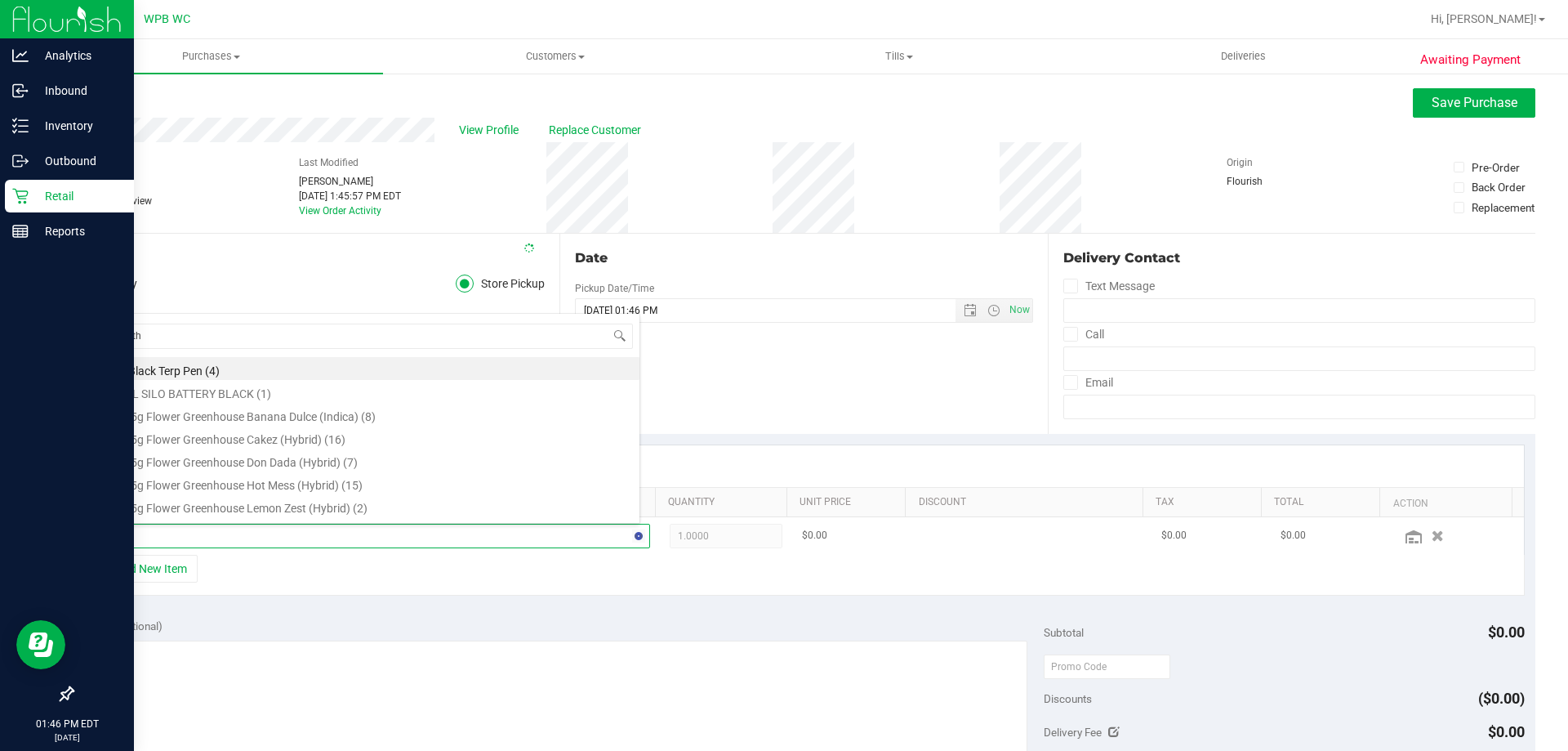
type input "soothe"
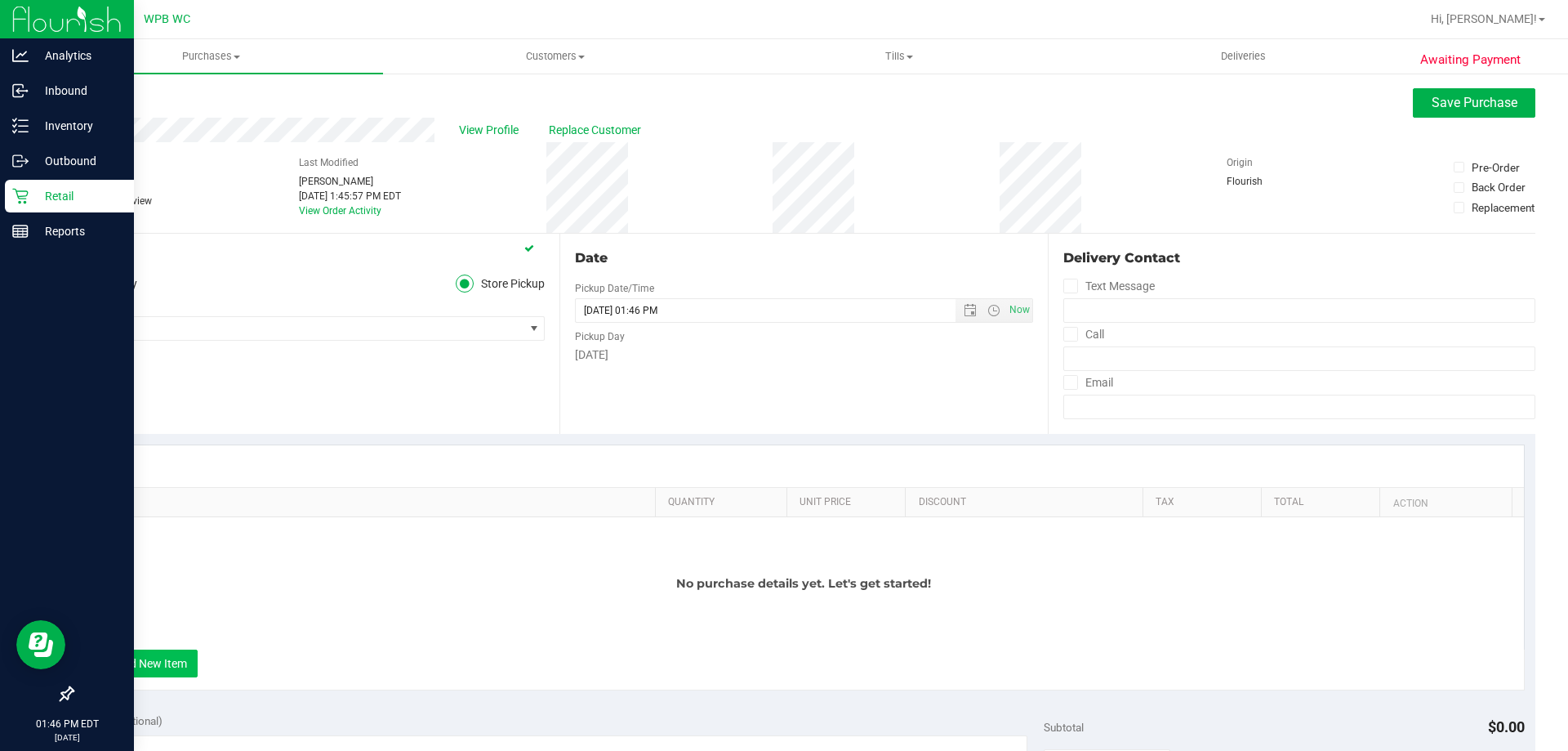
click at [145, 653] on button "+ Add New Item" at bounding box center [146, 664] width 101 height 28
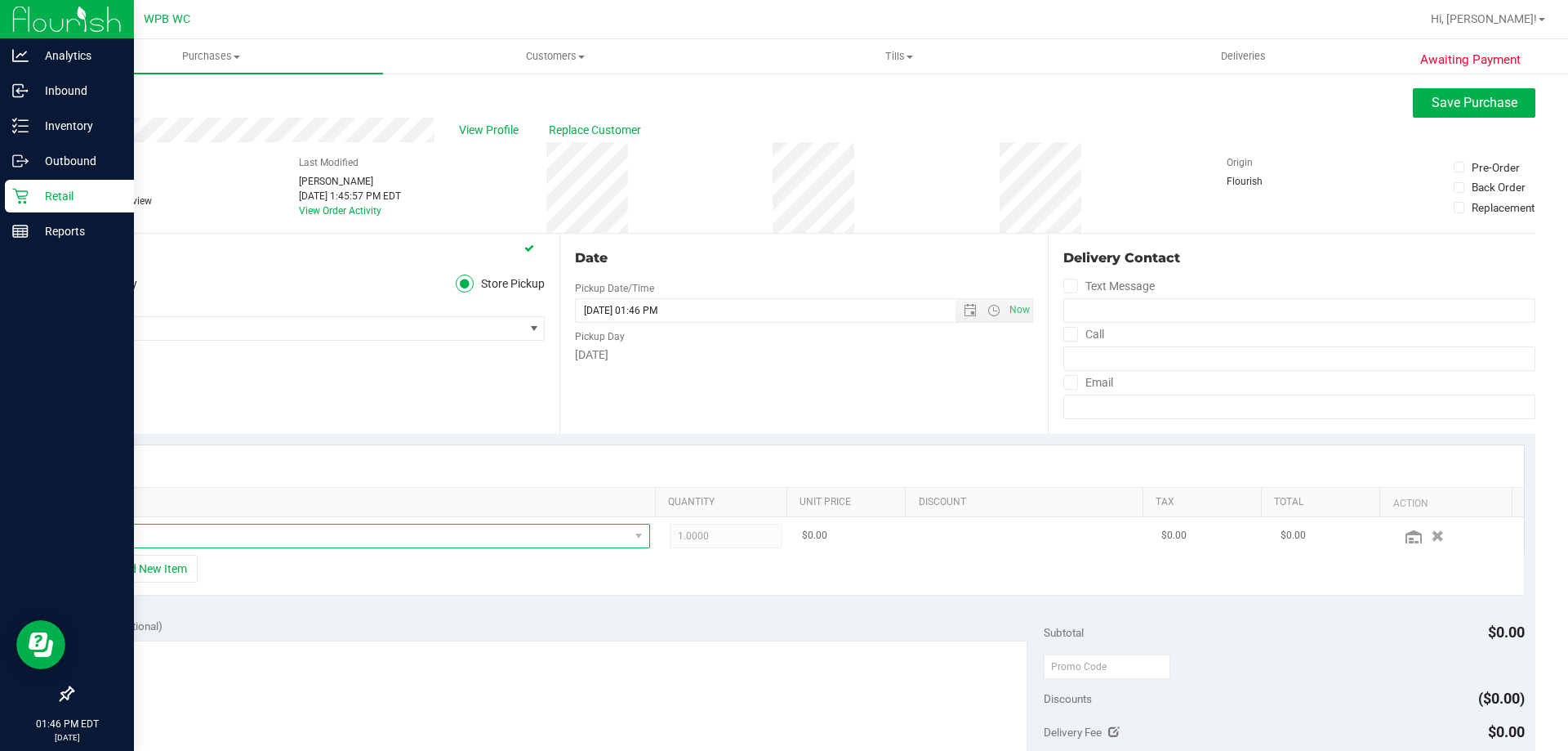
click at [278, 541] on span "NO DATA FOUND" at bounding box center [362, 536] width 534 height 23
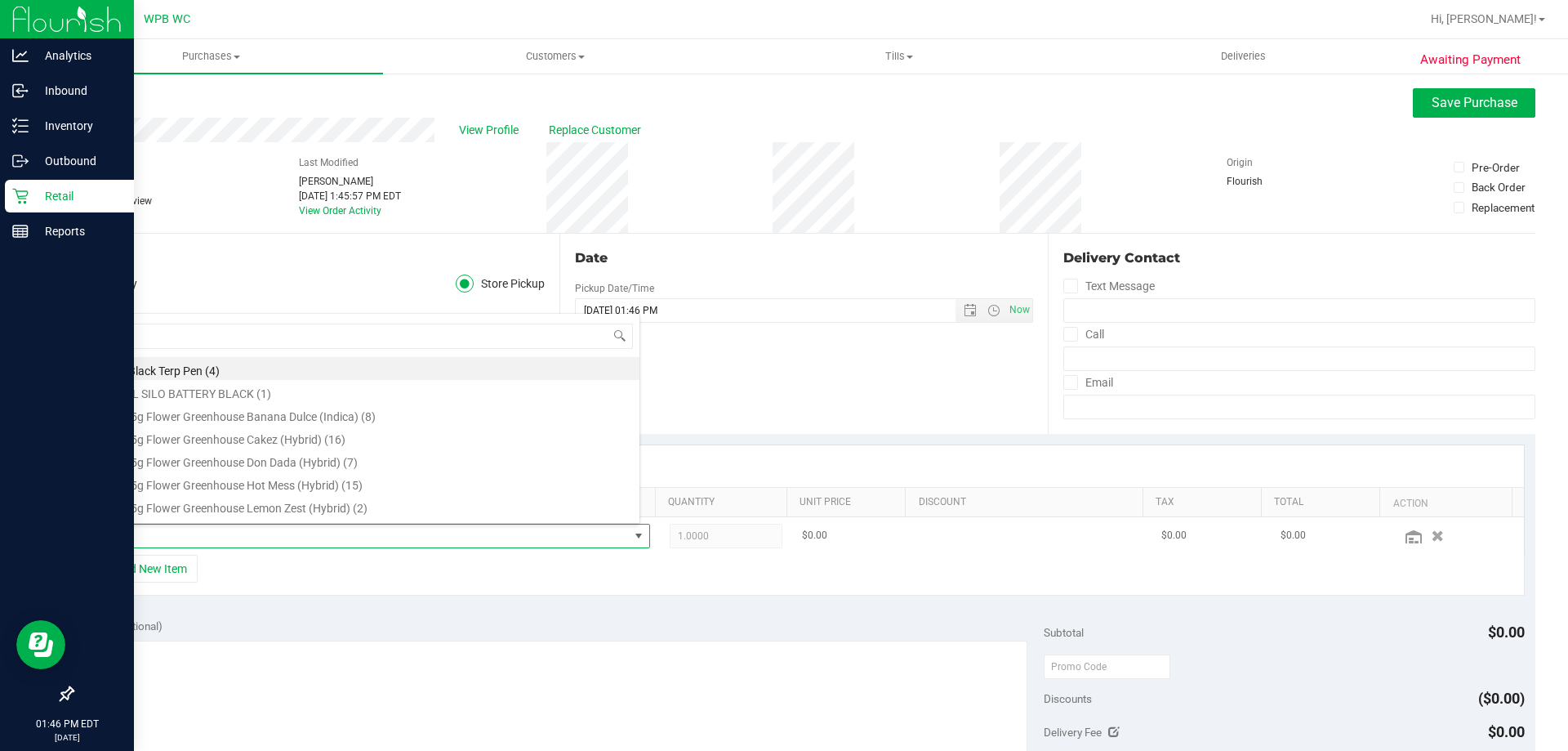
scroll to position [25, 541]
type input "soothe"
click at [257, 419] on li "SW 1g Distillate Applicator Soothe (1:1 CBD:THC) (12)" at bounding box center [367, 418] width 544 height 23
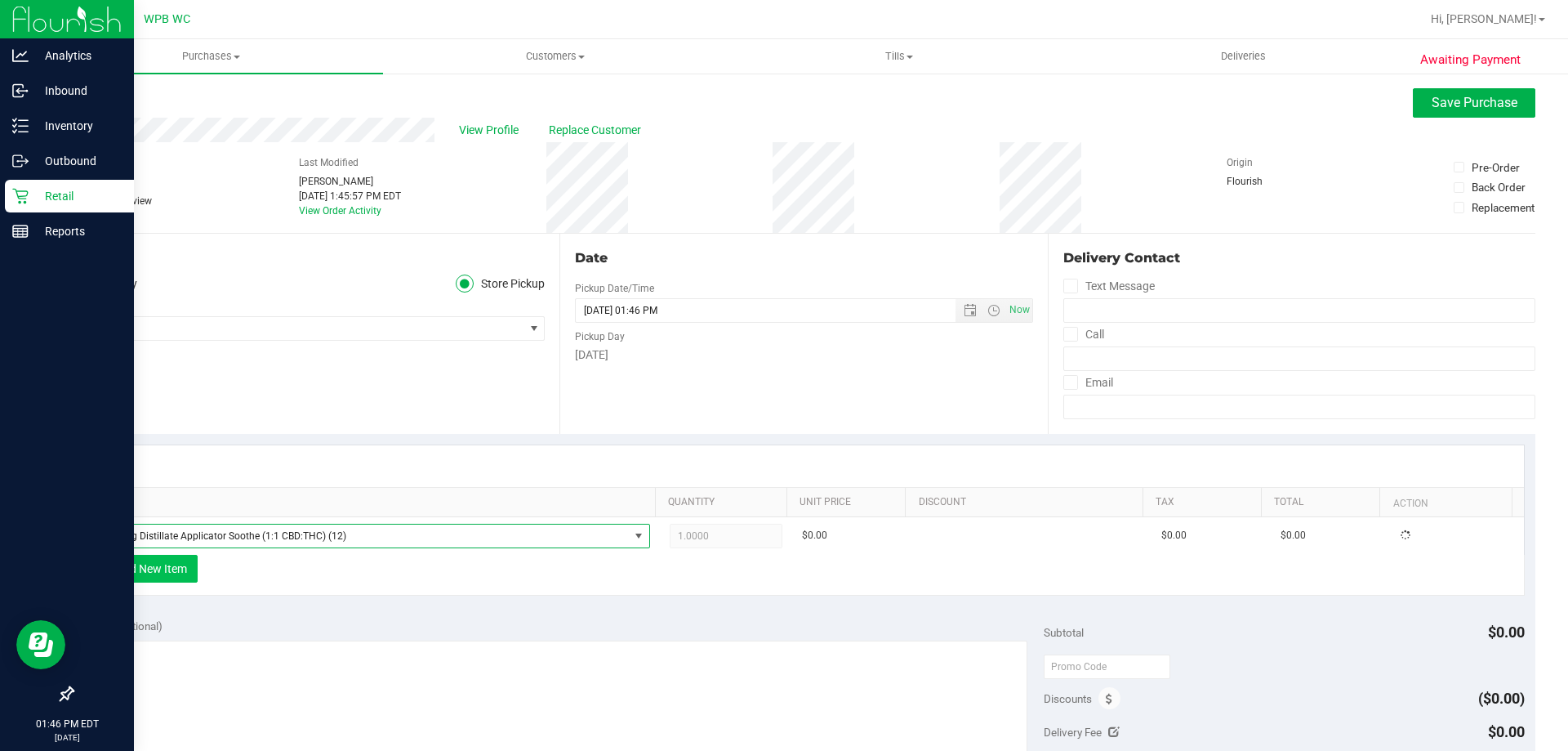
click at [173, 582] on button "+ Add New Item" at bounding box center [146, 568] width 101 height 28
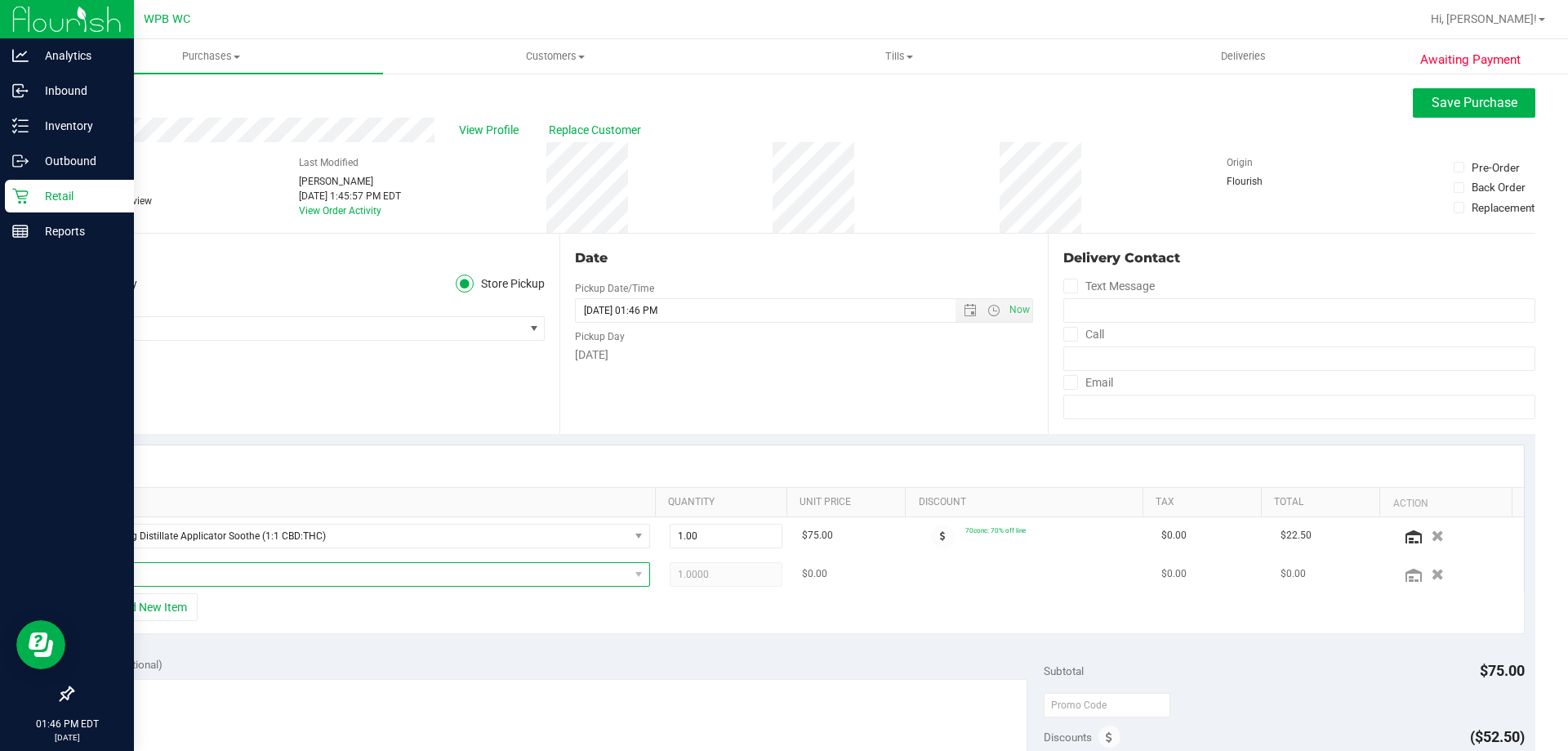
click at [287, 574] on span "NO DATA FOUND" at bounding box center [362, 574] width 534 height 23
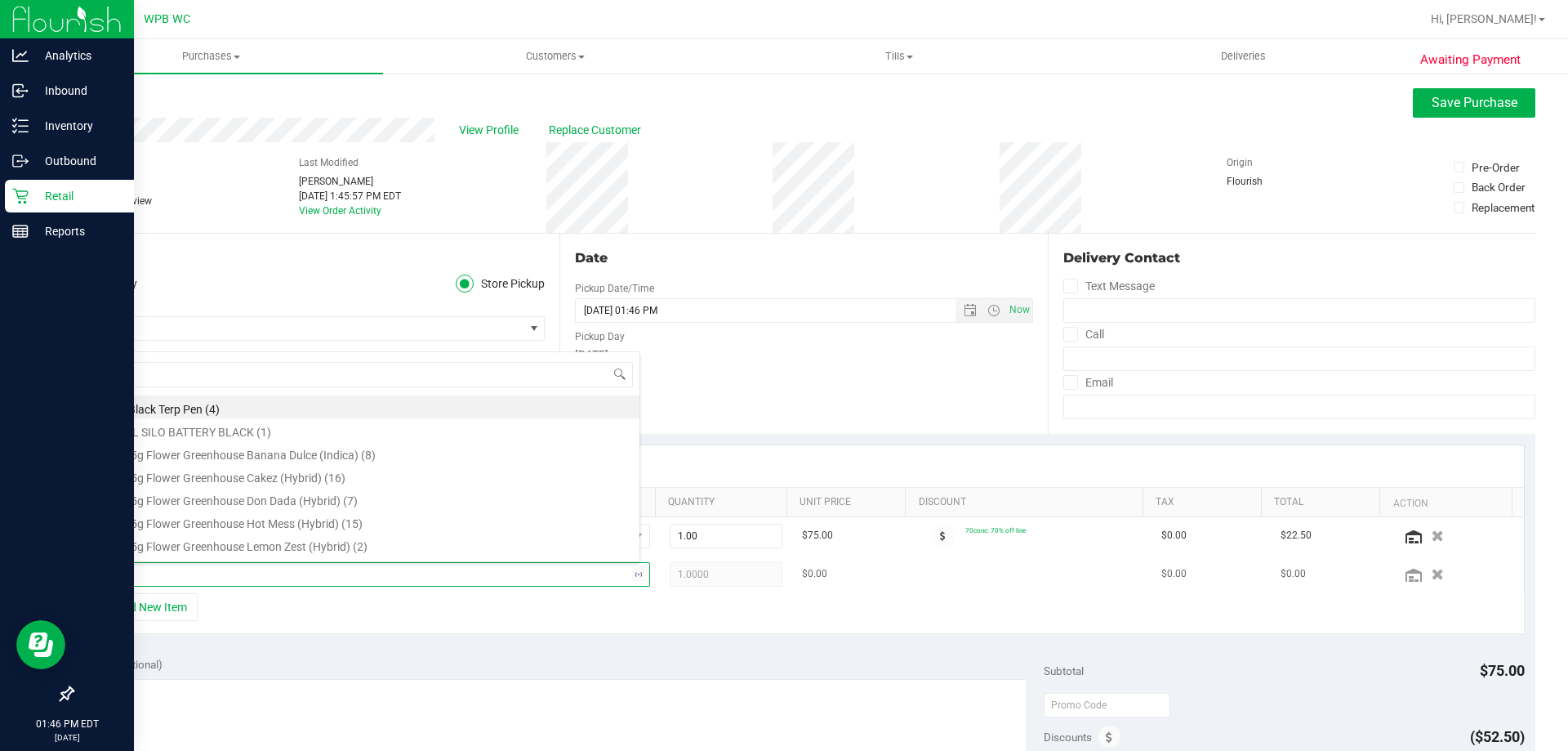
type input "pb"
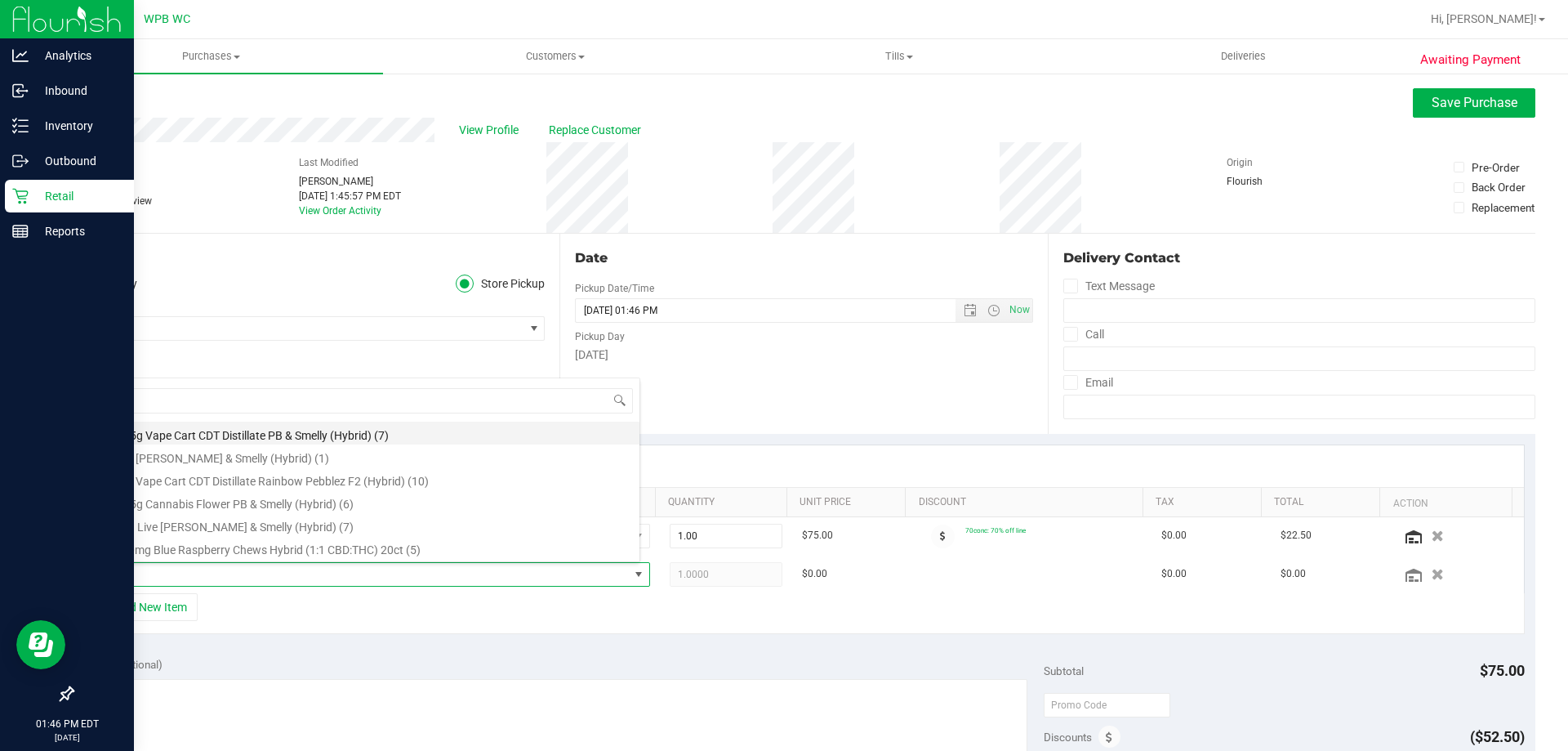
click at [234, 433] on li "FT 0.5g Vape Cart CDT Distillate PB & Smelly (Hybrid) (7)" at bounding box center [367, 433] width 544 height 23
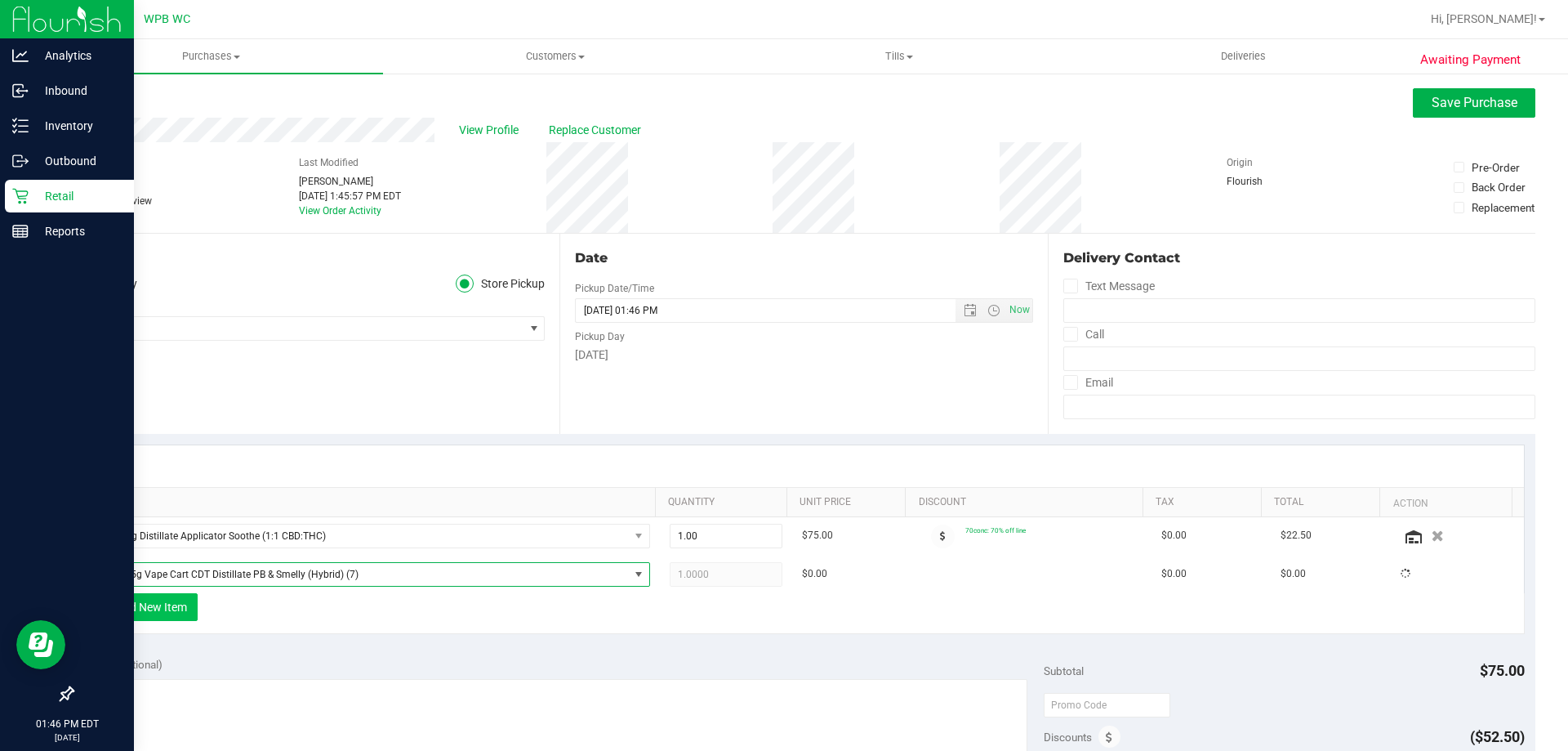
click at [145, 604] on button "+ Add New Item" at bounding box center [146, 607] width 101 height 28
click at [178, 605] on button "+ Add New Item" at bounding box center [146, 607] width 101 height 28
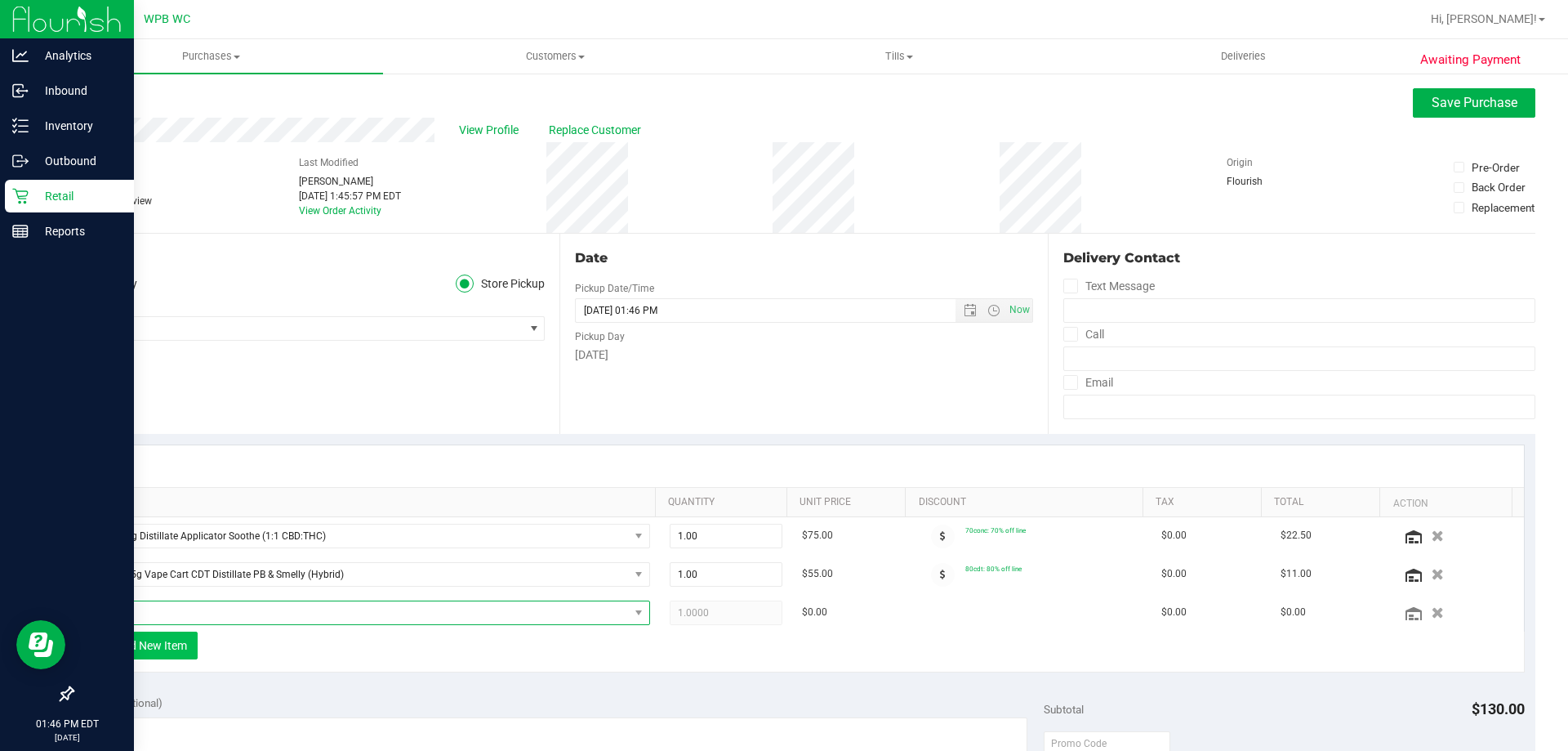
click at [178, 605] on span "NO DATA FOUND" at bounding box center [362, 613] width 534 height 23
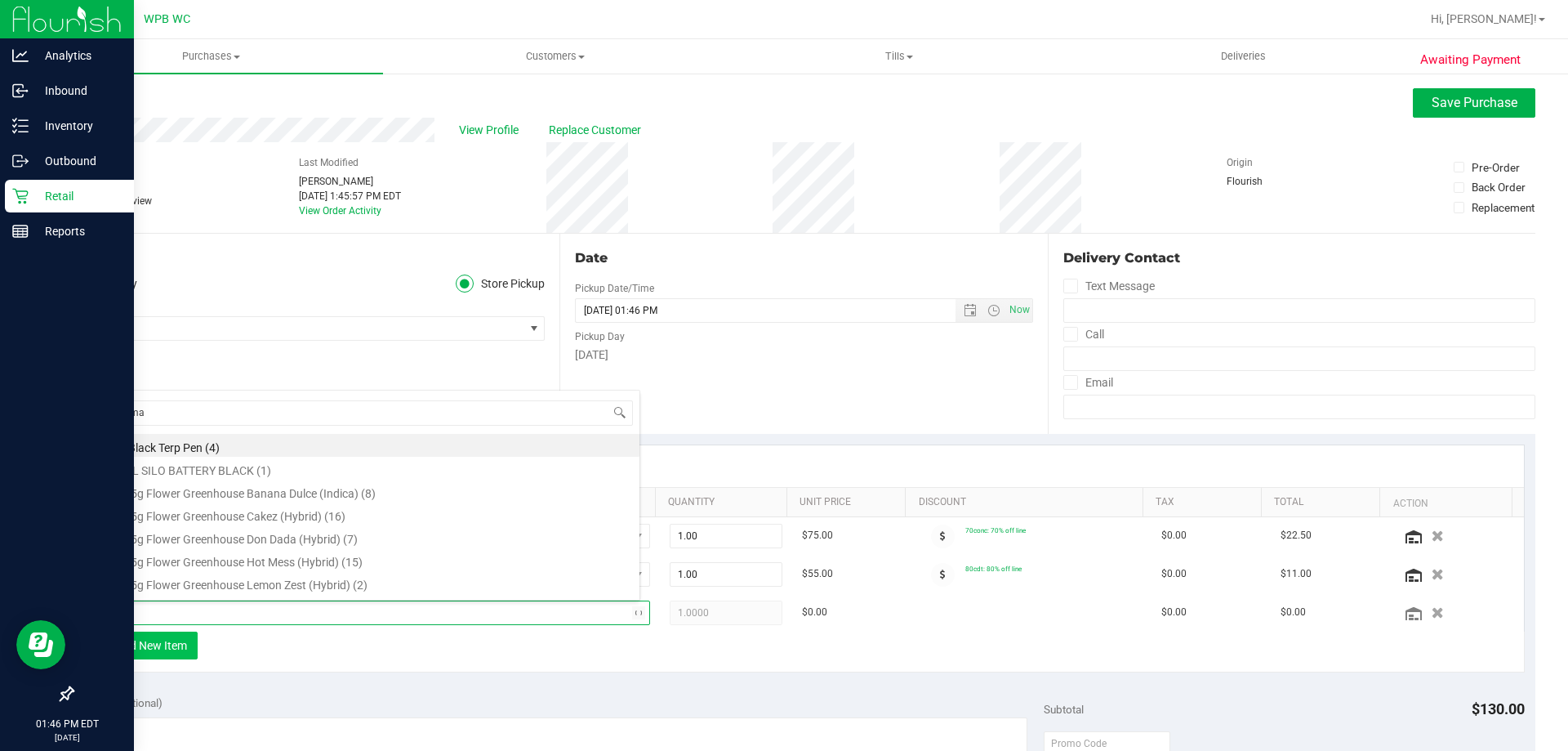
type input "animal"
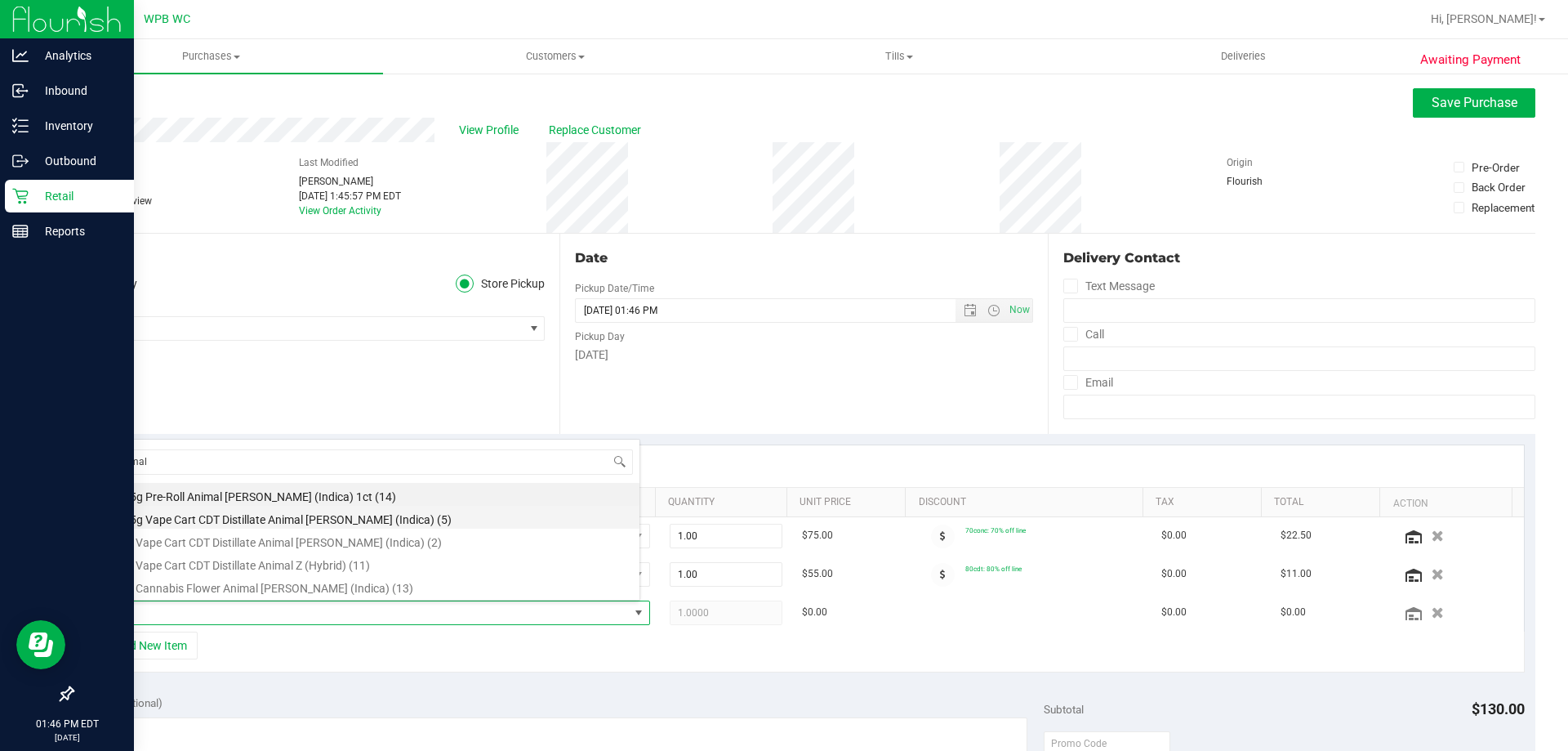
click at [243, 522] on li "FT 0.5g Vape Cart CDT Distillate Animal [PERSON_NAME] (Indica) (5)" at bounding box center [367, 517] width 544 height 23
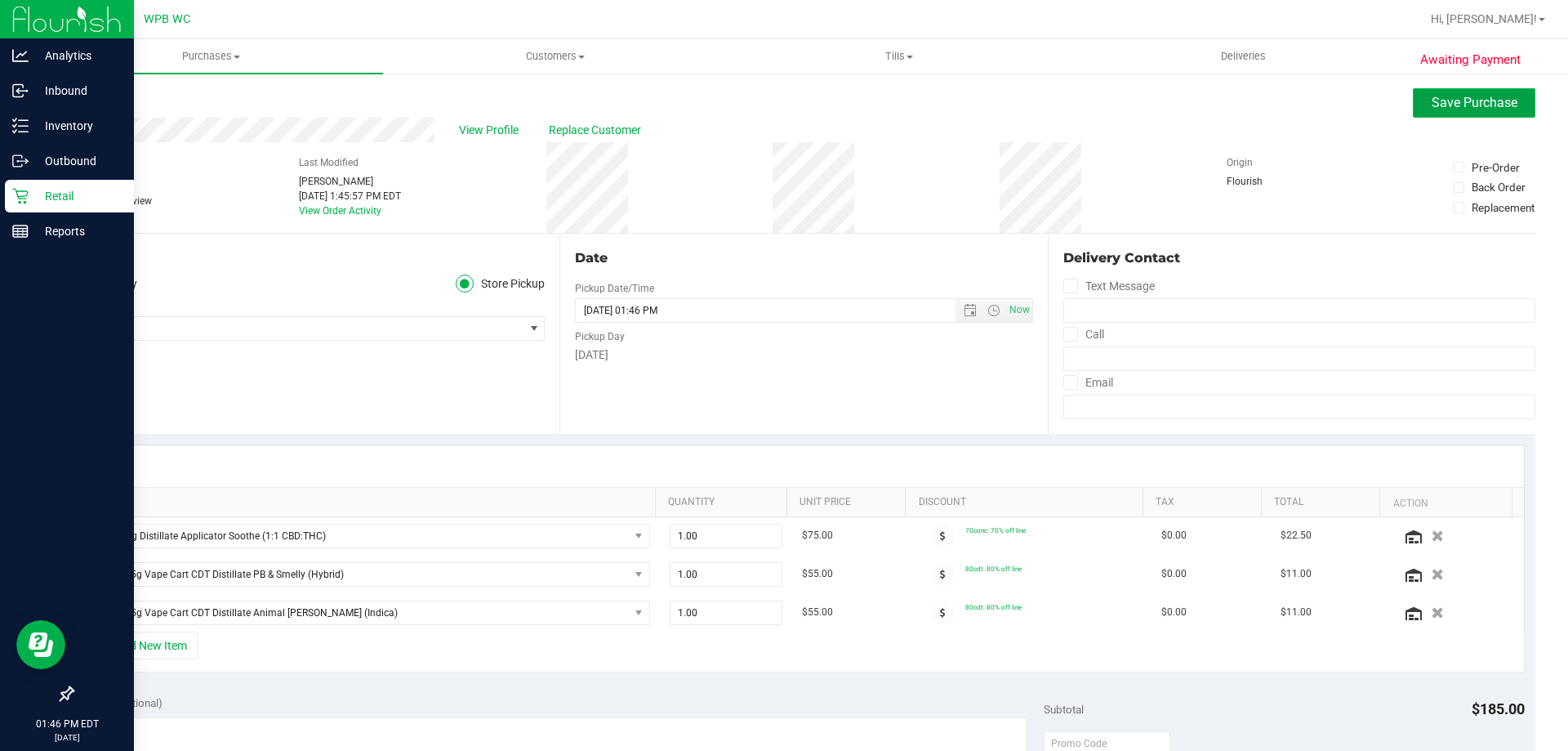
click at [1413, 97] on button "Save Purchase" at bounding box center [1473, 103] width 123 height 30
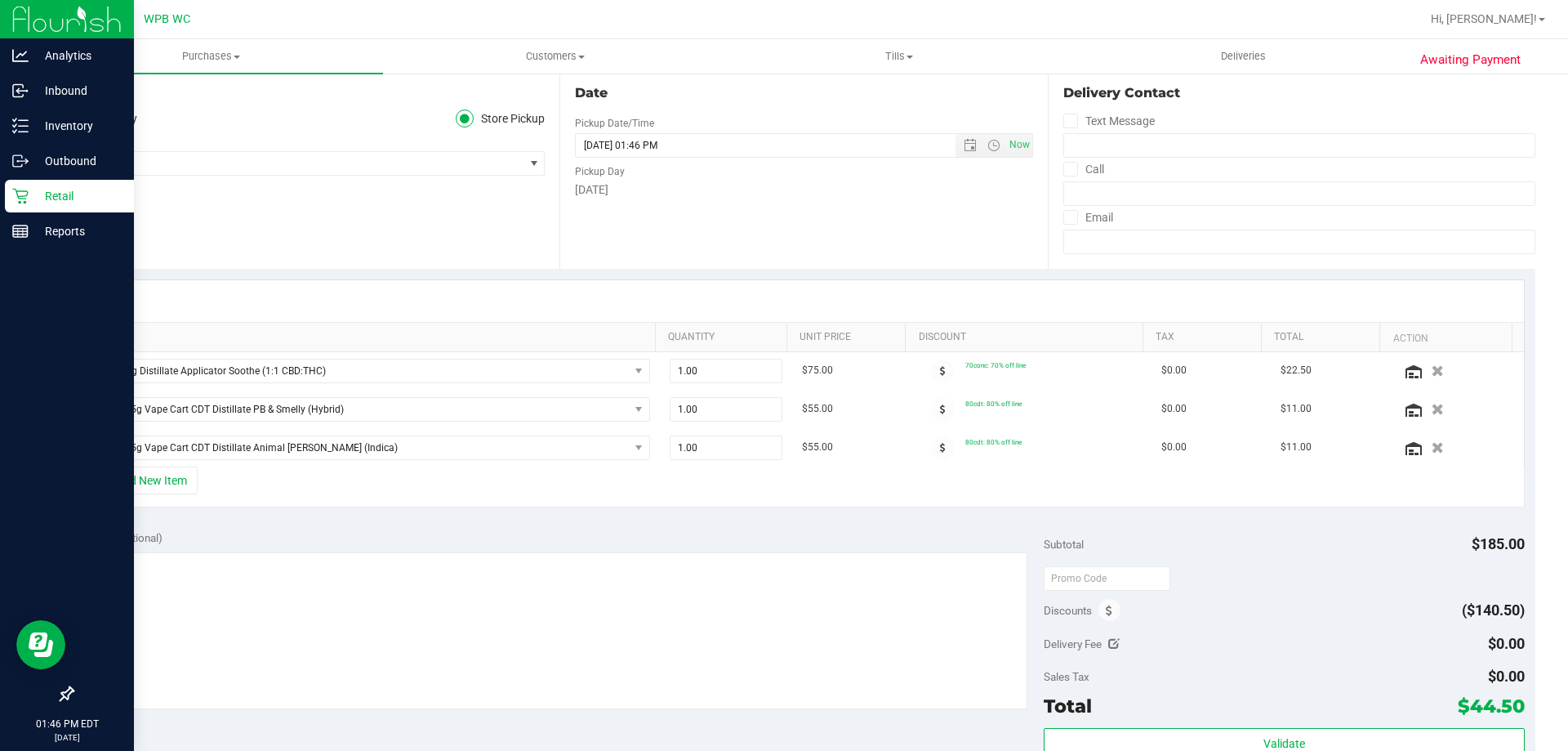
scroll to position [327, 0]
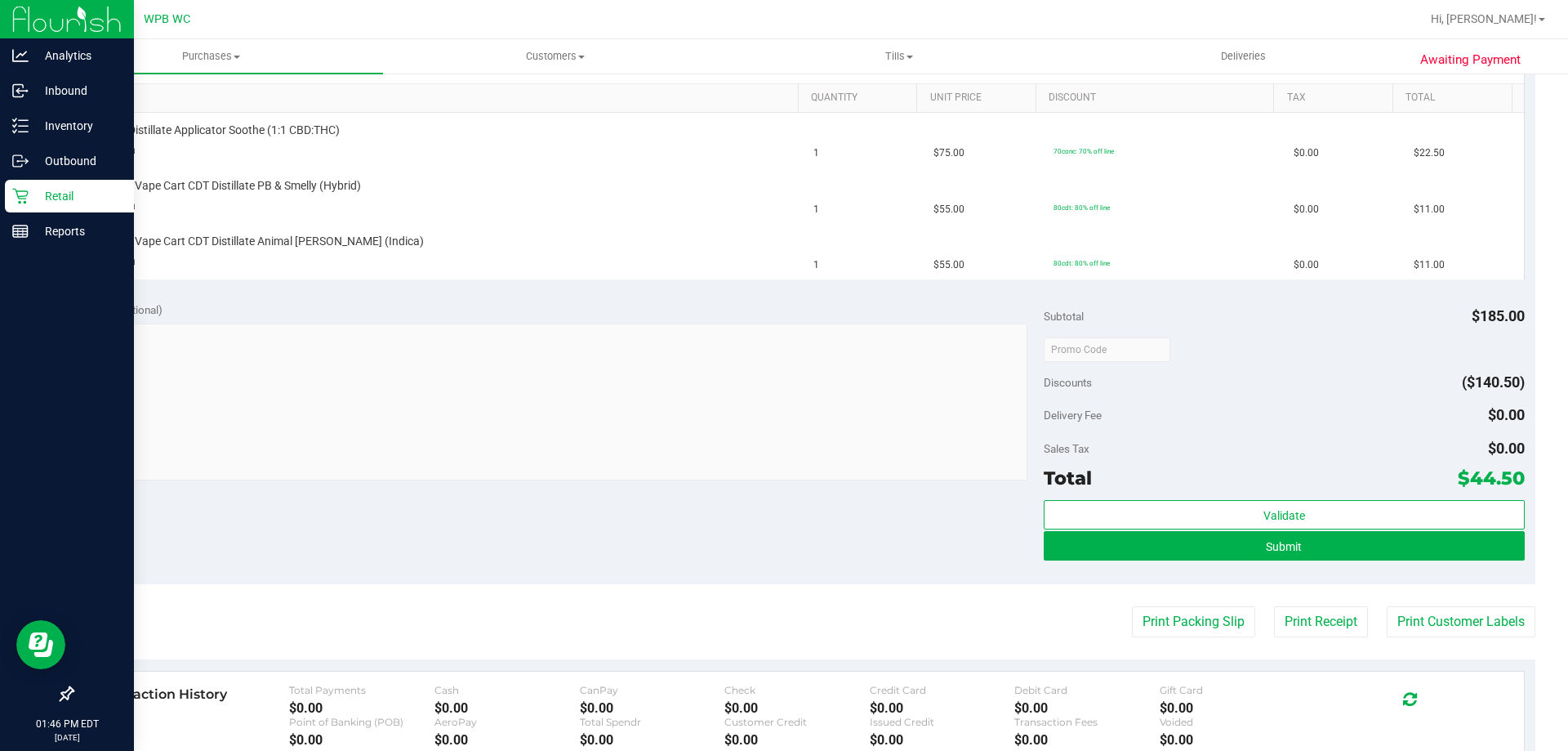
scroll to position [490, 0]
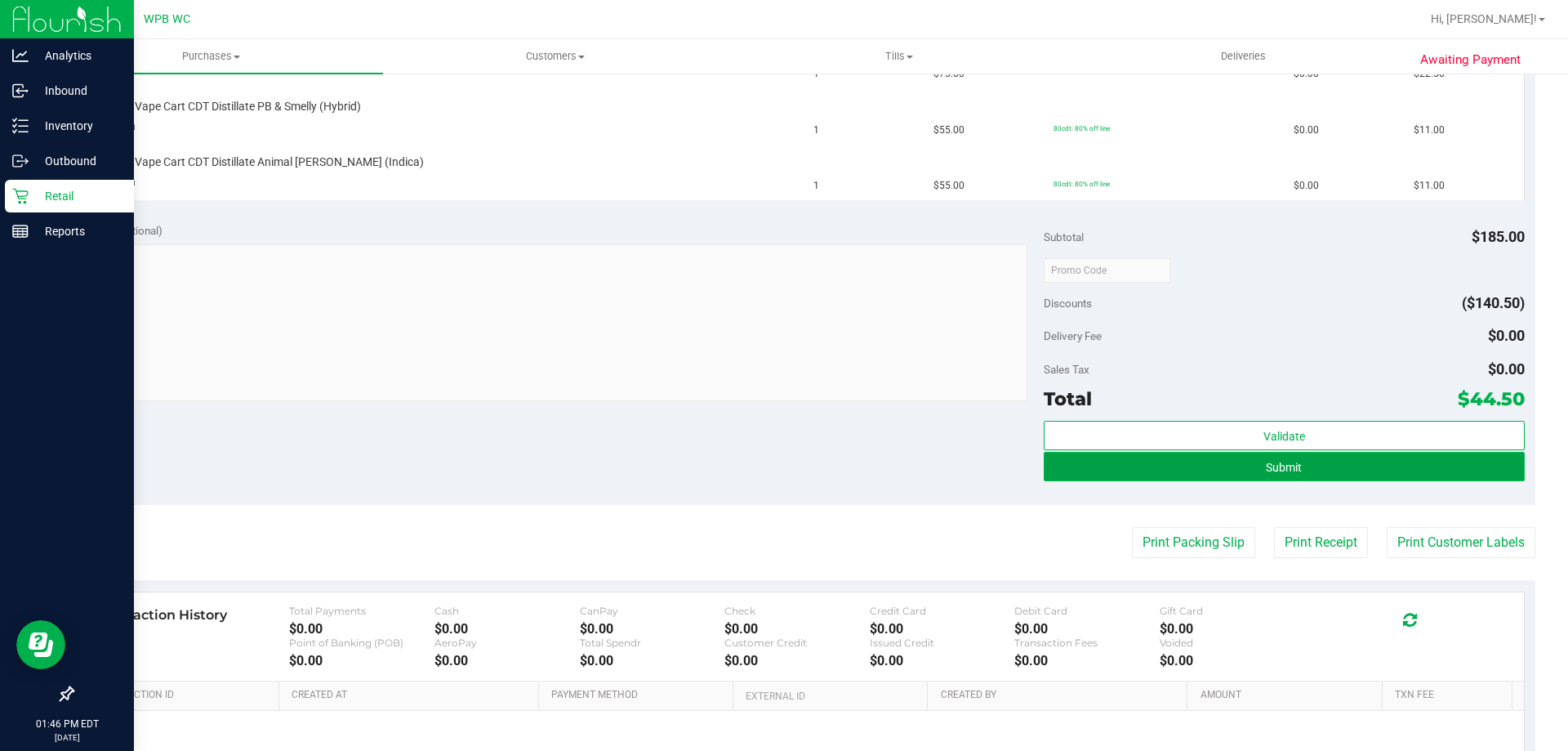
click at [1265, 461] on span "Submit" at bounding box center [1284, 467] width 36 height 13
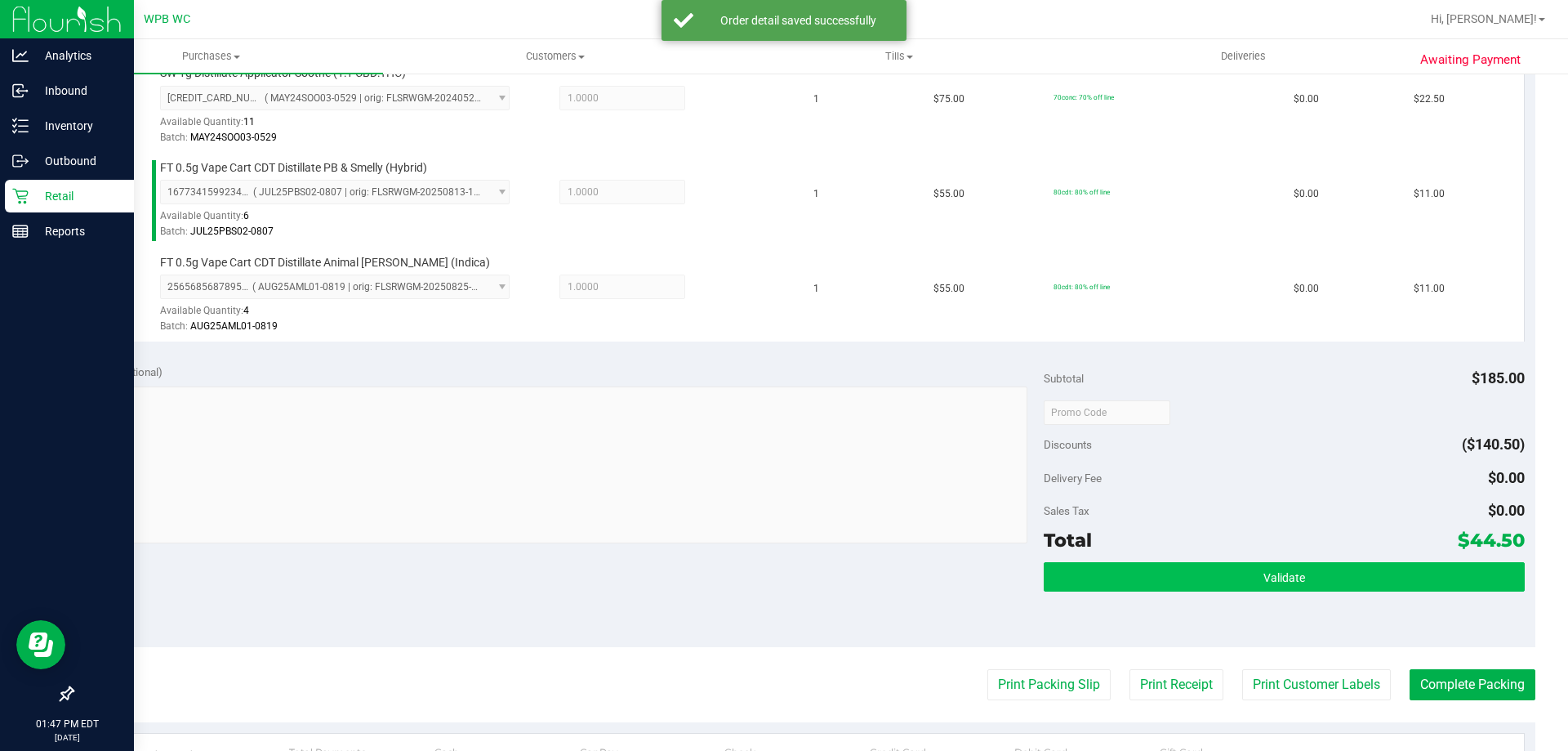
scroll to position [628, 0]
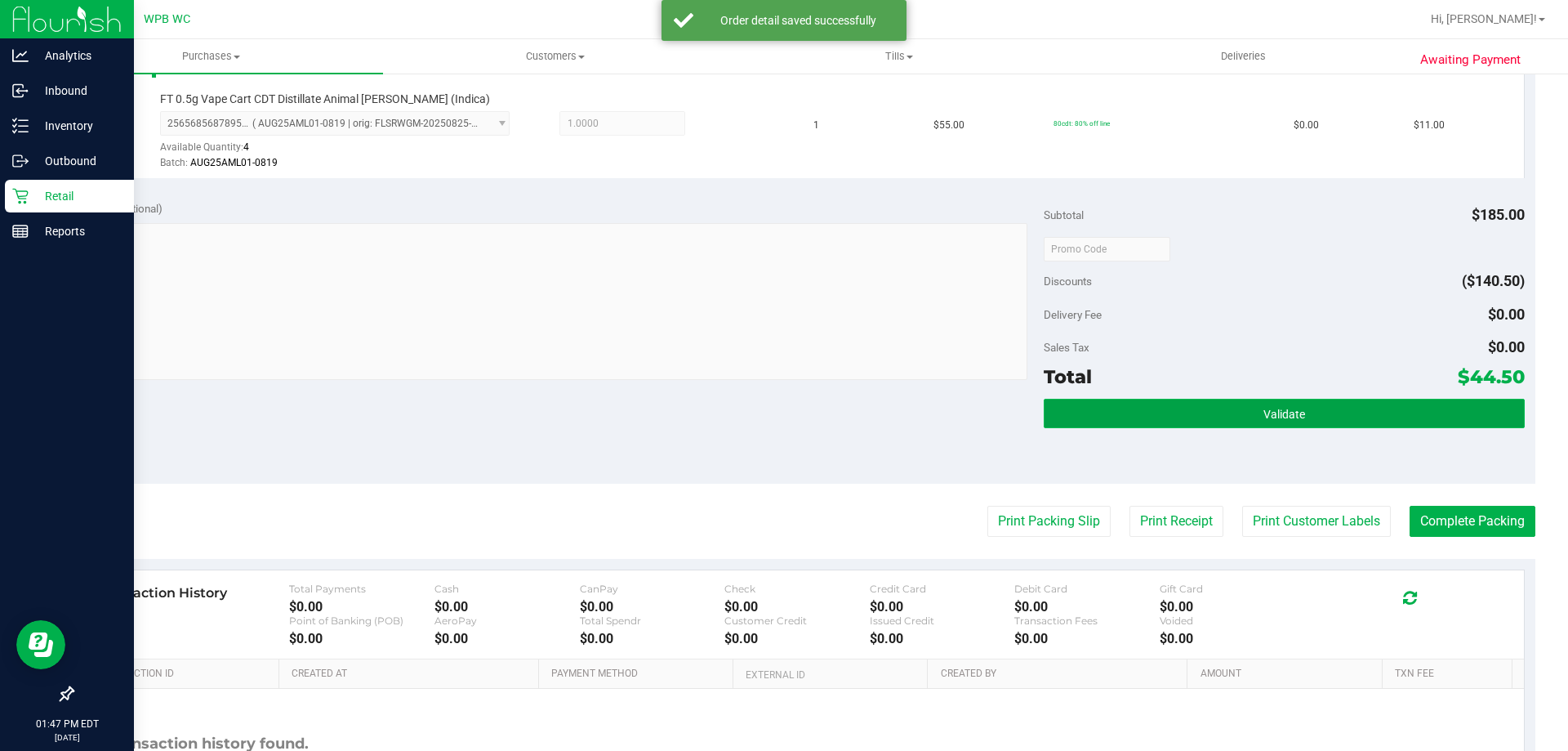
click at [1277, 419] on span "Validate" at bounding box center [1284, 415] width 42 height 13
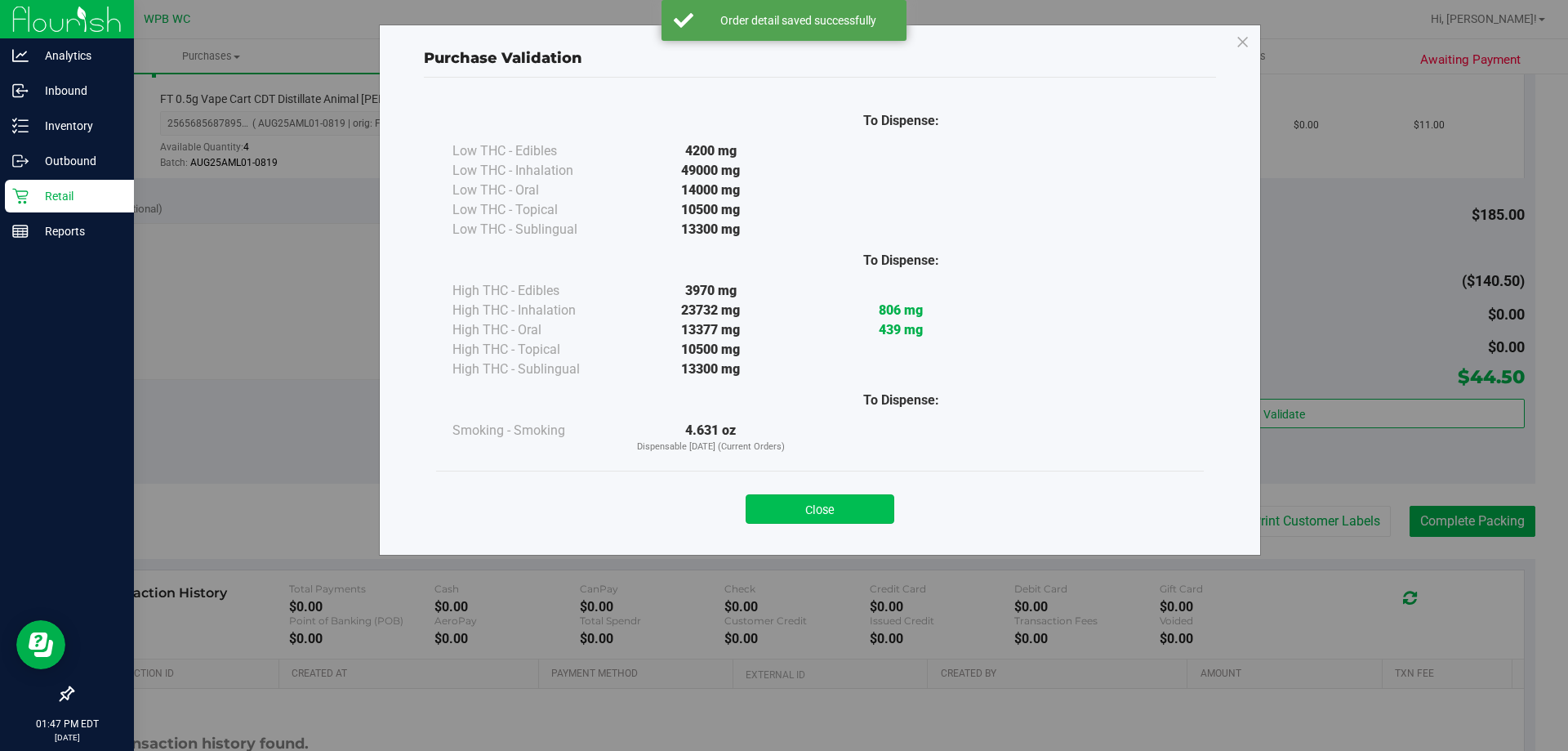
click at [816, 508] on button "Close" at bounding box center [820, 509] width 149 height 30
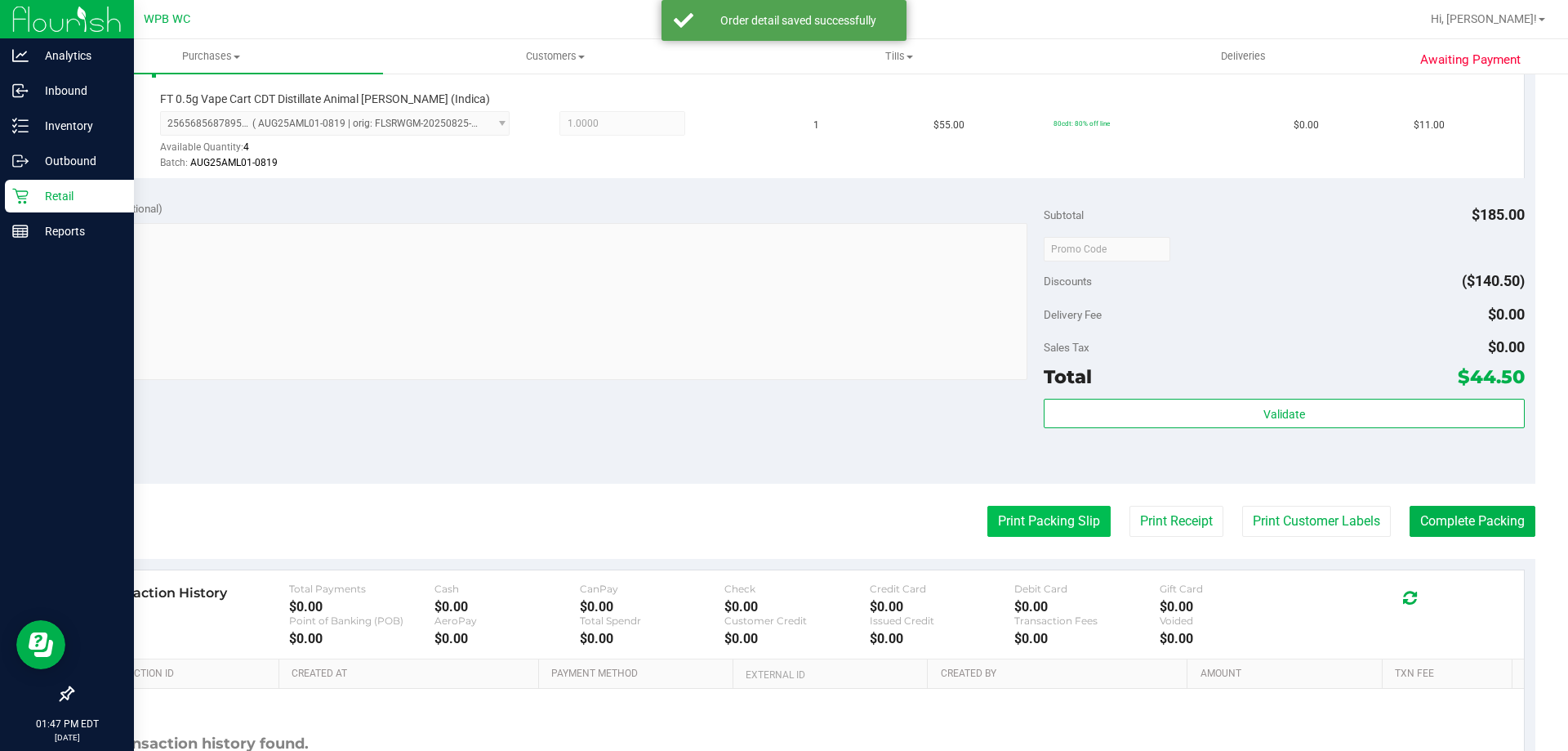
click at [1039, 531] on button "Print Packing Slip" at bounding box center [1049, 522] width 123 height 31
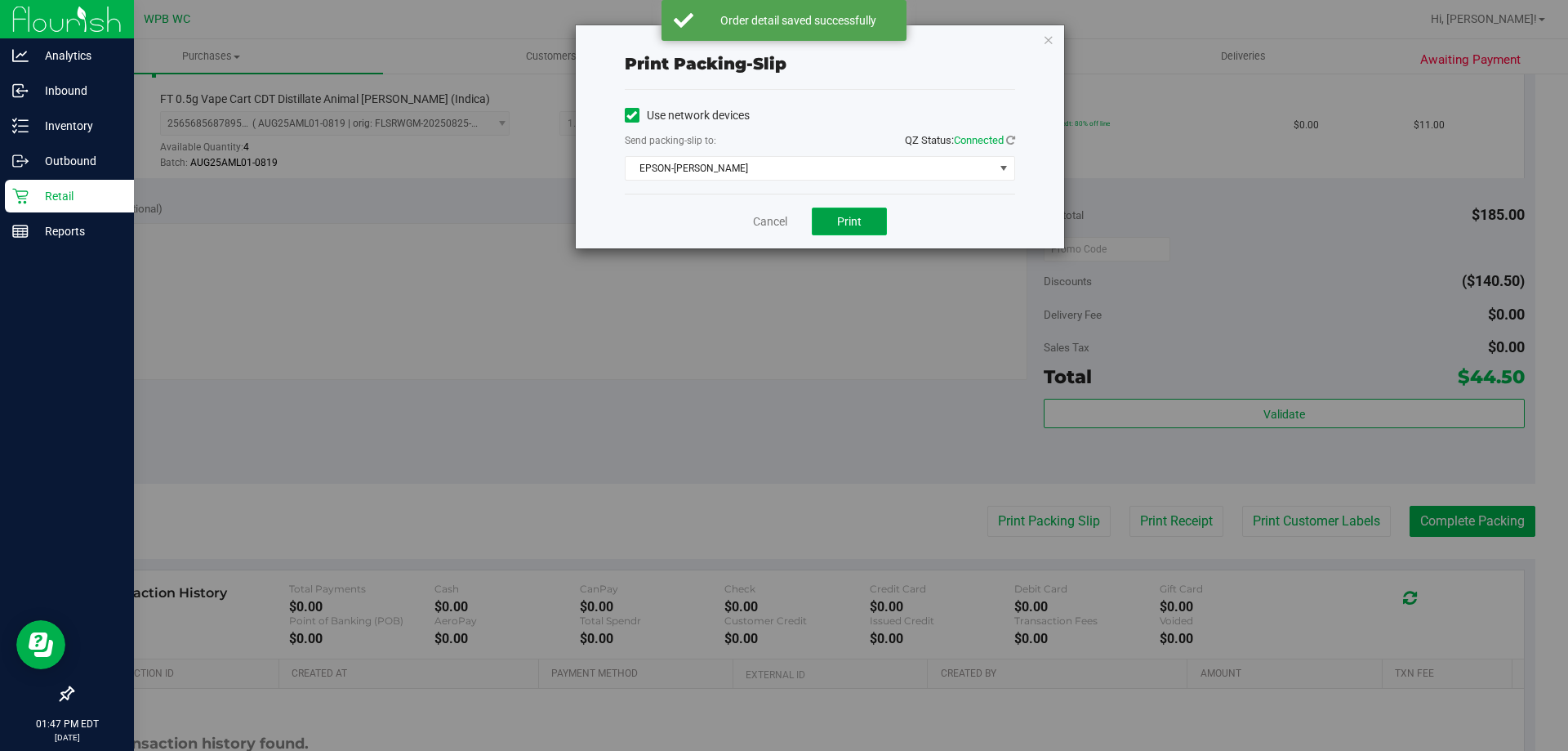
click at [832, 212] on button "Print" at bounding box center [849, 221] width 75 height 28
click at [769, 226] on link "Cancel" at bounding box center [770, 221] width 35 height 17
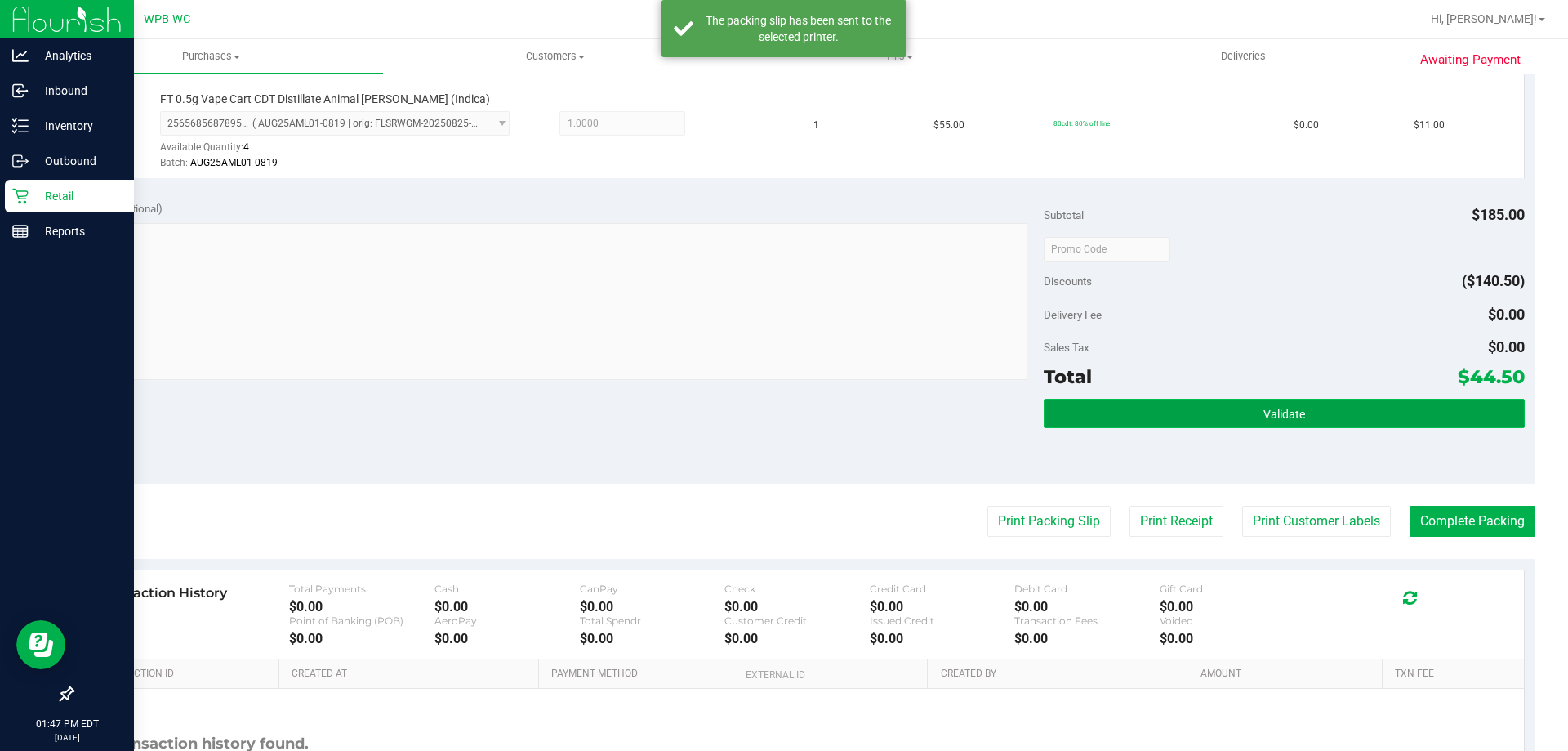
click at [1126, 413] on button "Validate" at bounding box center [1284, 414] width 480 height 30
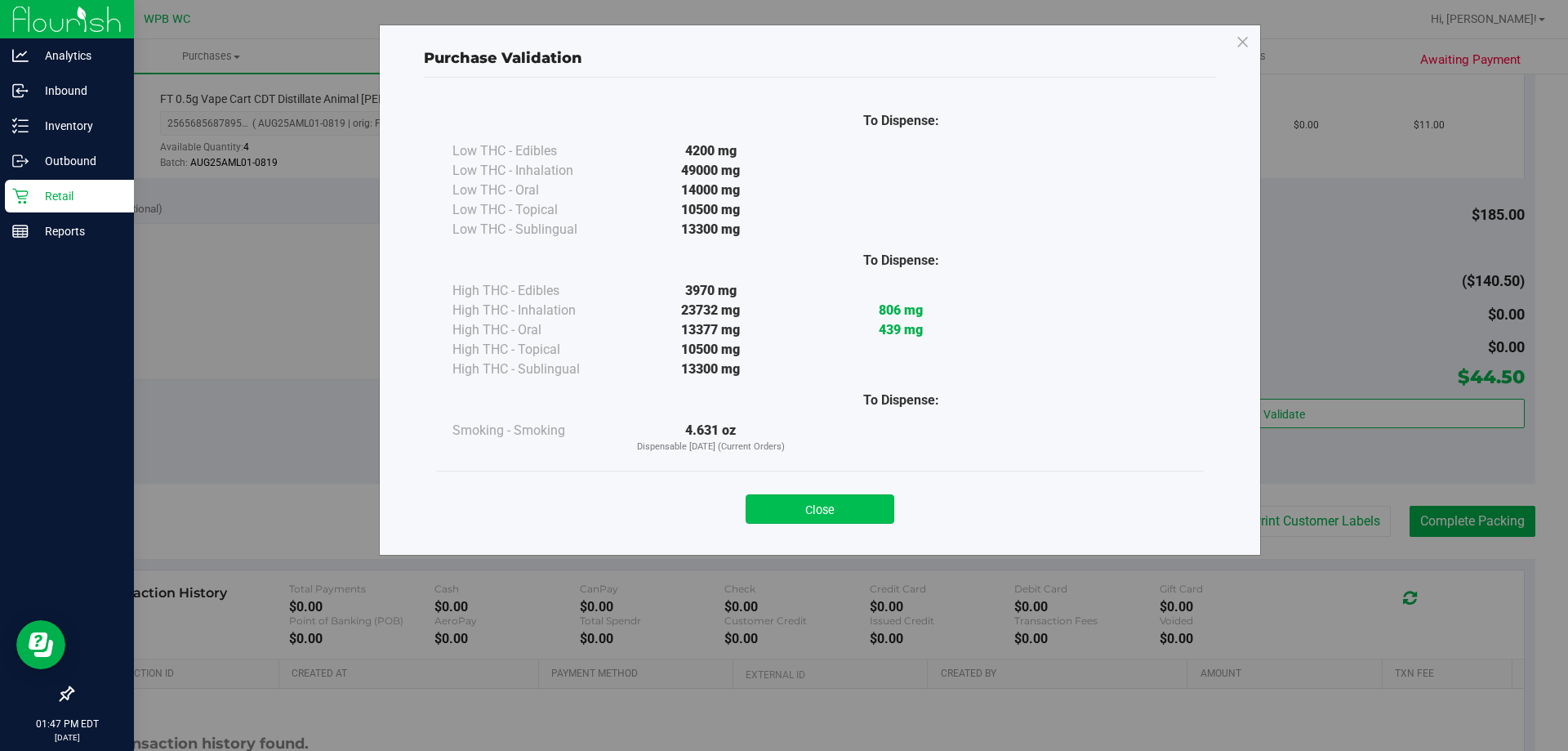
click at [806, 514] on button "Close" at bounding box center [820, 509] width 149 height 30
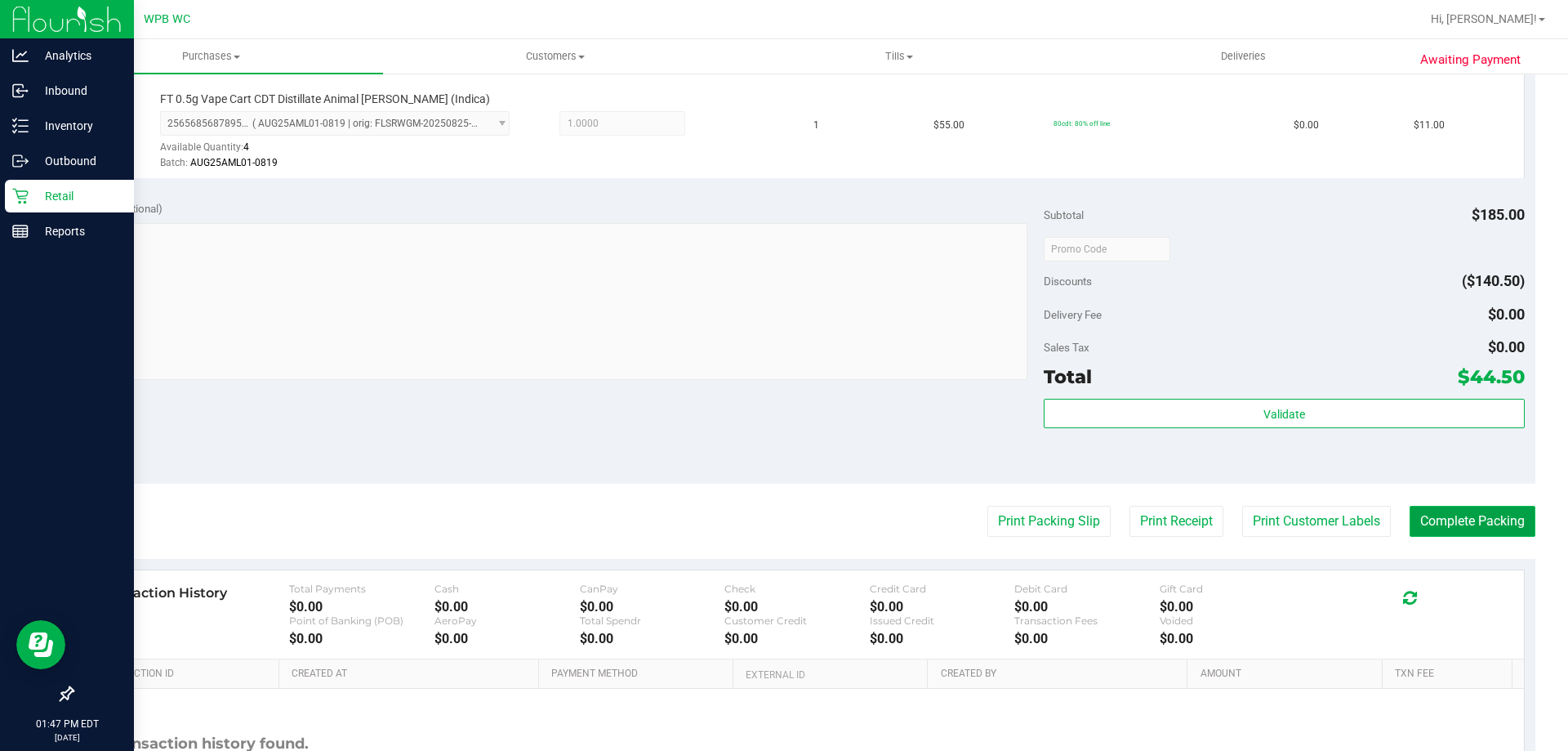
click at [1435, 508] on button "Complete Packing" at bounding box center [1472, 522] width 126 height 31
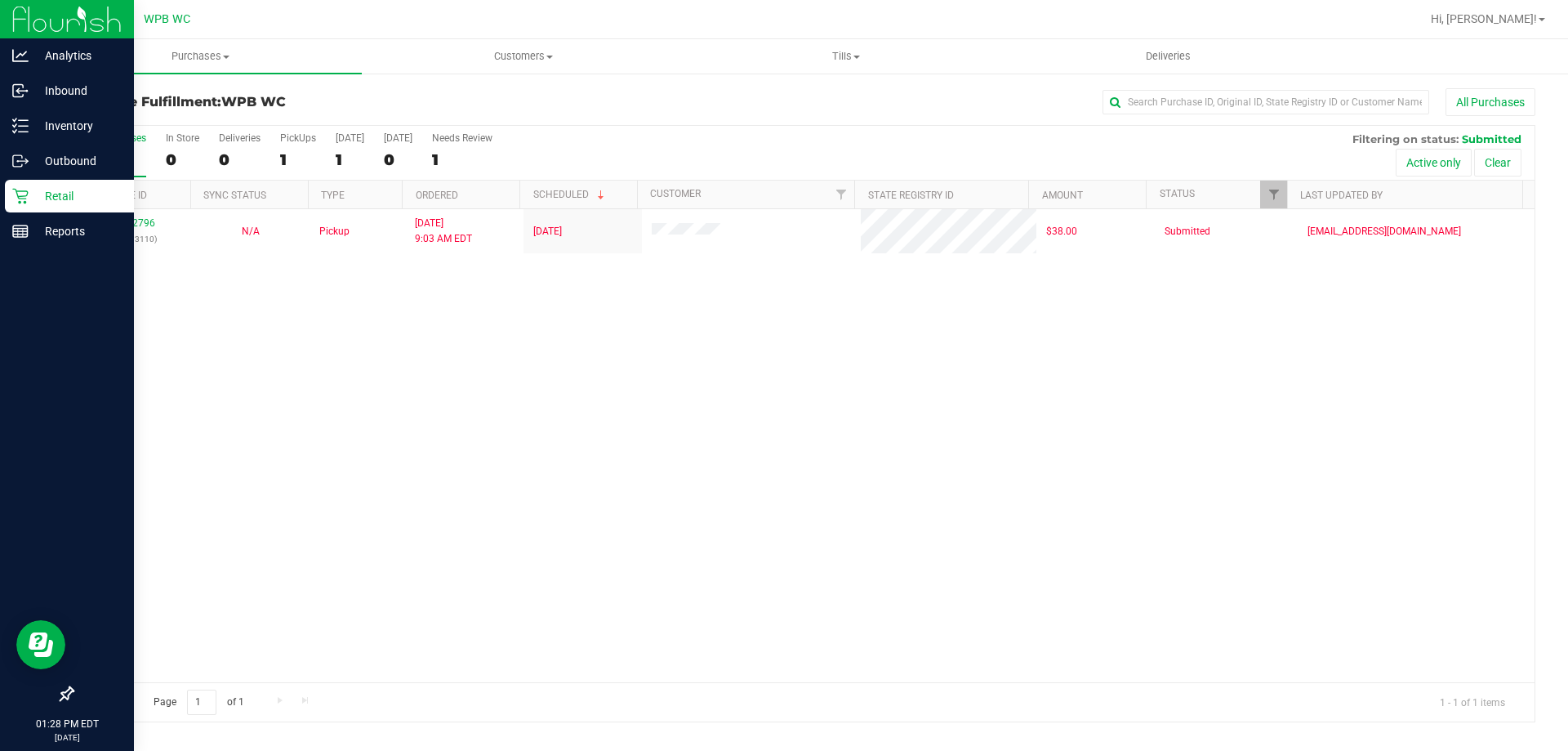
click at [3, 195] on link "Retail" at bounding box center [67, 197] width 134 height 35
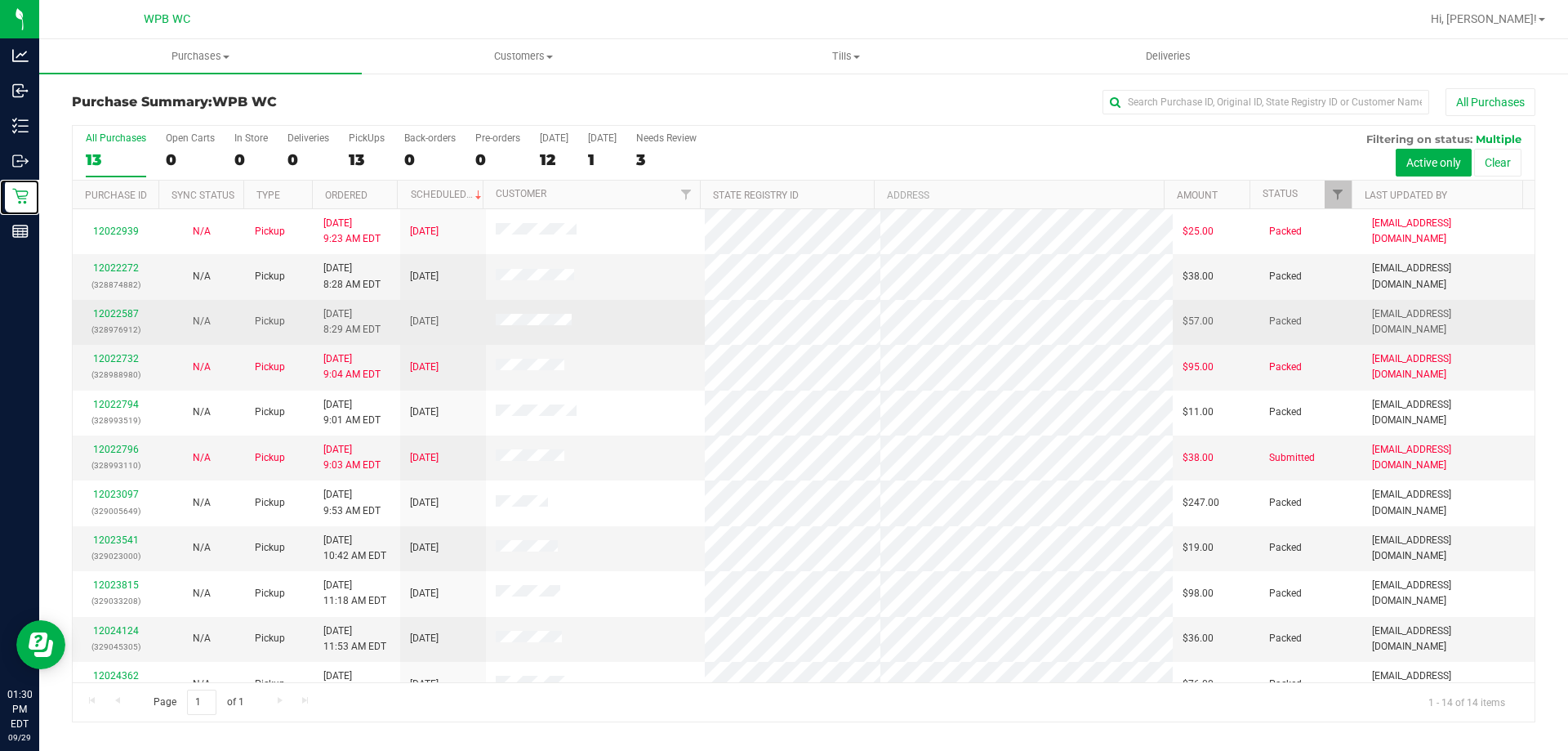
scroll to position [160, 0]
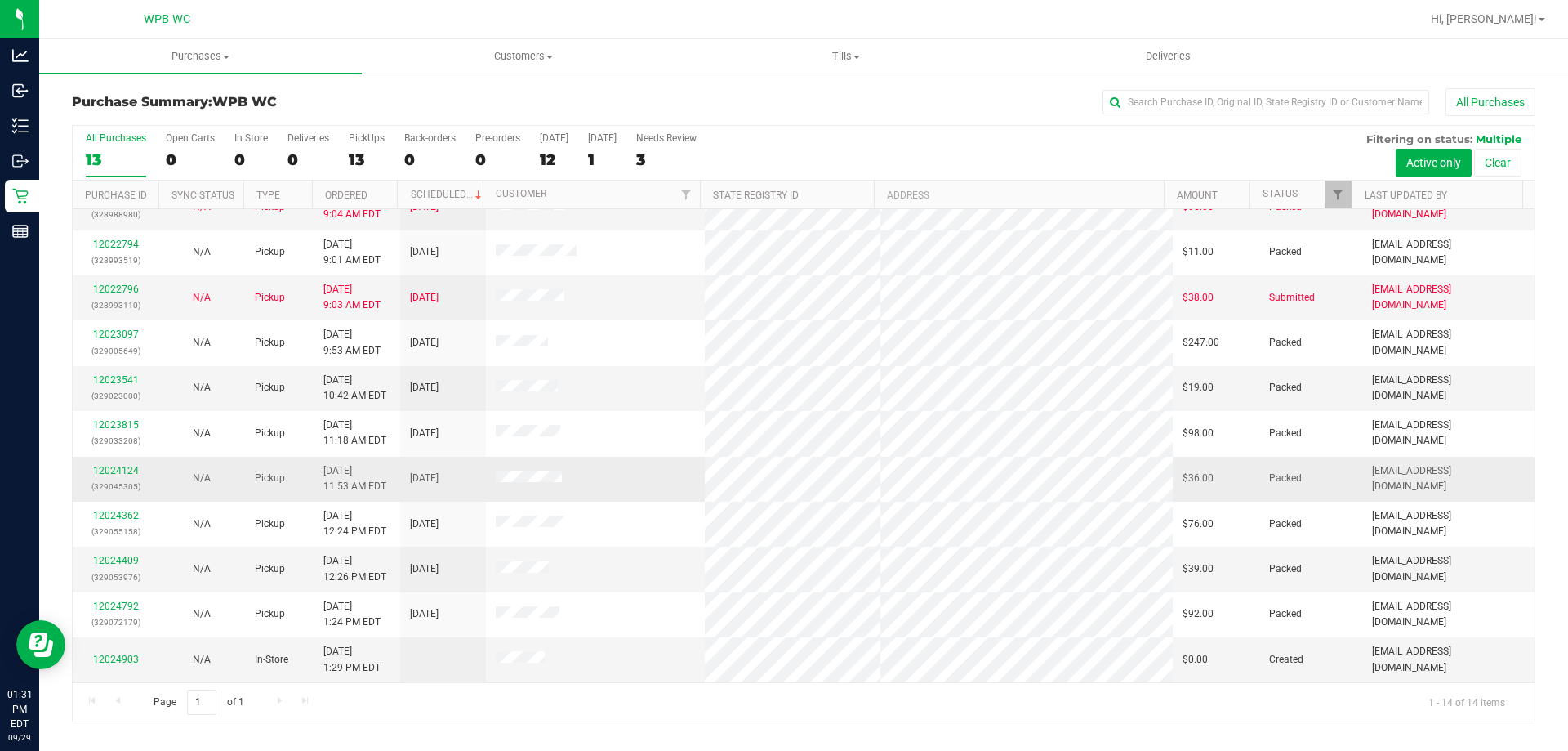
click at [414, 472] on span "[DATE]" at bounding box center [424, 478] width 29 height 16
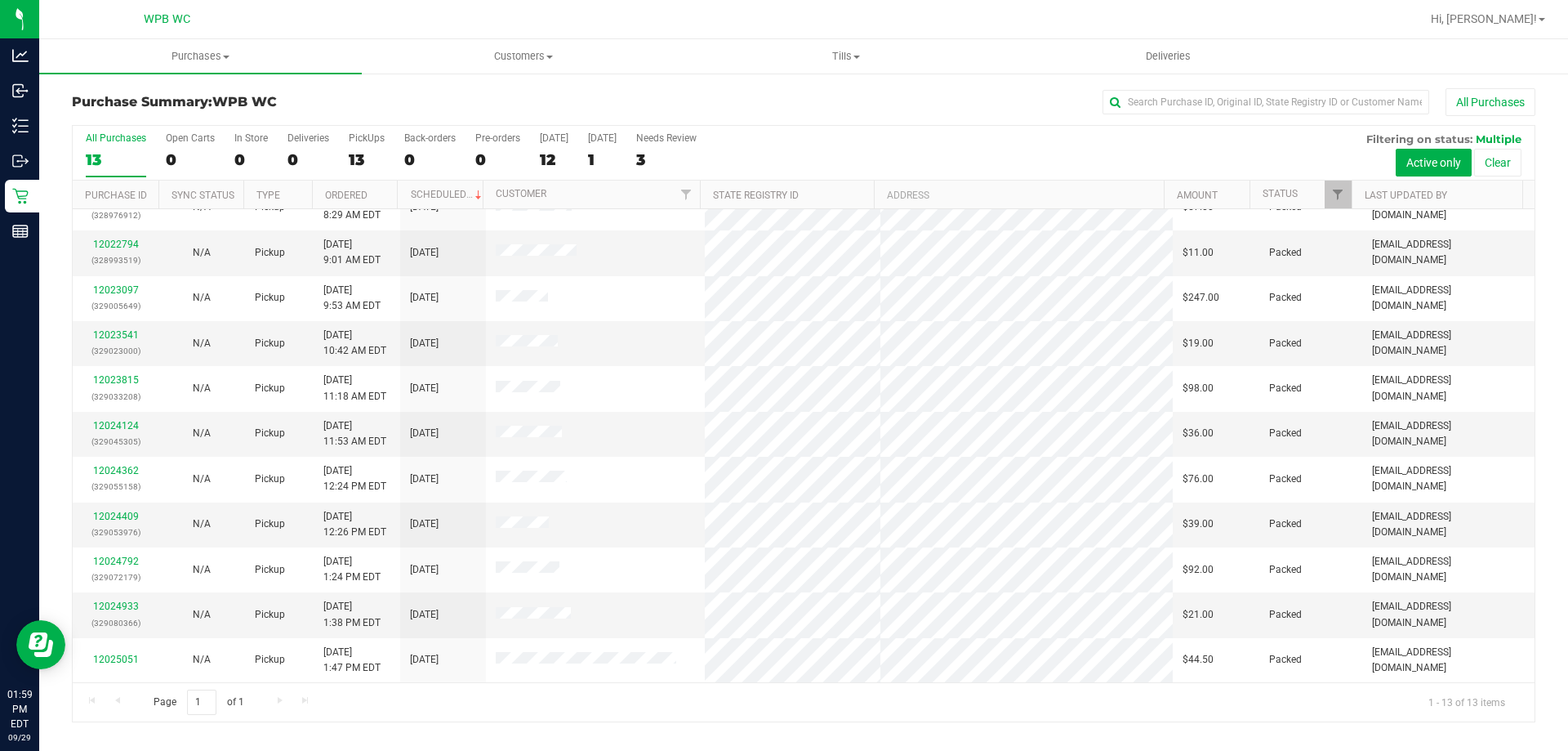
scroll to position [0, 0]
